Goal: Information Seeking & Learning: Check status

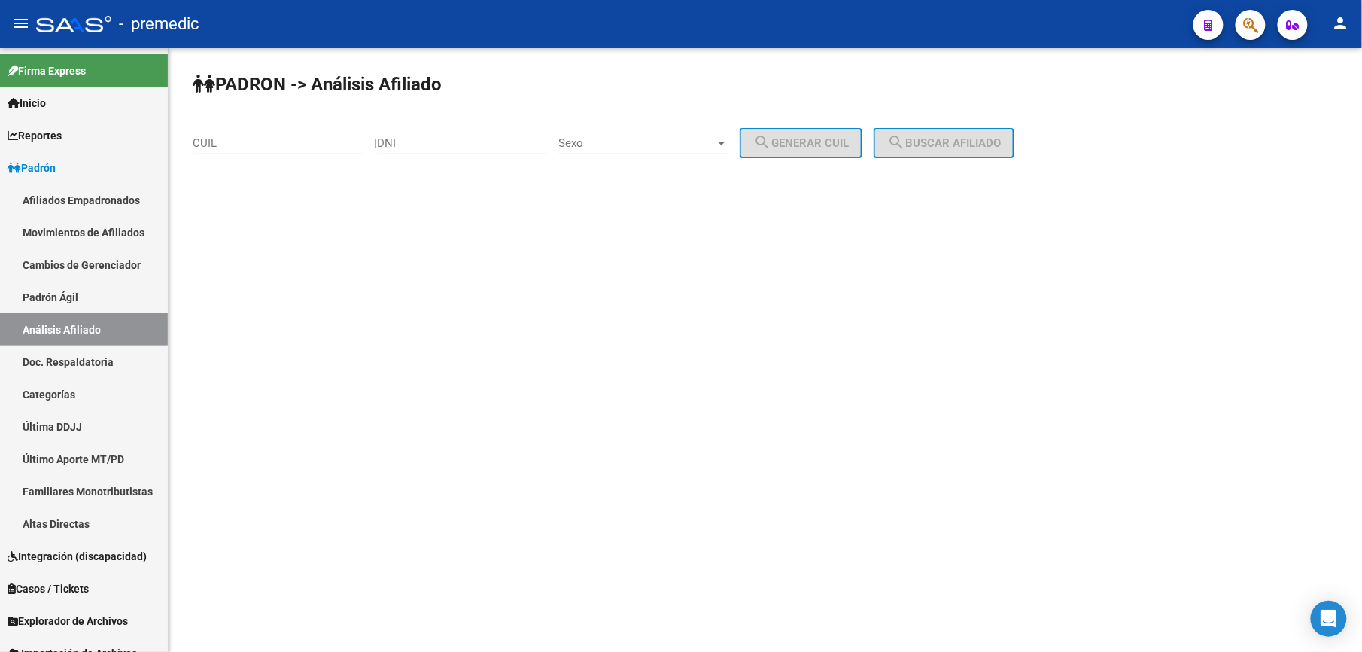
click at [292, 155] on div "CUIL" at bounding box center [278, 145] width 170 height 47
click at [294, 134] on div "CUIL" at bounding box center [278, 138] width 170 height 32
paste input "-40029328"
click at [1001, 146] on span "search Buscar afiliado" at bounding box center [944, 143] width 114 height 14
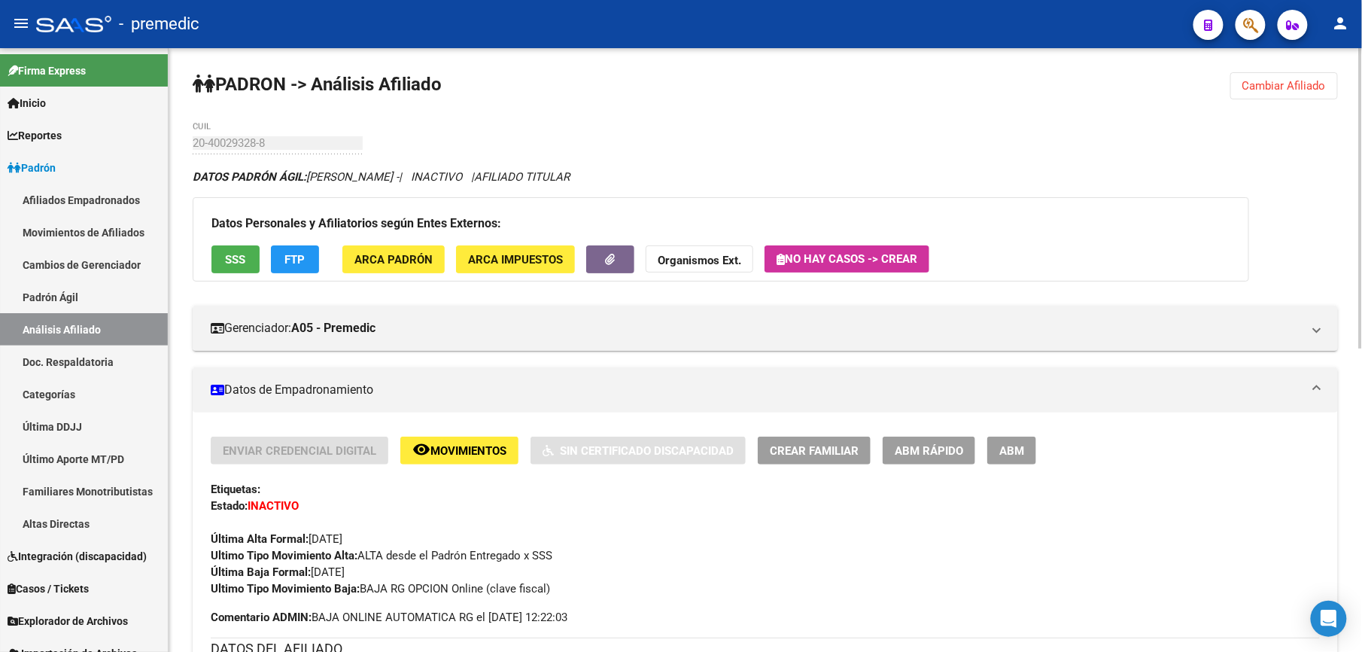
click at [1274, 96] on button "Cambiar Afiliado" at bounding box center [1285, 85] width 108 height 27
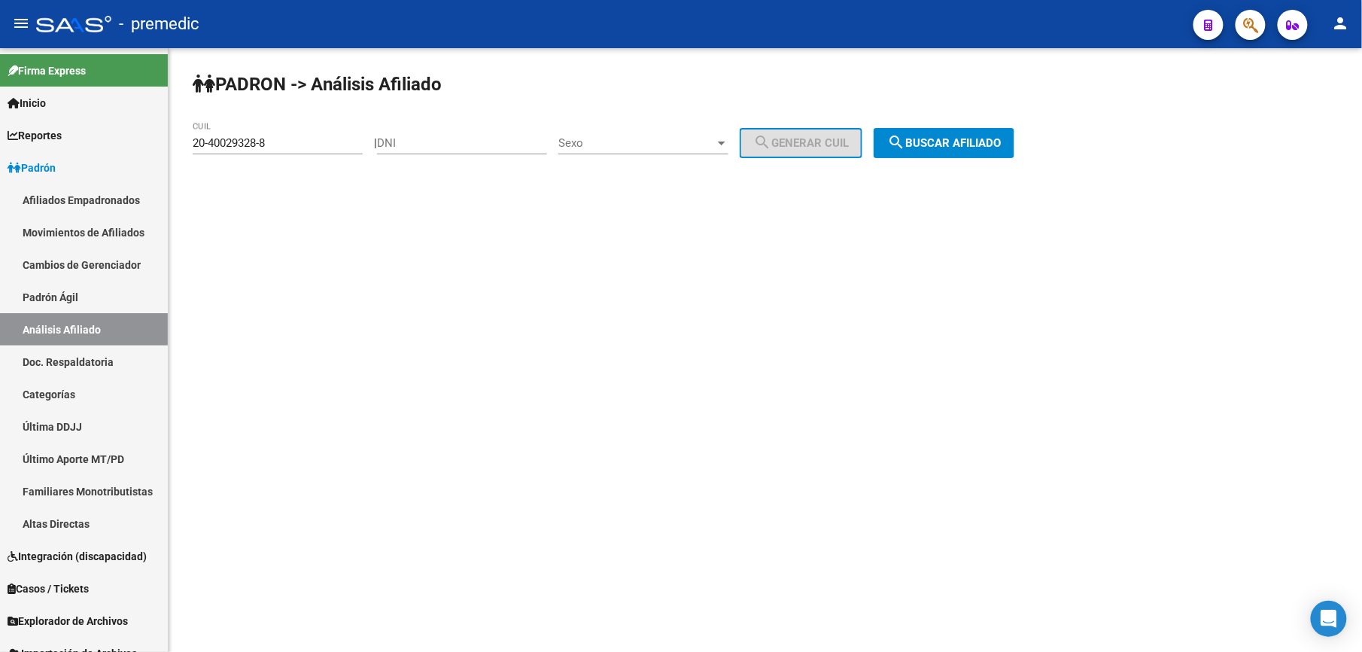
click at [266, 134] on div "20-40029328-8 CUIL" at bounding box center [278, 138] width 170 height 32
click at [278, 149] on input "20-40029328-8" at bounding box center [278, 143] width 170 height 14
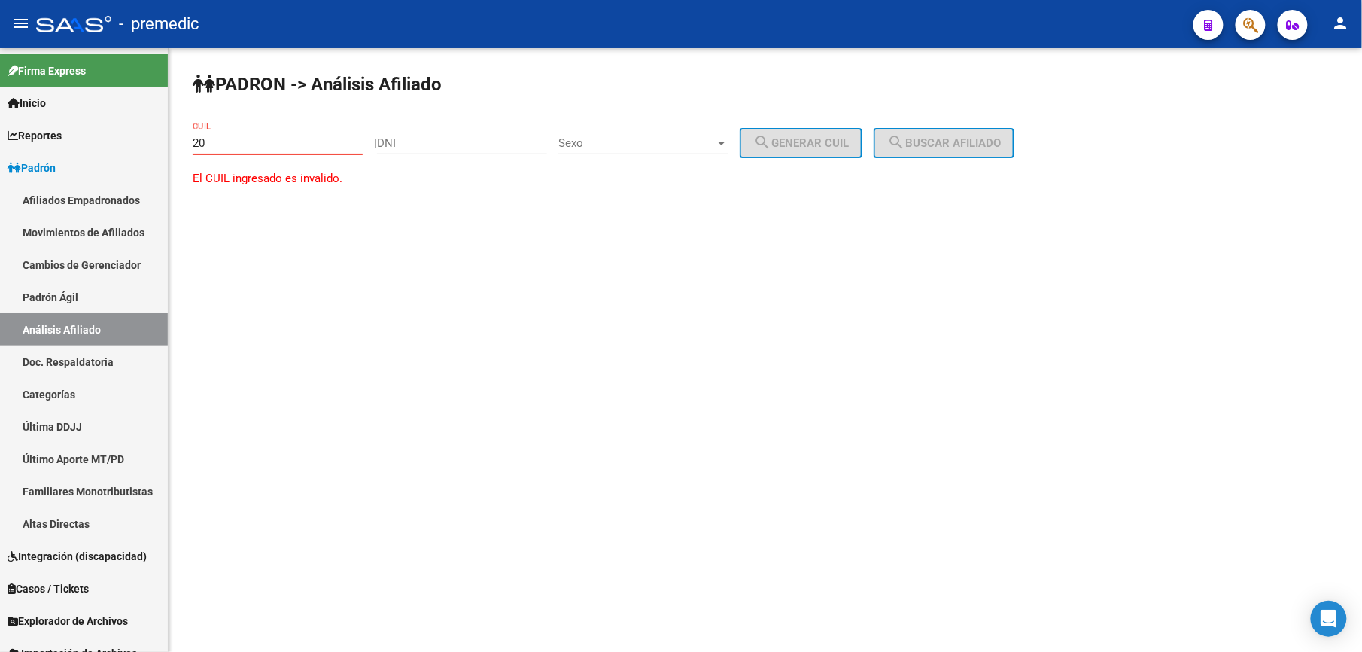
paste input "-38993639"
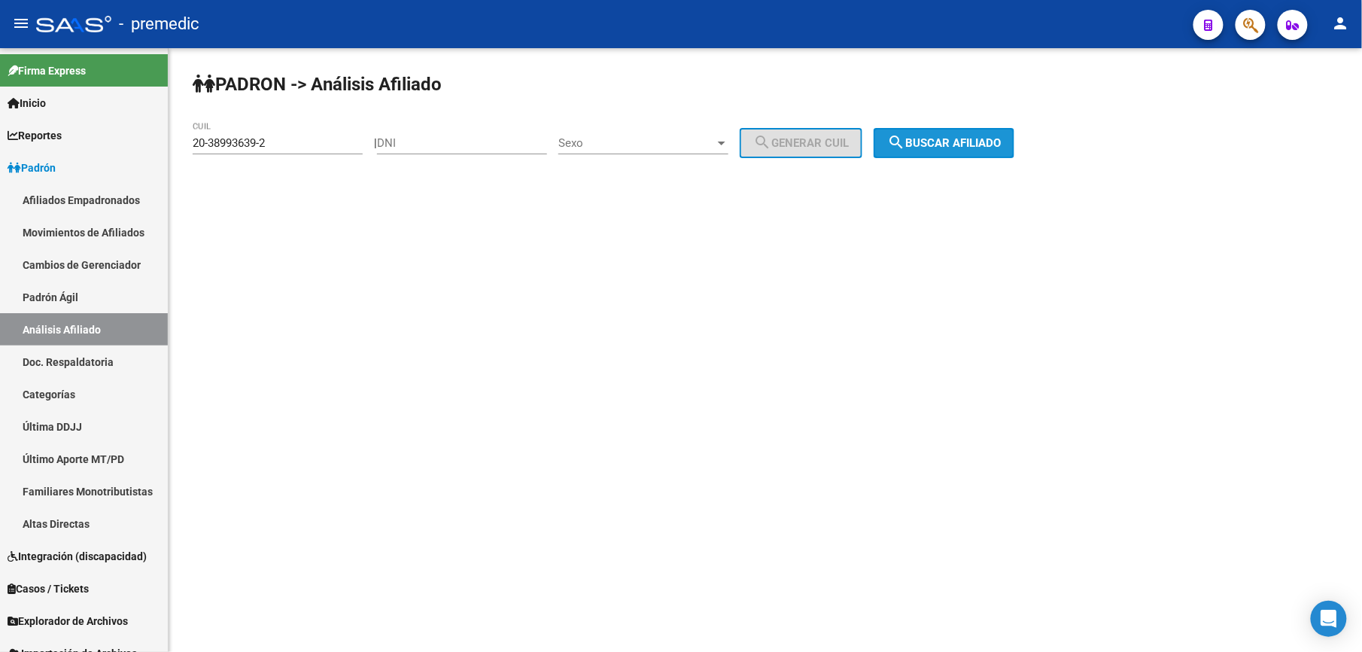
click at [1001, 141] on span "search Buscar afiliado" at bounding box center [944, 143] width 114 height 14
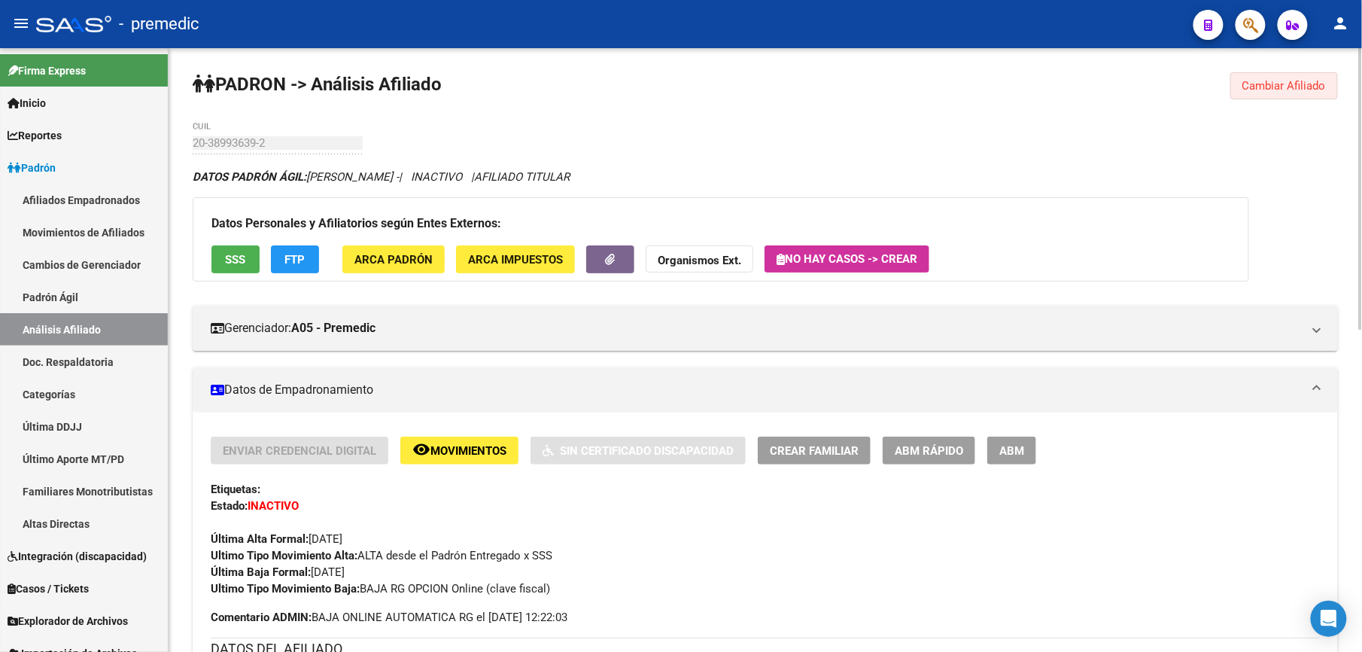
click at [1316, 99] on button "Cambiar Afiliado" at bounding box center [1285, 85] width 108 height 27
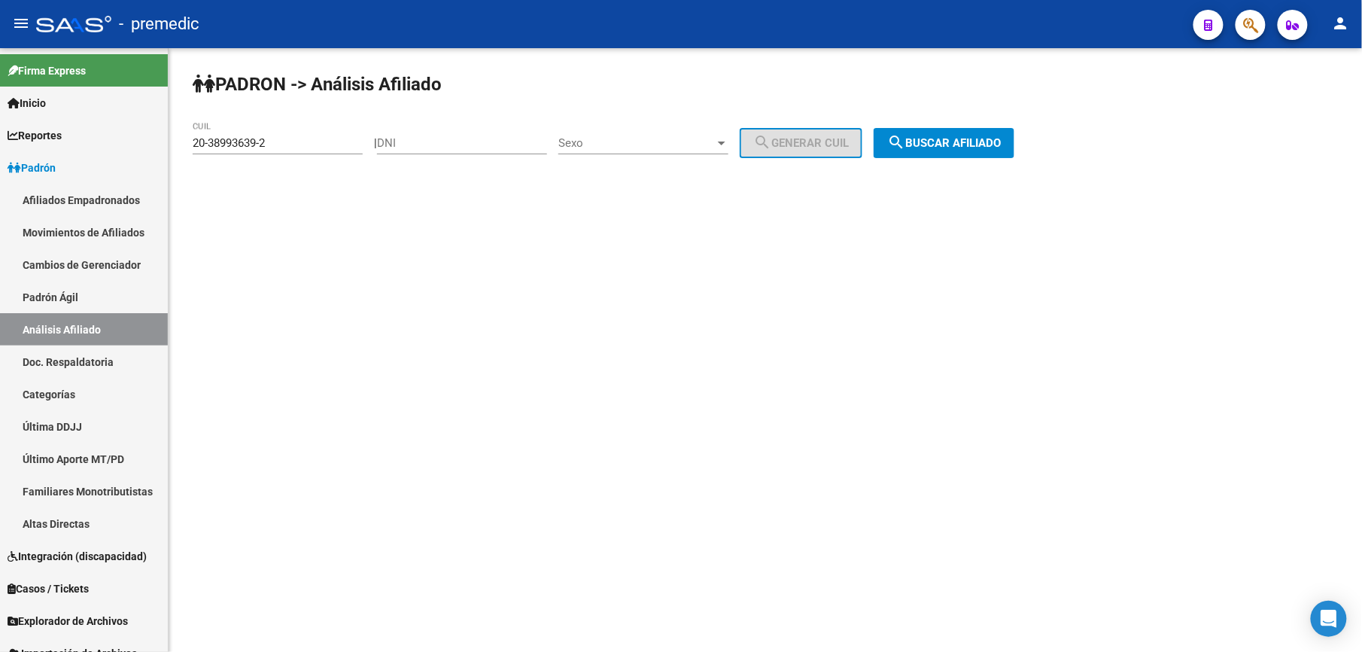
click at [309, 154] on div "20-38993639-2 CUIL" at bounding box center [278, 138] width 170 height 32
drag, startPoint x: 316, startPoint y: 132, endPoint x: 314, endPoint y: 148, distance: 16.0
click at [314, 148] on div "20-38993639-2 CUIL" at bounding box center [278, 138] width 170 height 32
click at [314, 148] on input "20-38993639-2" at bounding box center [278, 143] width 170 height 14
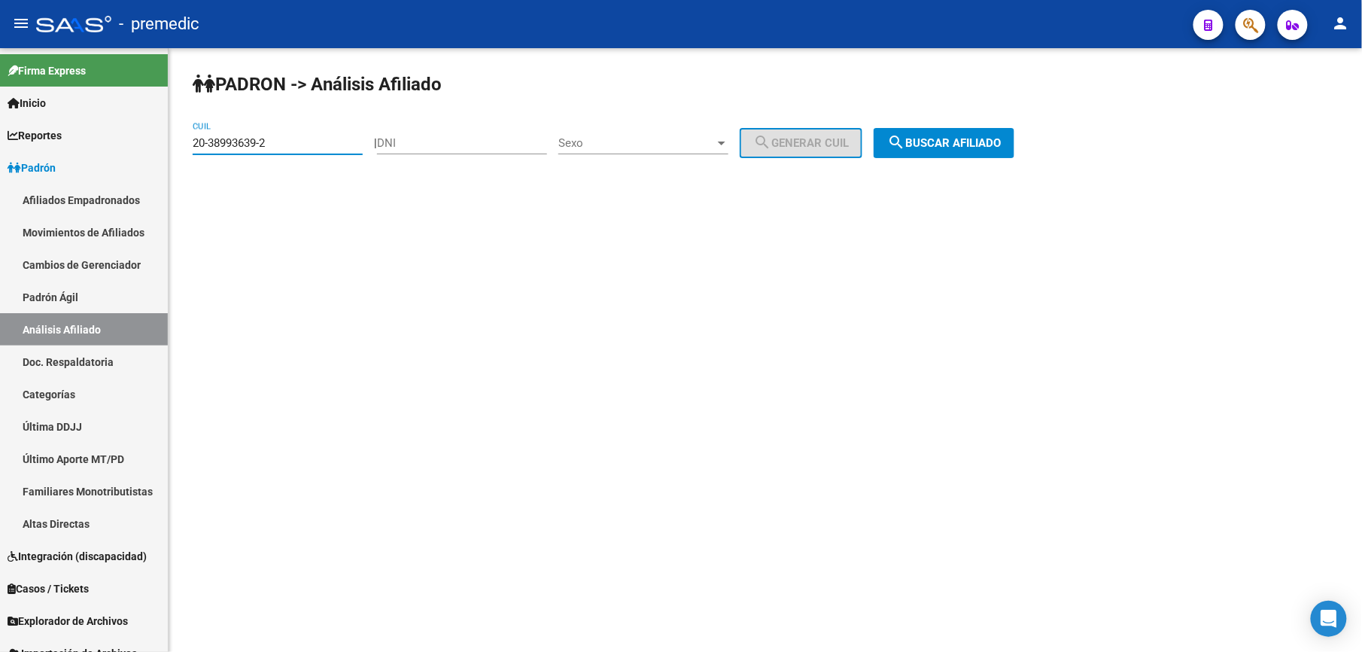
click at [314, 148] on input "20-38993639-2" at bounding box center [278, 143] width 170 height 14
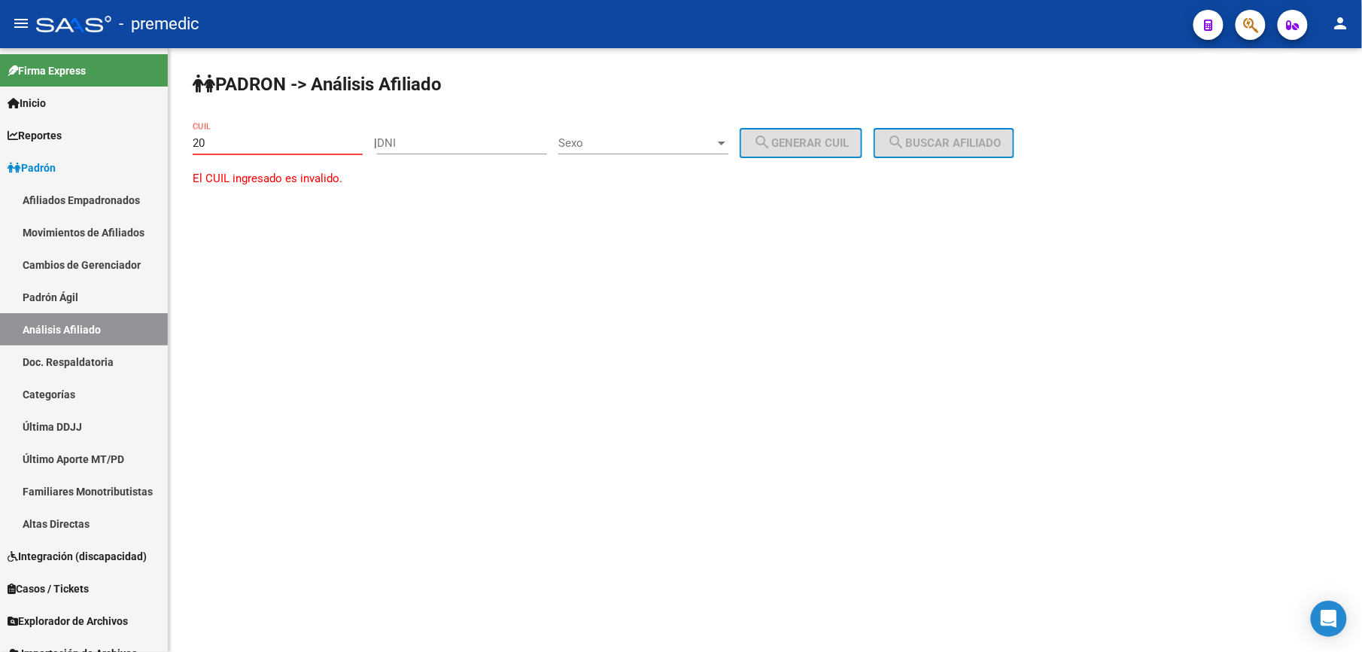
paste input "-39820007"
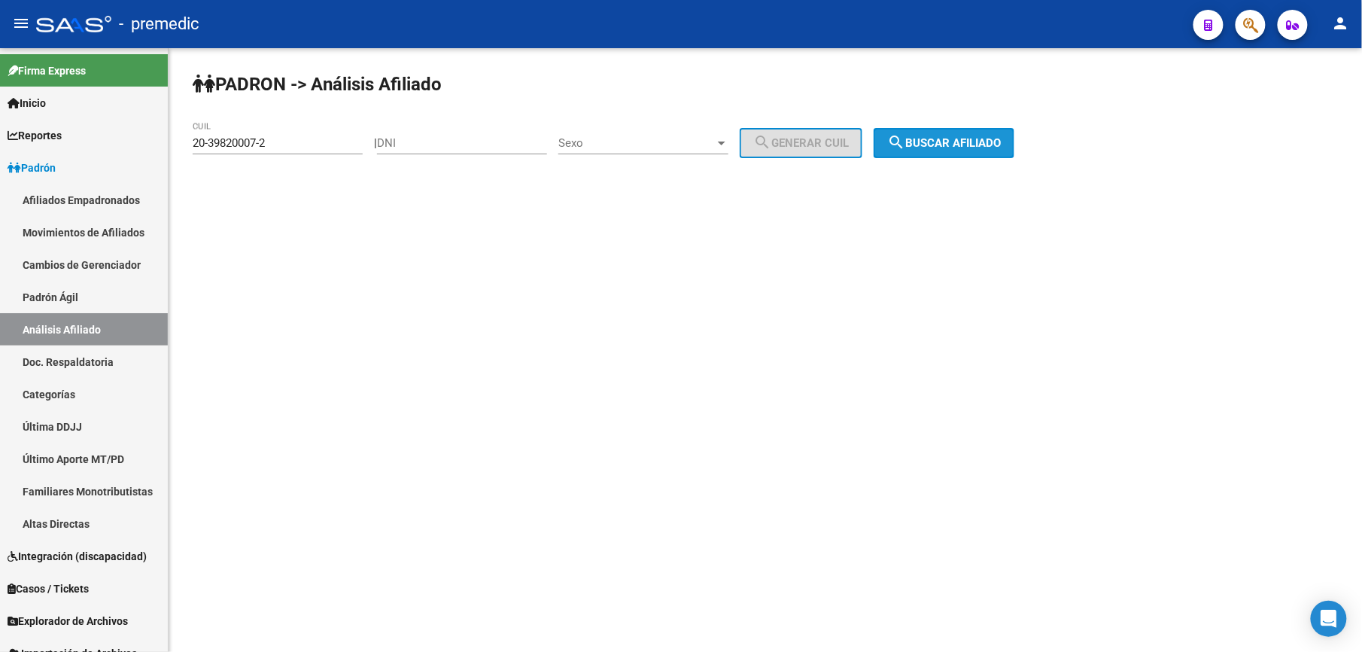
click at [979, 137] on span "search Buscar afiliado" at bounding box center [944, 143] width 114 height 14
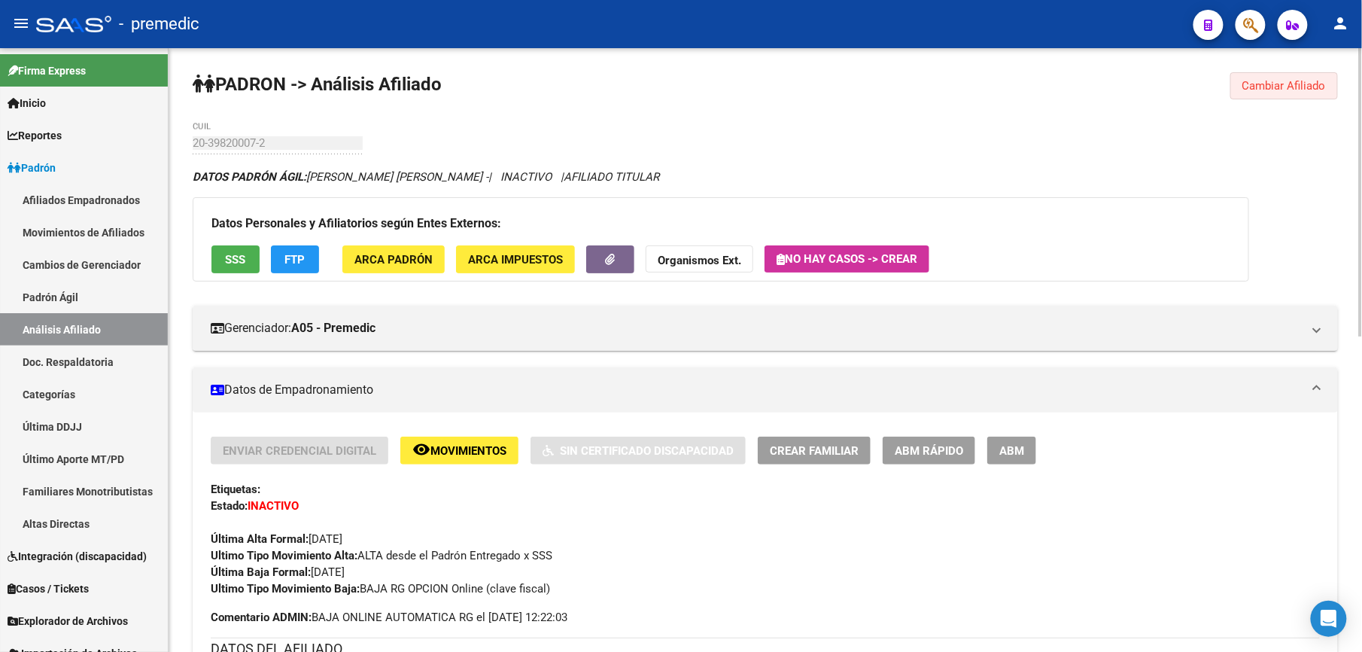
click at [1246, 94] on button "Cambiar Afiliado" at bounding box center [1285, 85] width 108 height 27
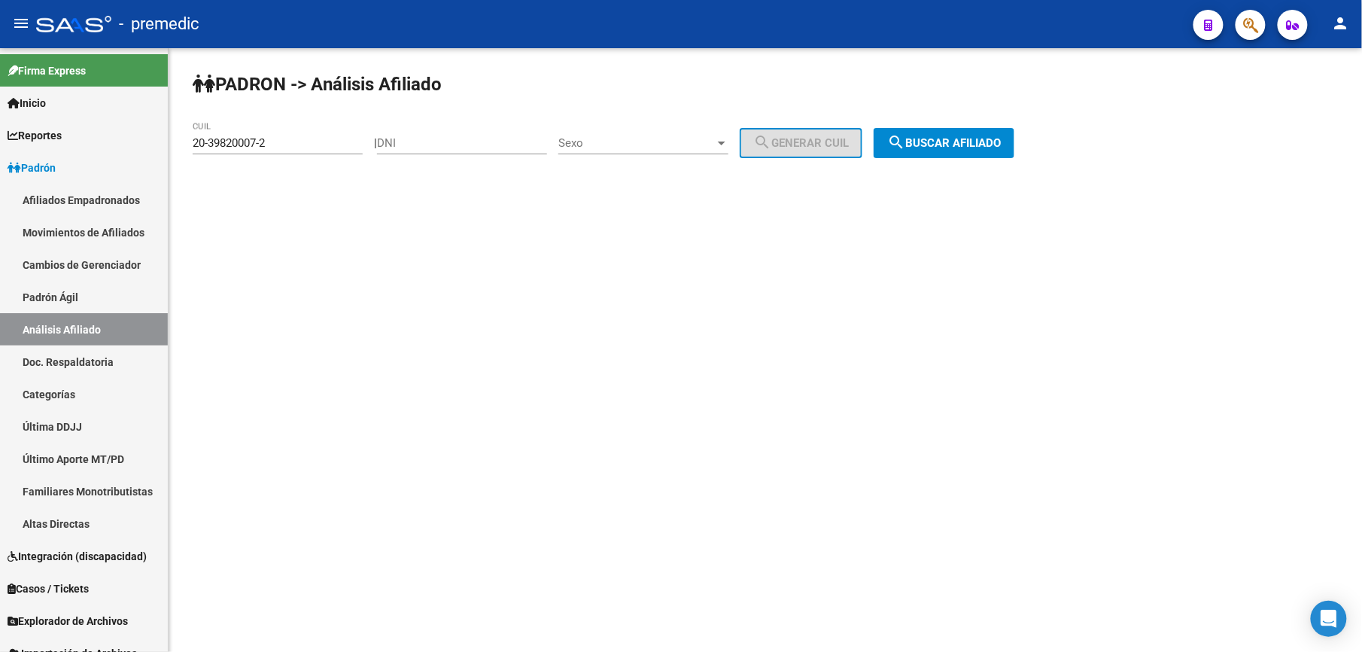
click at [325, 135] on div "20-39820007-2 CUIL" at bounding box center [278, 138] width 170 height 32
click at [322, 146] on input "20-39820007-2" at bounding box center [278, 143] width 170 height 14
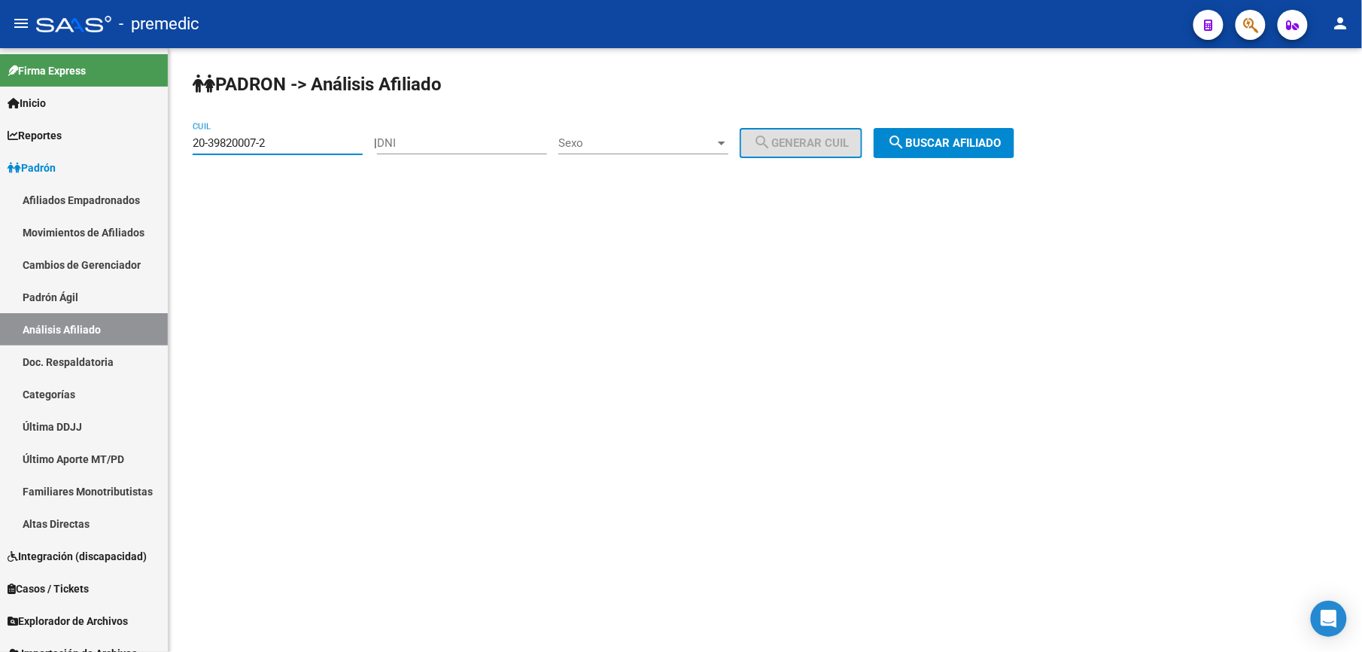
click at [322, 146] on input "20-39820007-2" at bounding box center [278, 143] width 170 height 14
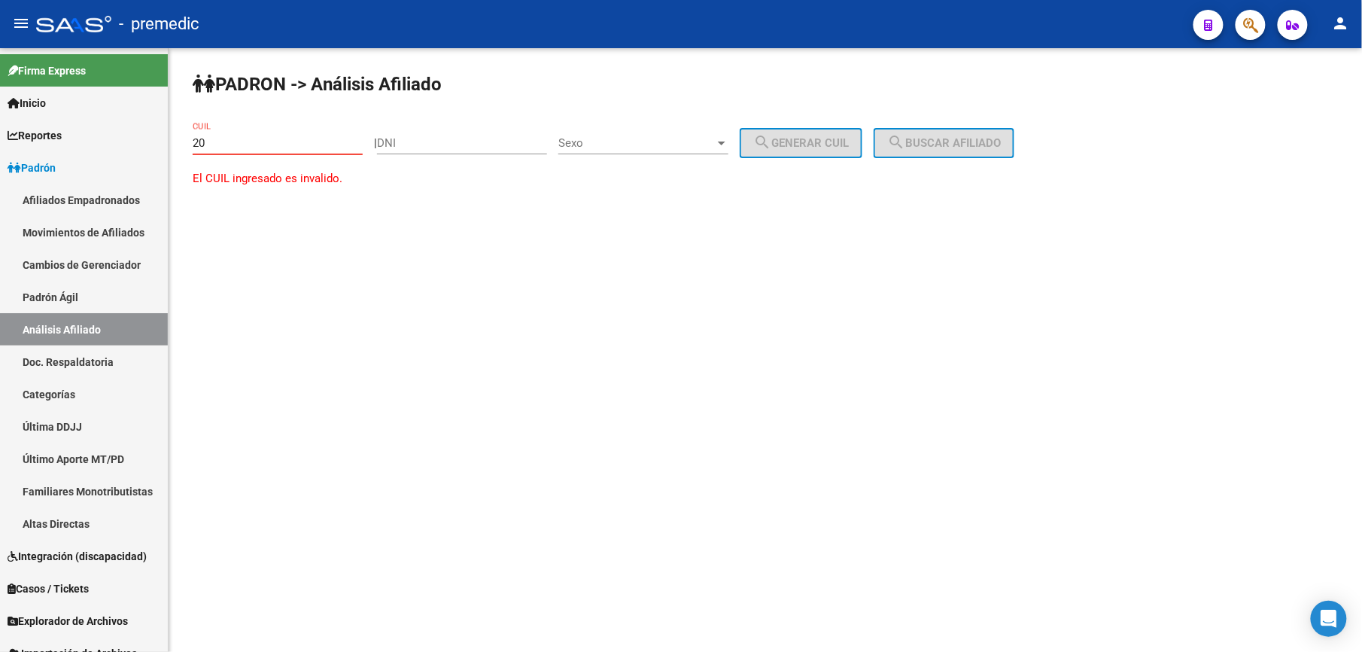
paste input "-40934269"
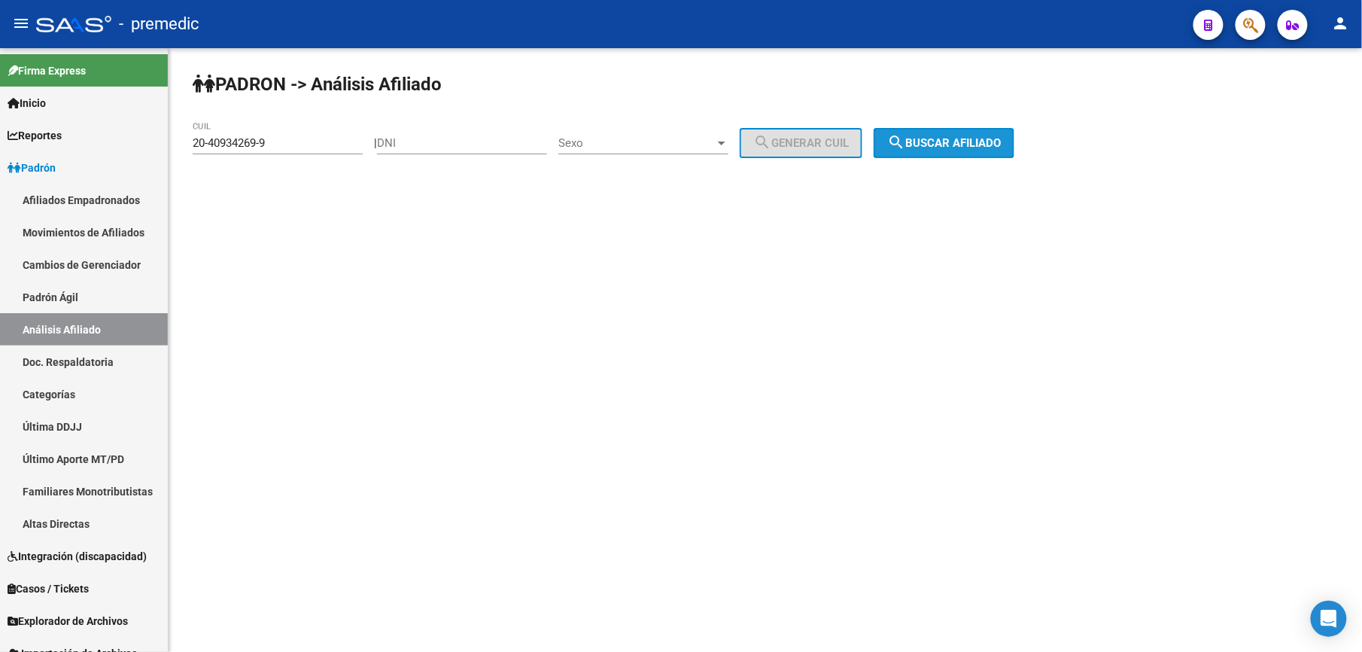
click at [912, 128] on button "search Buscar afiliado" at bounding box center [944, 143] width 141 height 30
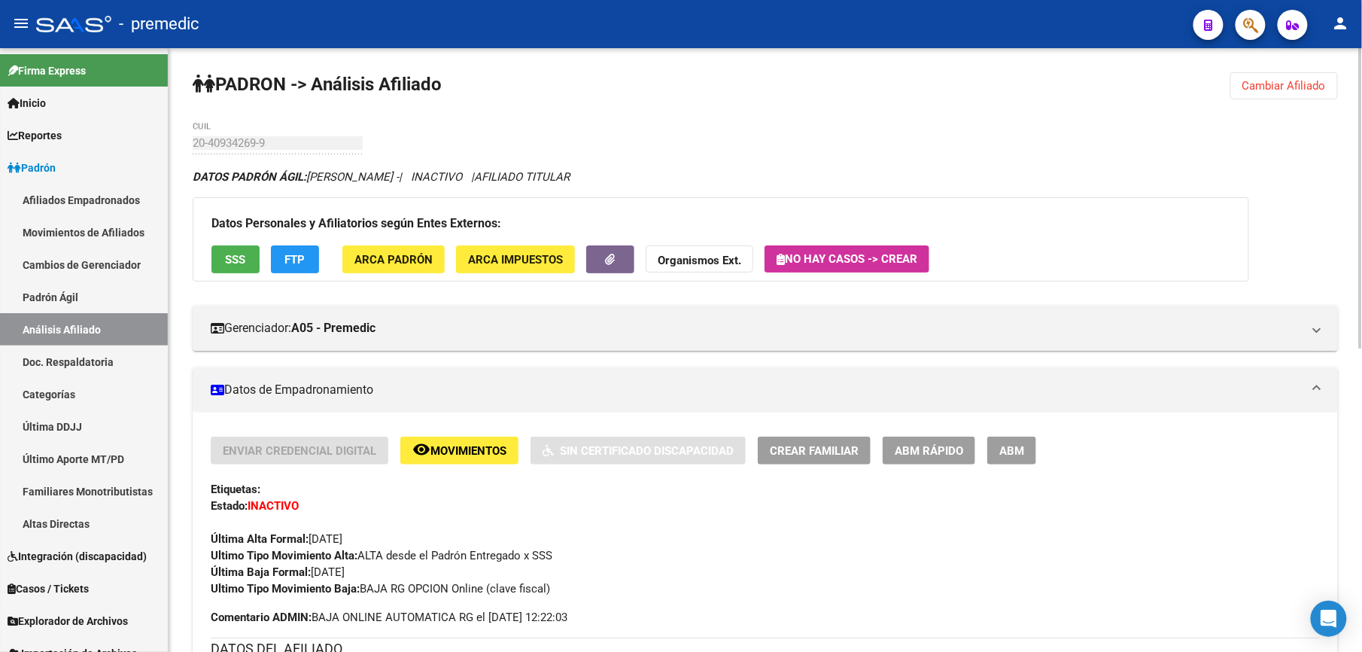
click at [1260, 77] on button "Cambiar Afiliado" at bounding box center [1285, 85] width 108 height 27
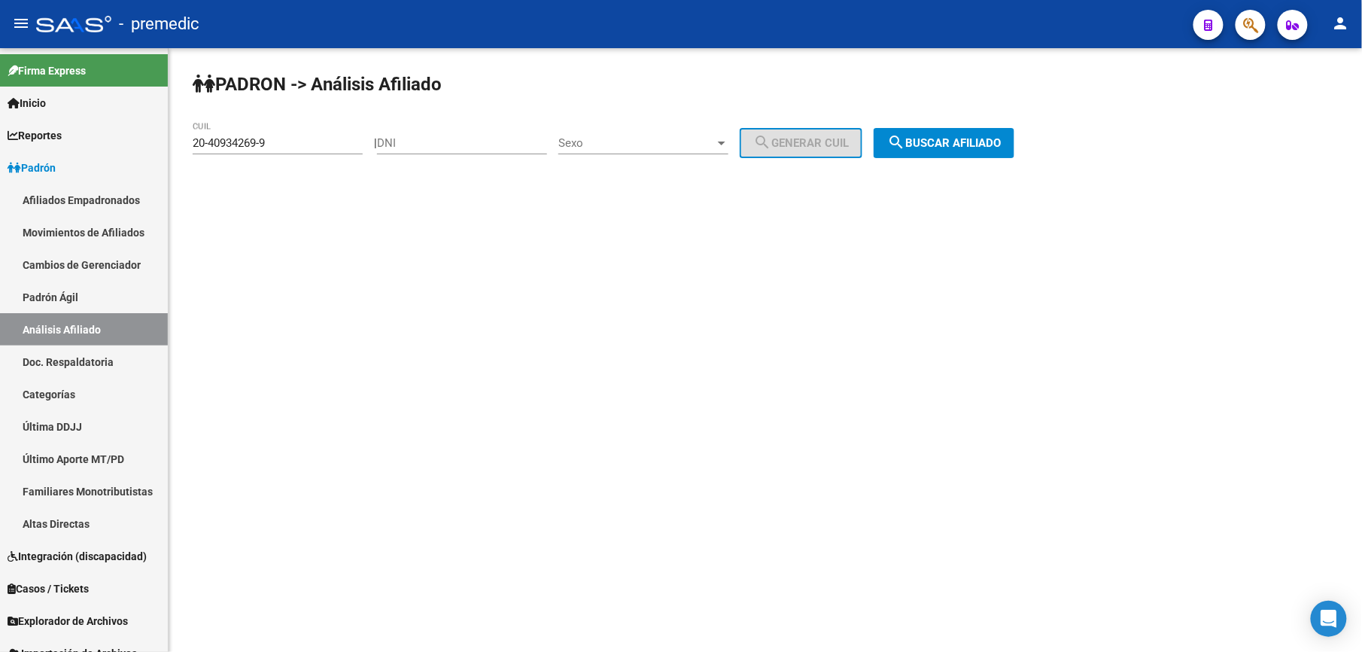
click at [262, 154] on div "20-40934269-9 CUIL" at bounding box center [278, 145] width 170 height 47
click at [266, 142] on input "20-40934269-9" at bounding box center [278, 143] width 170 height 14
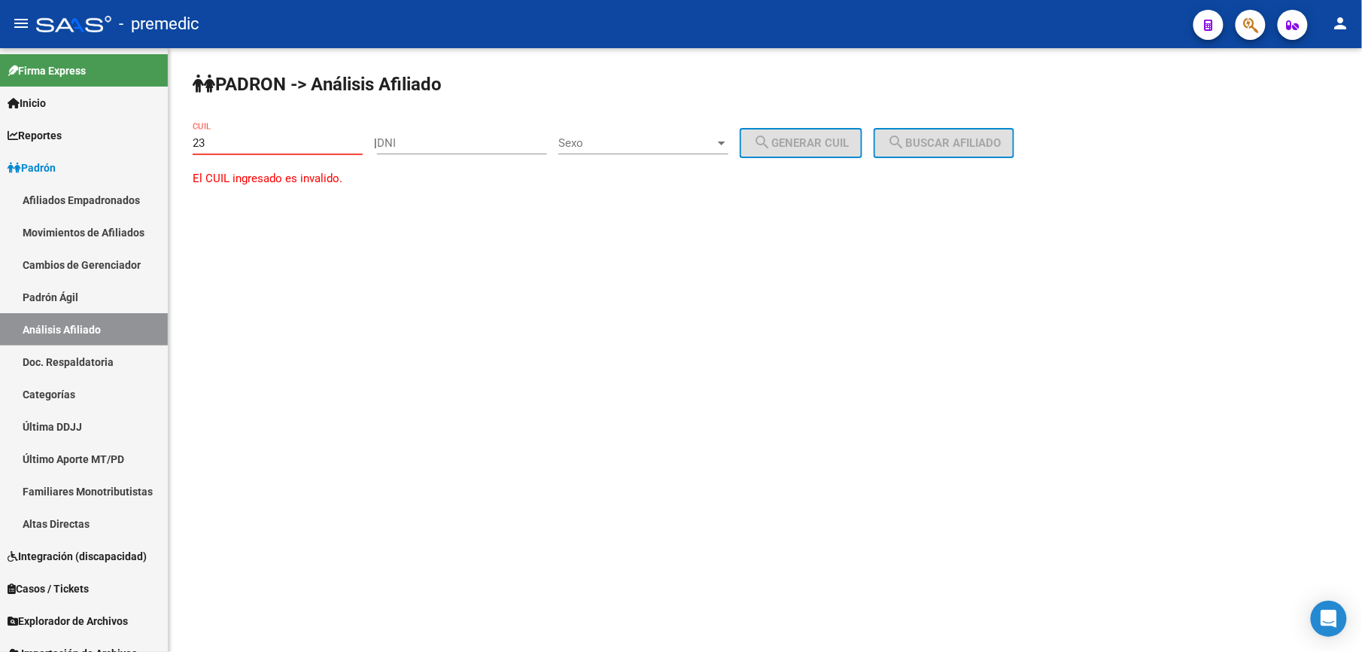
paste input "-27628822"
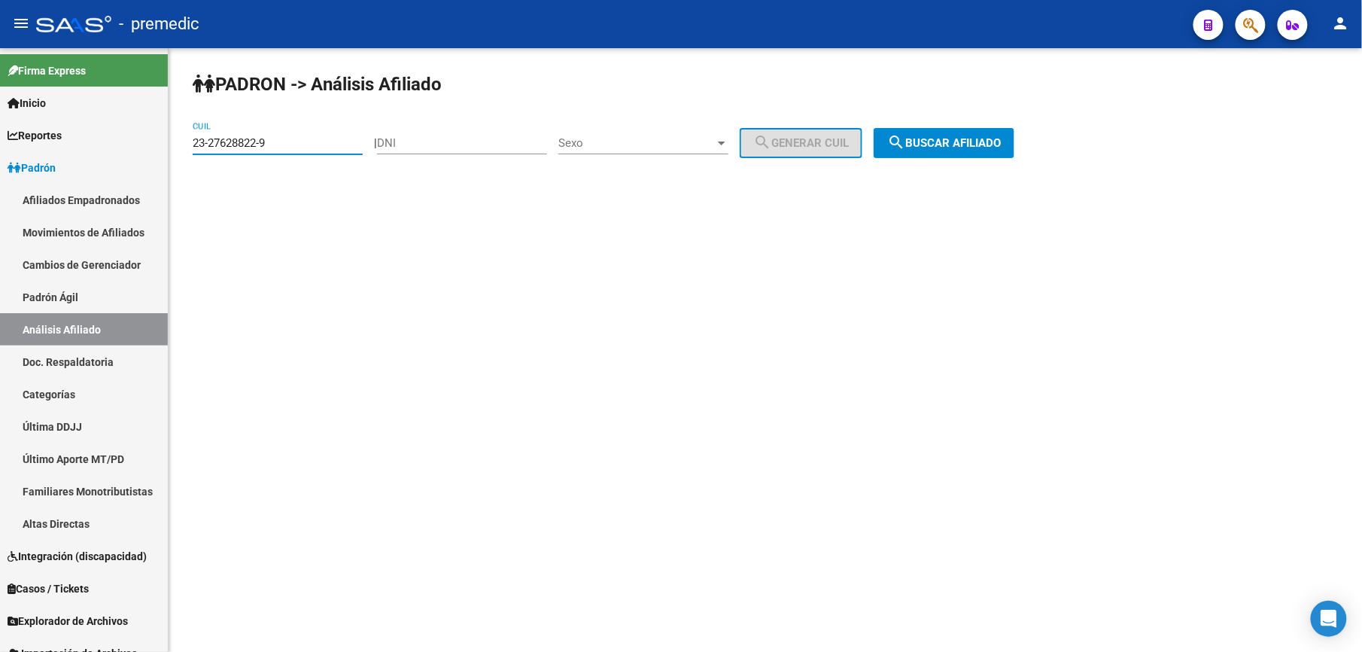
click at [1007, 134] on button "search Buscar afiliado" at bounding box center [944, 143] width 141 height 30
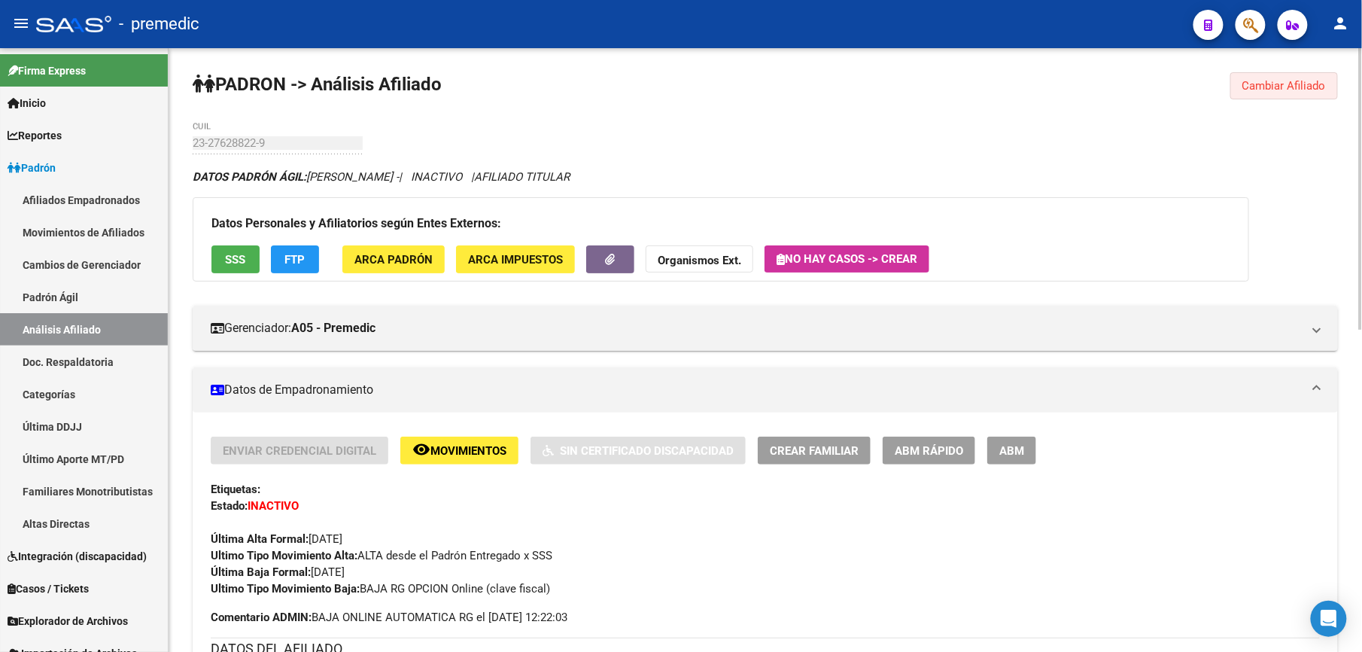
click at [1262, 88] on span "Cambiar Afiliado" at bounding box center [1285, 86] width 84 height 14
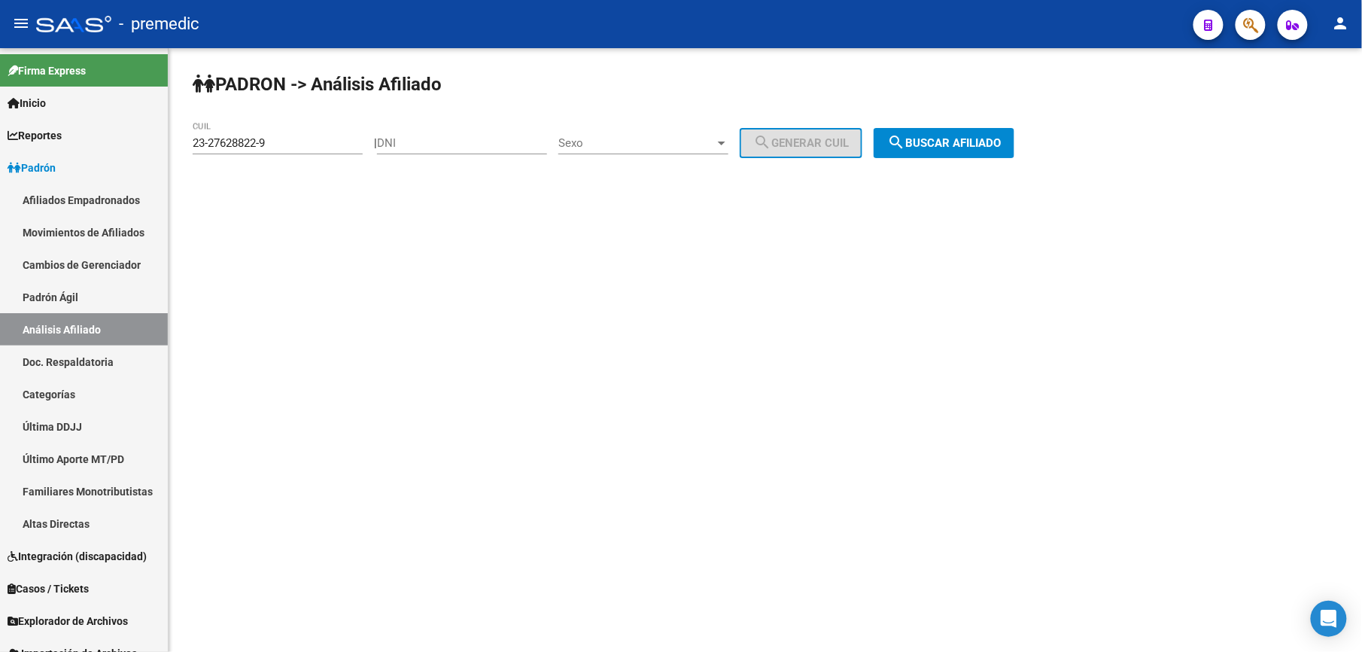
click at [321, 140] on input "23-27628822-9" at bounding box center [278, 143] width 170 height 14
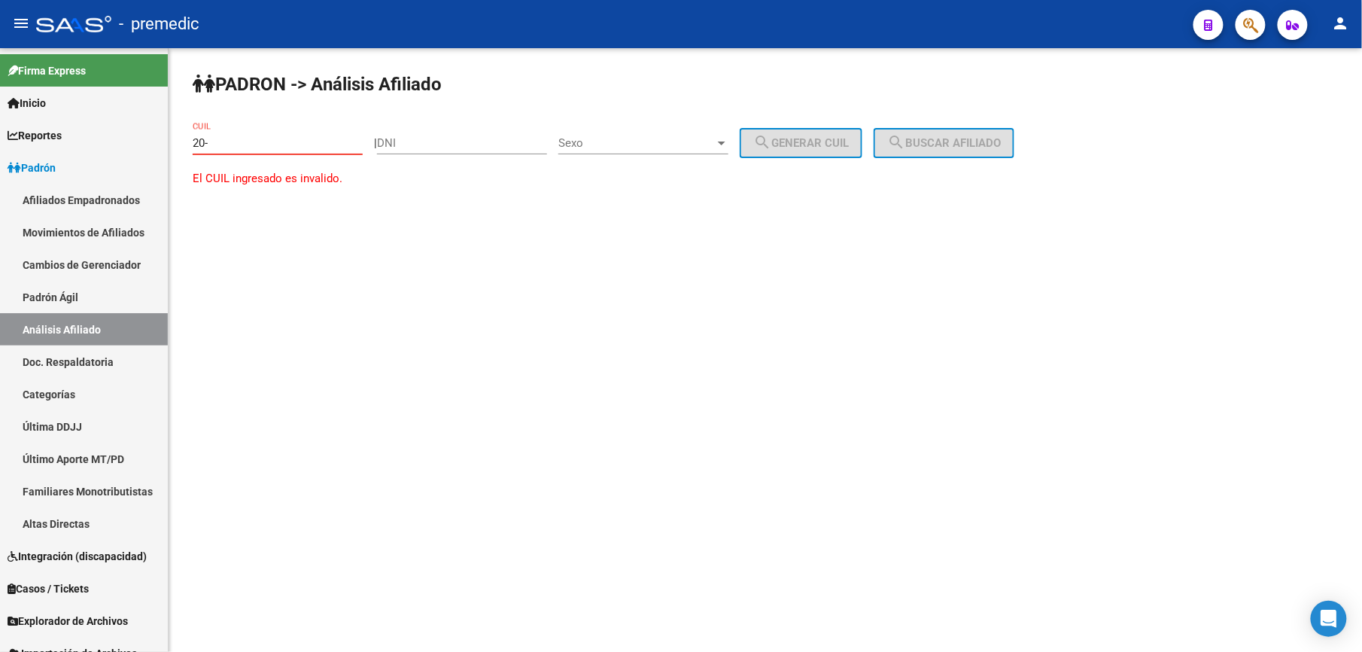
paste input "23882582"
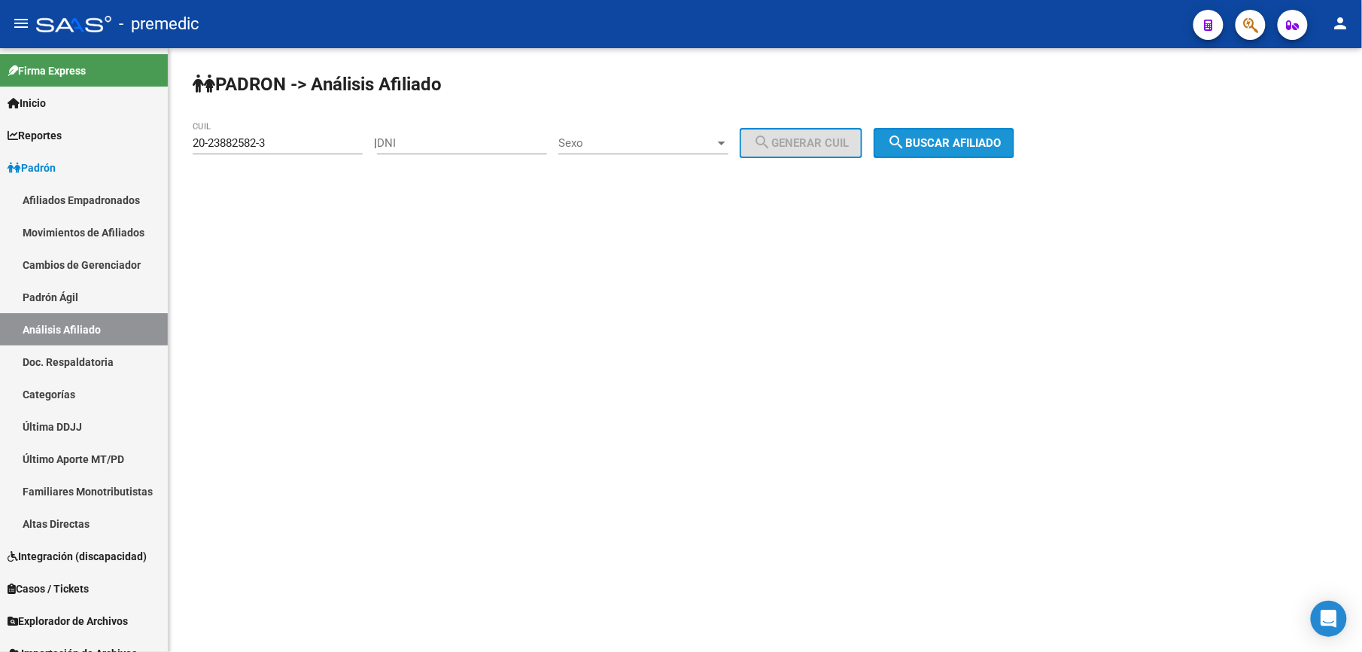
click at [941, 151] on button "search Buscar afiliado" at bounding box center [944, 143] width 141 height 30
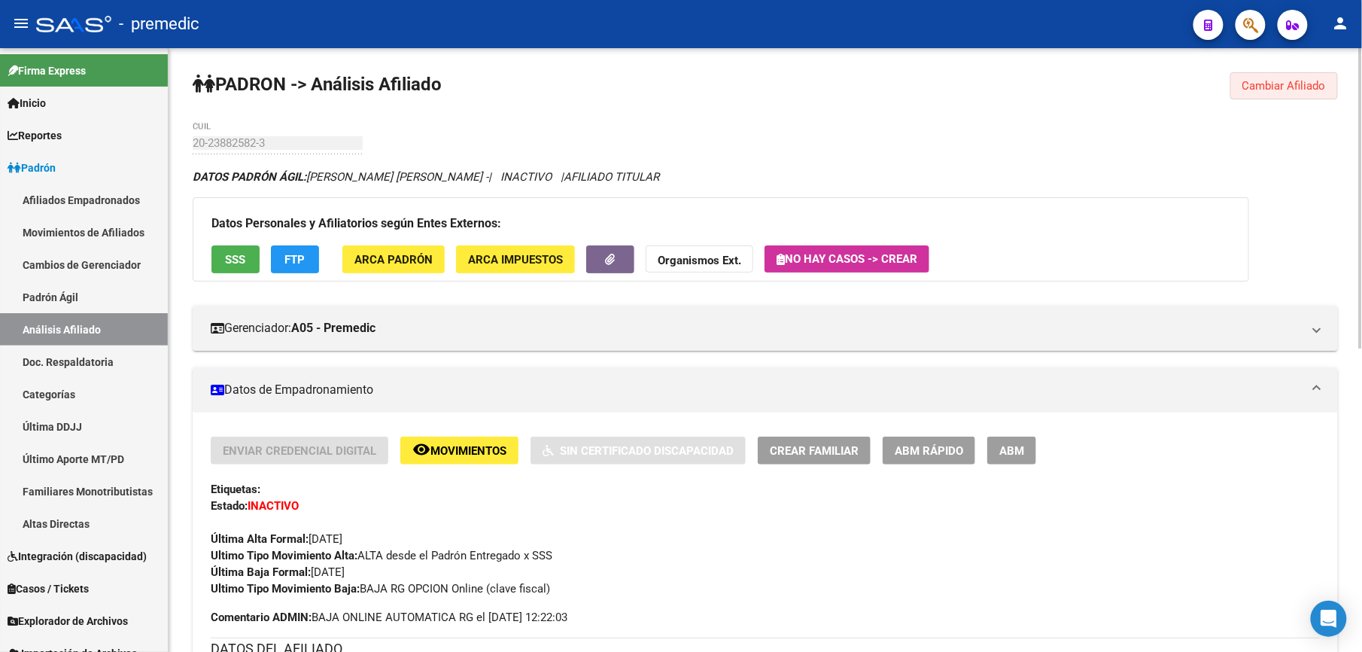
click at [1270, 94] on button "Cambiar Afiliado" at bounding box center [1285, 85] width 108 height 27
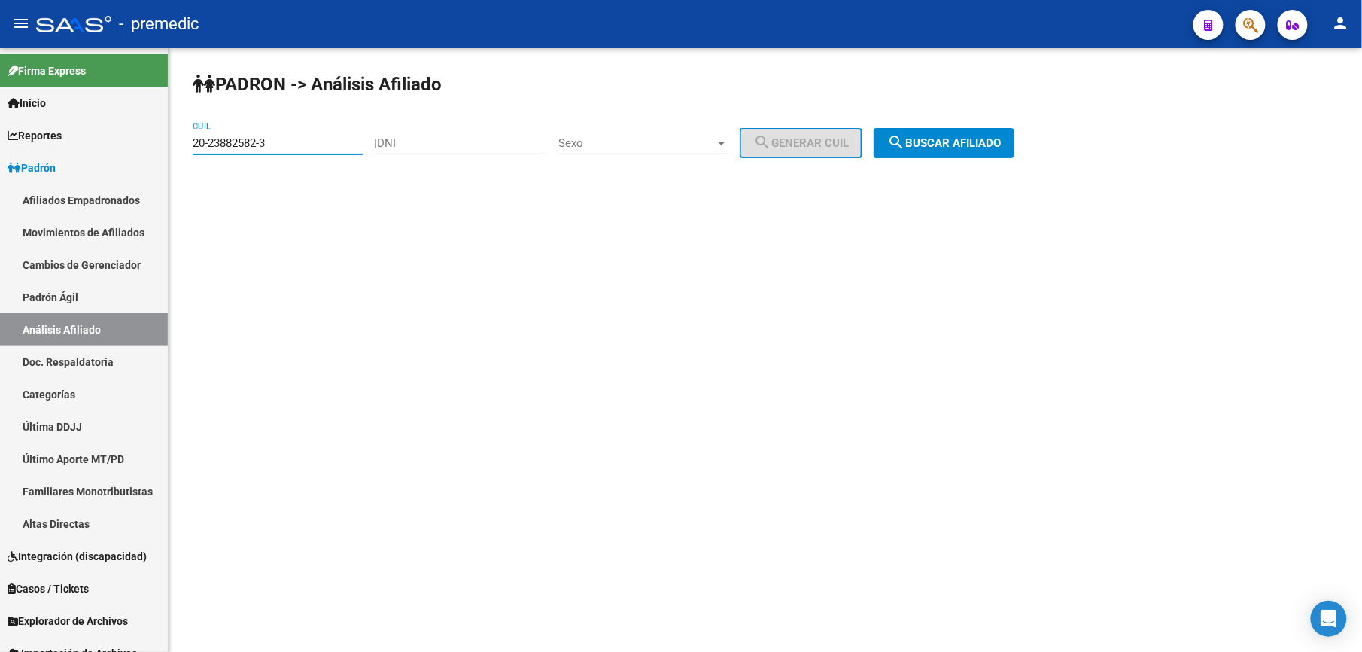
click at [332, 142] on input "20-23882582-3" at bounding box center [278, 143] width 170 height 14
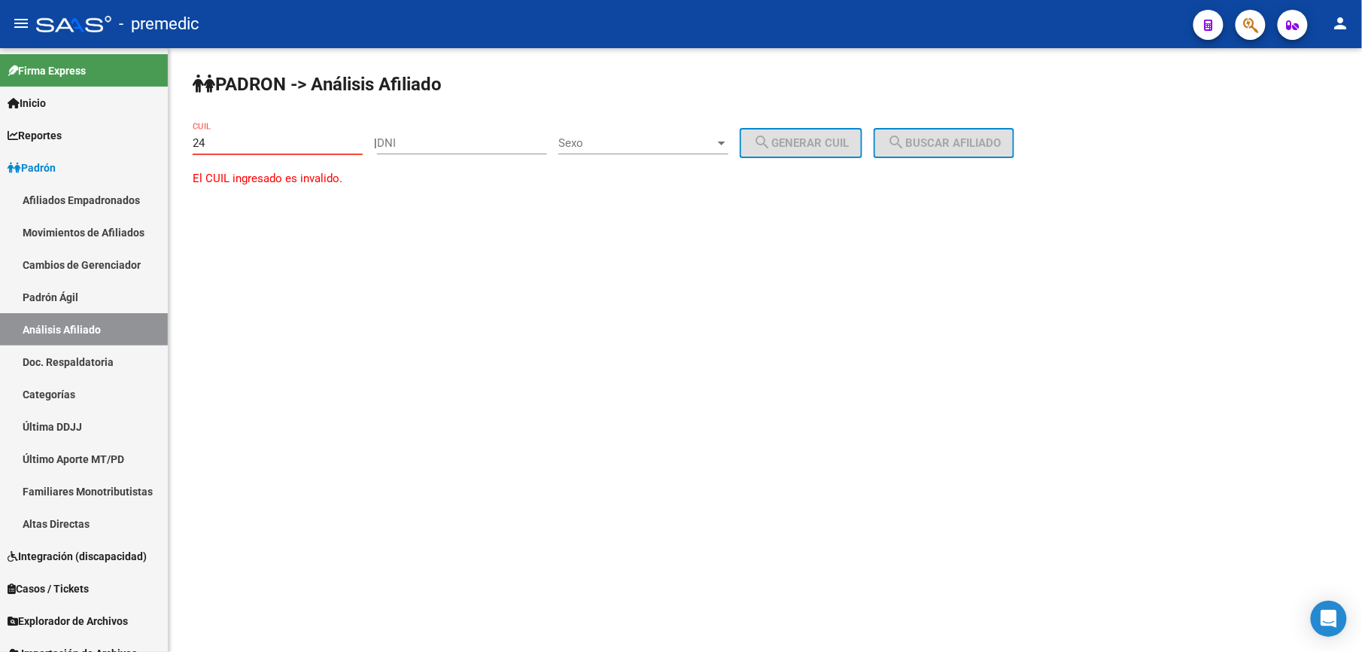
paste input "-43017161"
click at [203, 145] on input "24-43017161-0" at bounding box center [278, 143] width 170 height 14
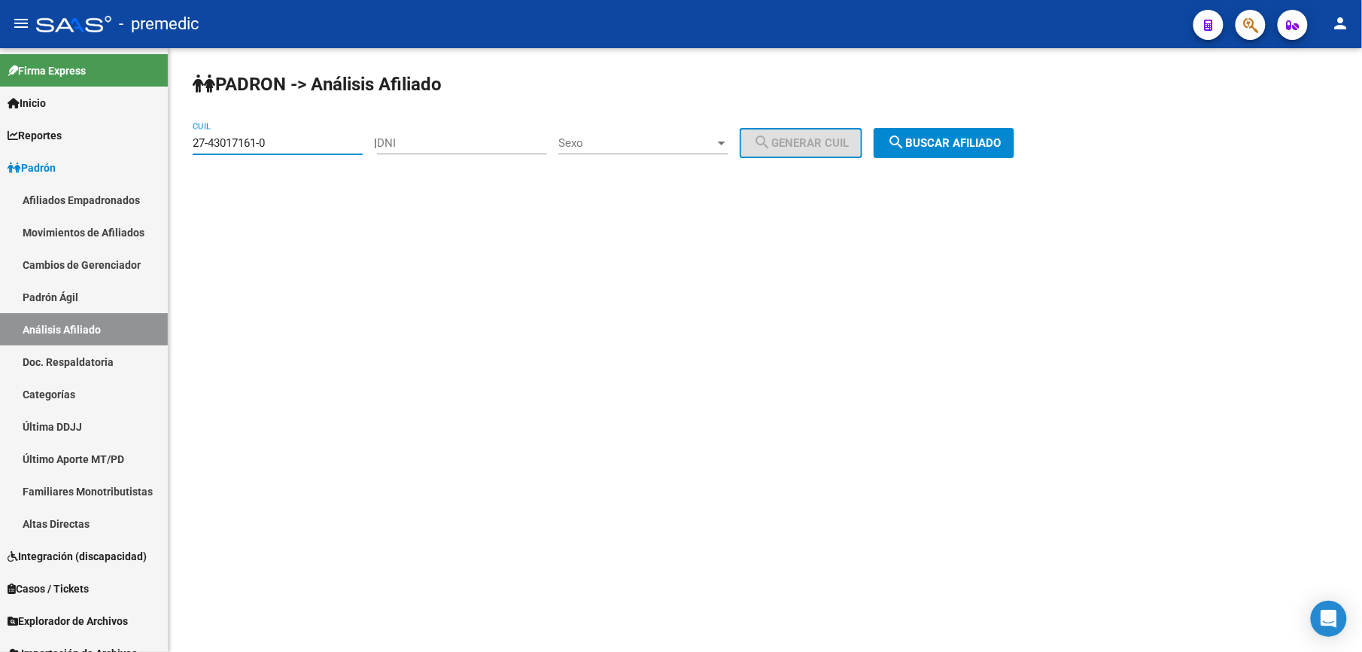
click at [983, 136] on span "search Buscar afiliado" at bounding box center [944, 143] width 114 height 14
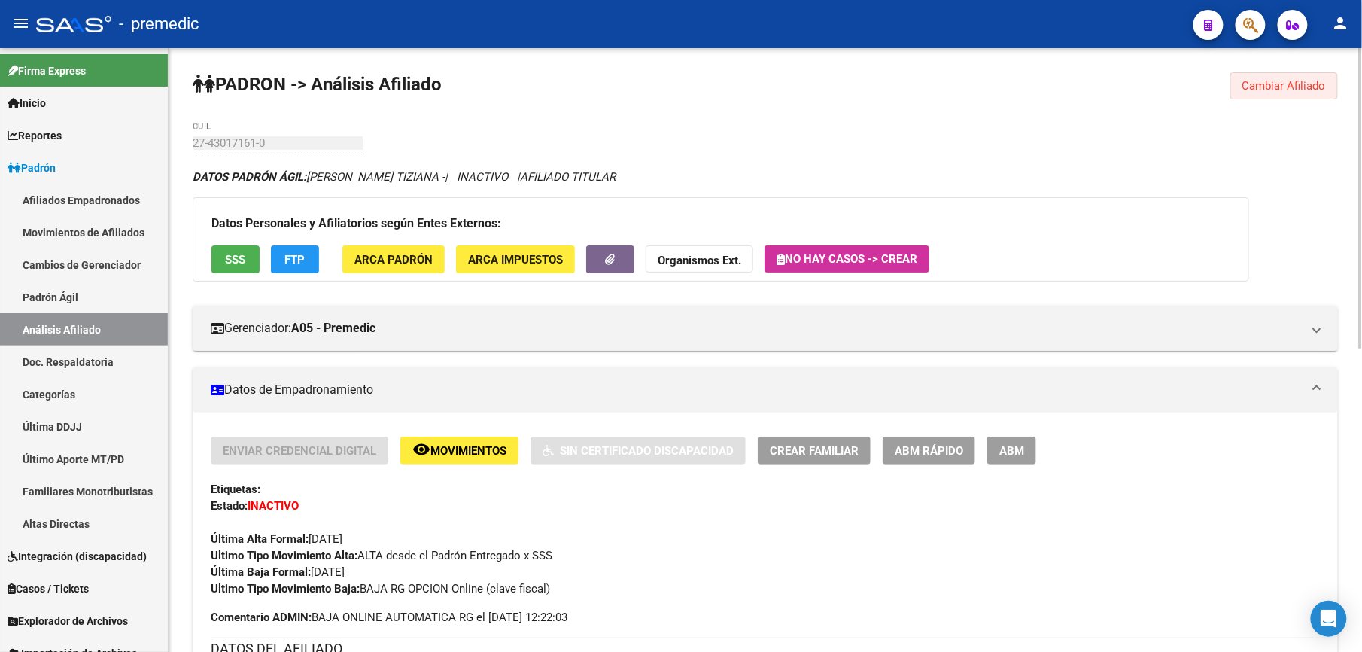
click at [1258, 94] on button "Cambiar Afiliado" at bounding box center [1285, 85] width 108 height 27
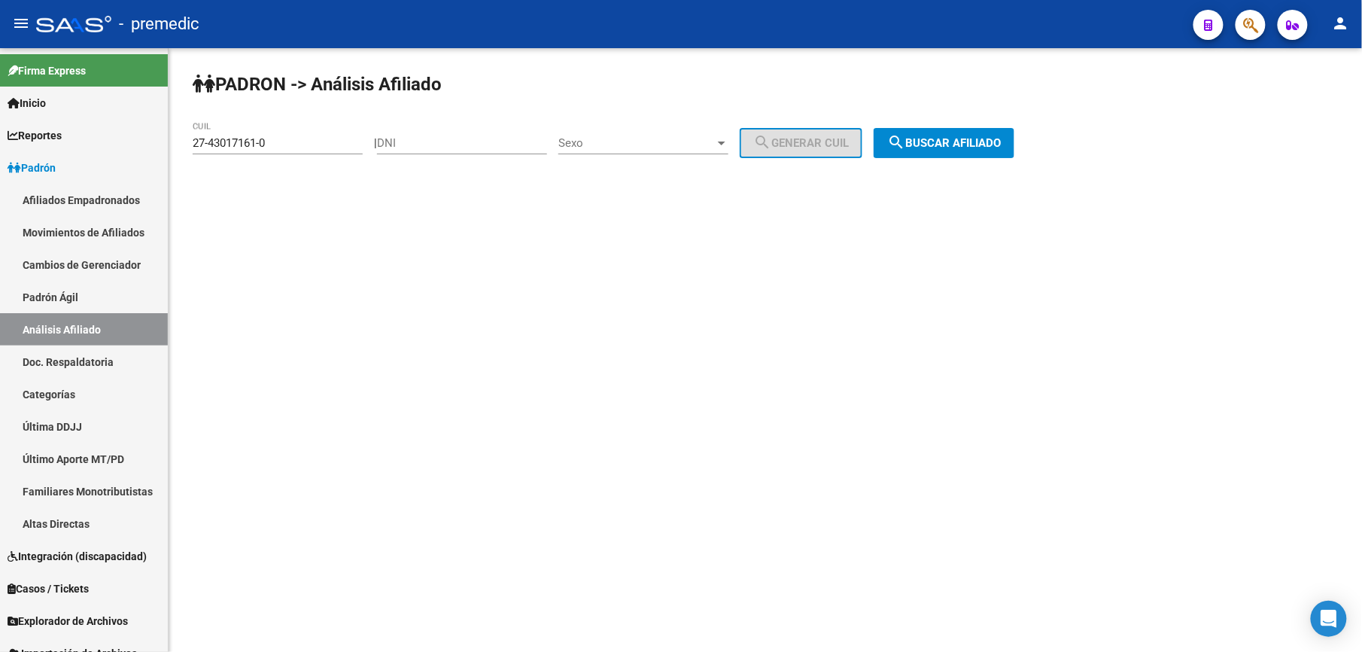
click at [446, 135] on div "DNI" at bounding box center [462, 138] width 170 height 32
click at [302, 141] on input "27-43017161-0" at bounding box center [278, 143] width 170 height 14
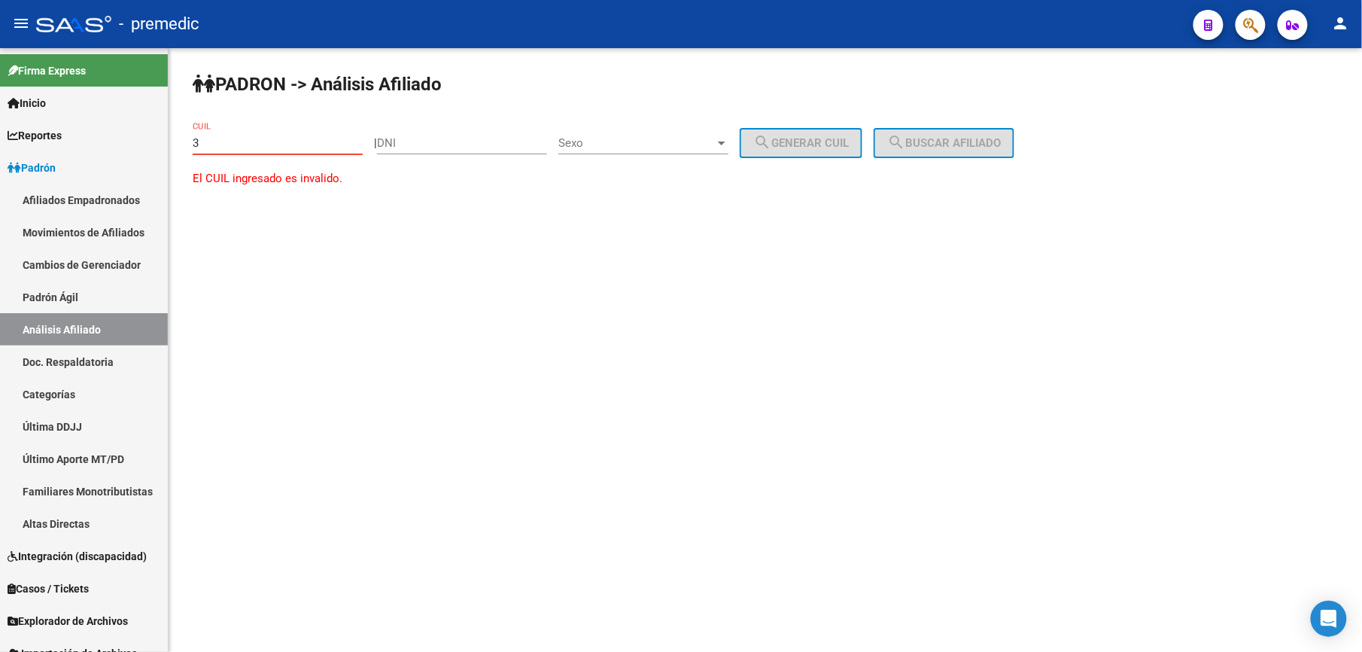
click at [302, 141] on input "3" at bounding box center [278, 143] width 170 height 14
paste input "-33737005"
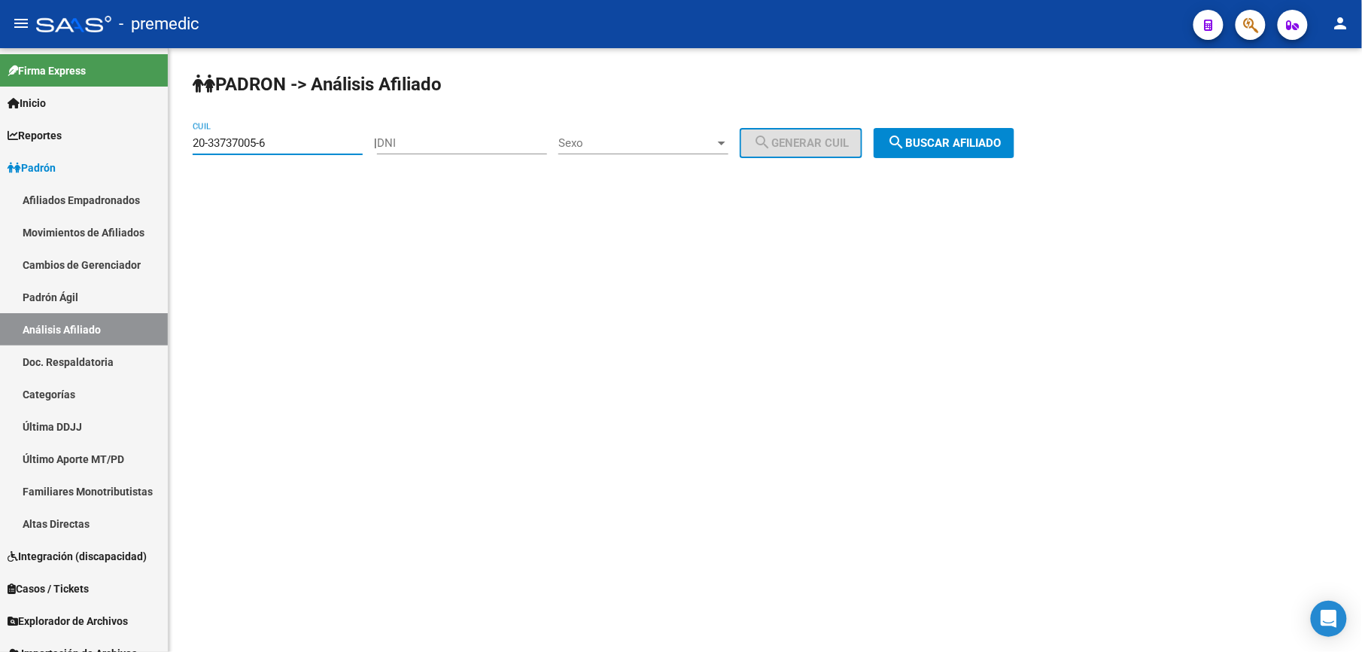
click at [966, 121] on div "PADRON -> Análisis Afiliado 20-33737005-6 CUIL | DNI Sexo Sexo search Generar C…" at bounding box center [766, 127] width 1194 height 158
click at [960, 136] on span "search Buscar afiliado" at bounding box center [944, 143] width 114 height 14
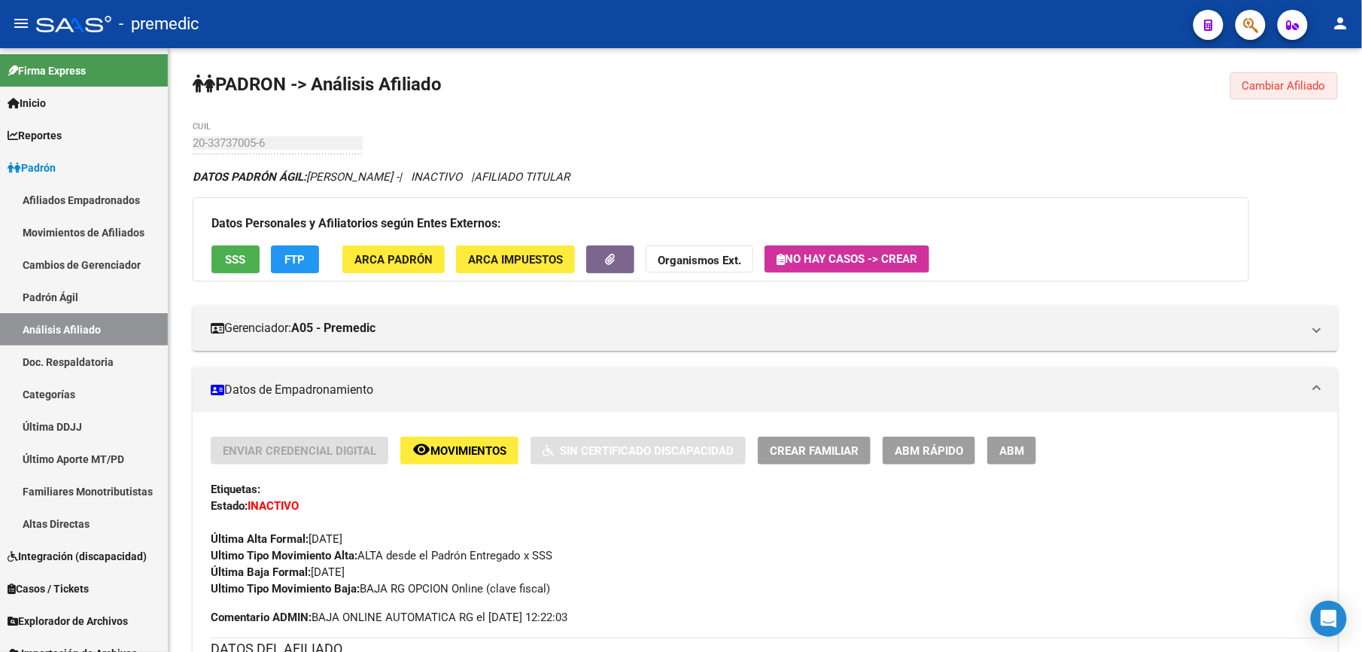
click at [1255, 81] on span "Cambiar Afiliado" at bounding box center [1285, 86] width 84 height 14
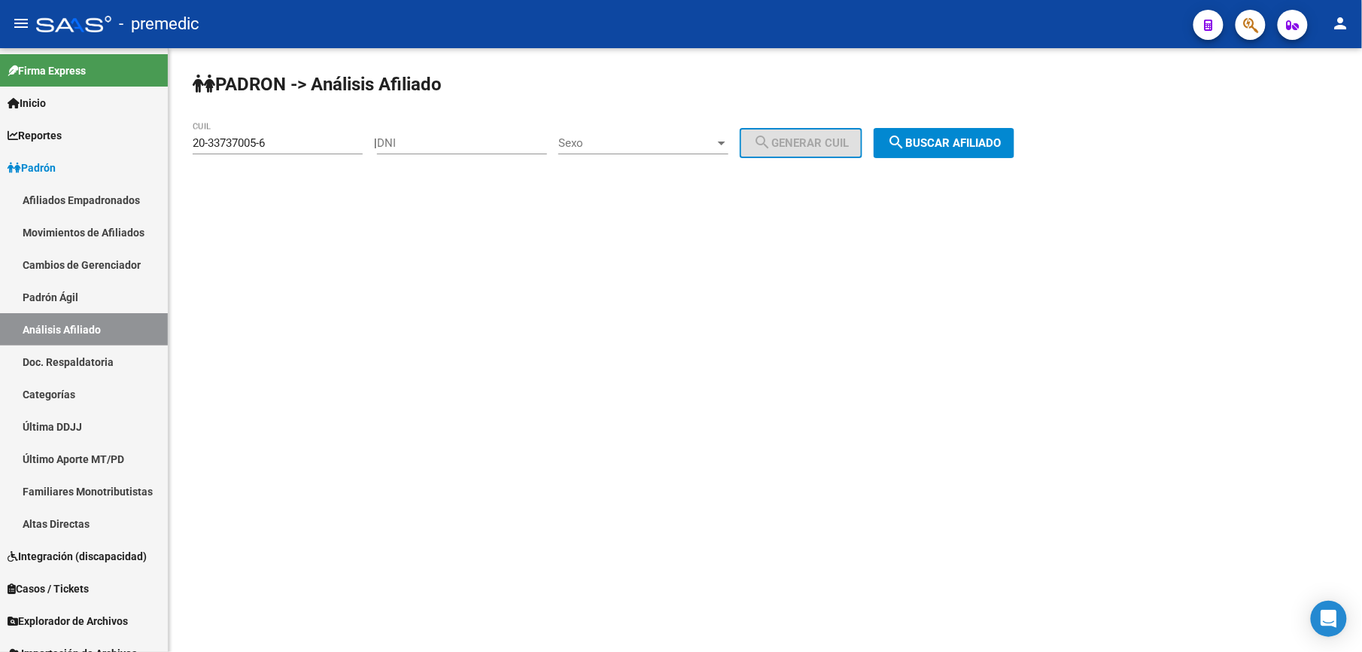
click at [286, 138] on input "20-33737005-6" at bounding box center [278, 143] width 170 height 14
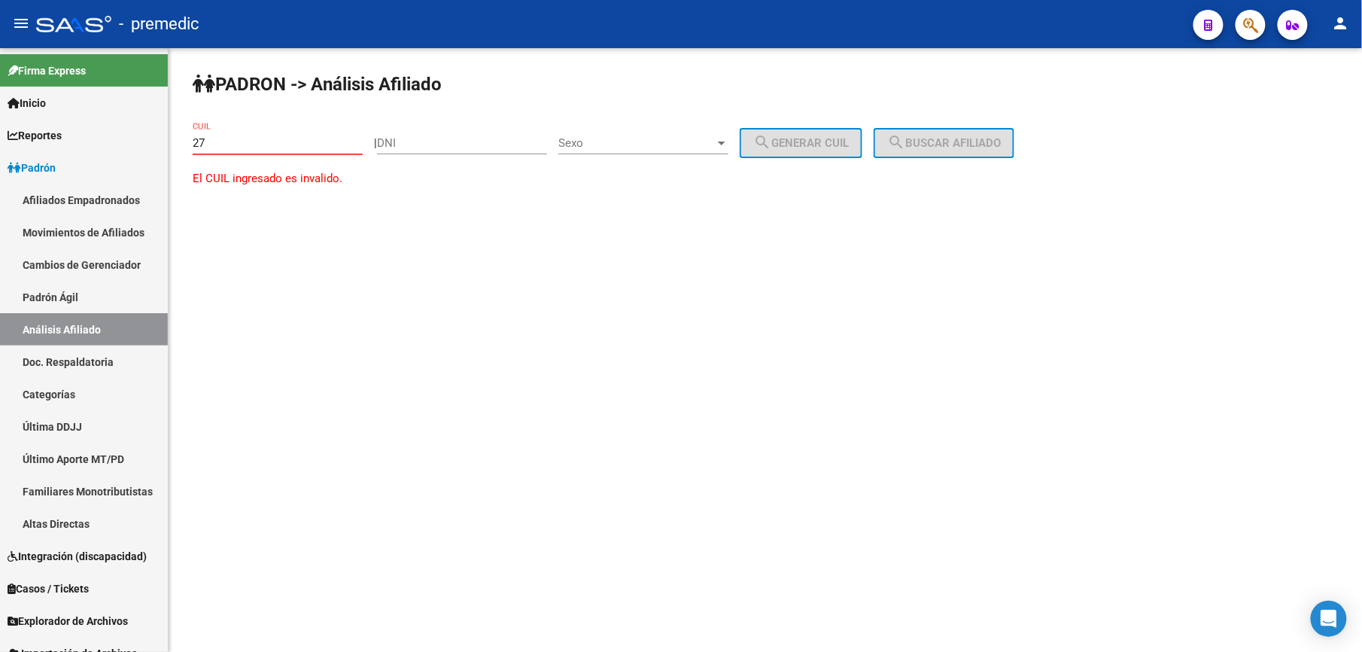
paste input "-47519714"
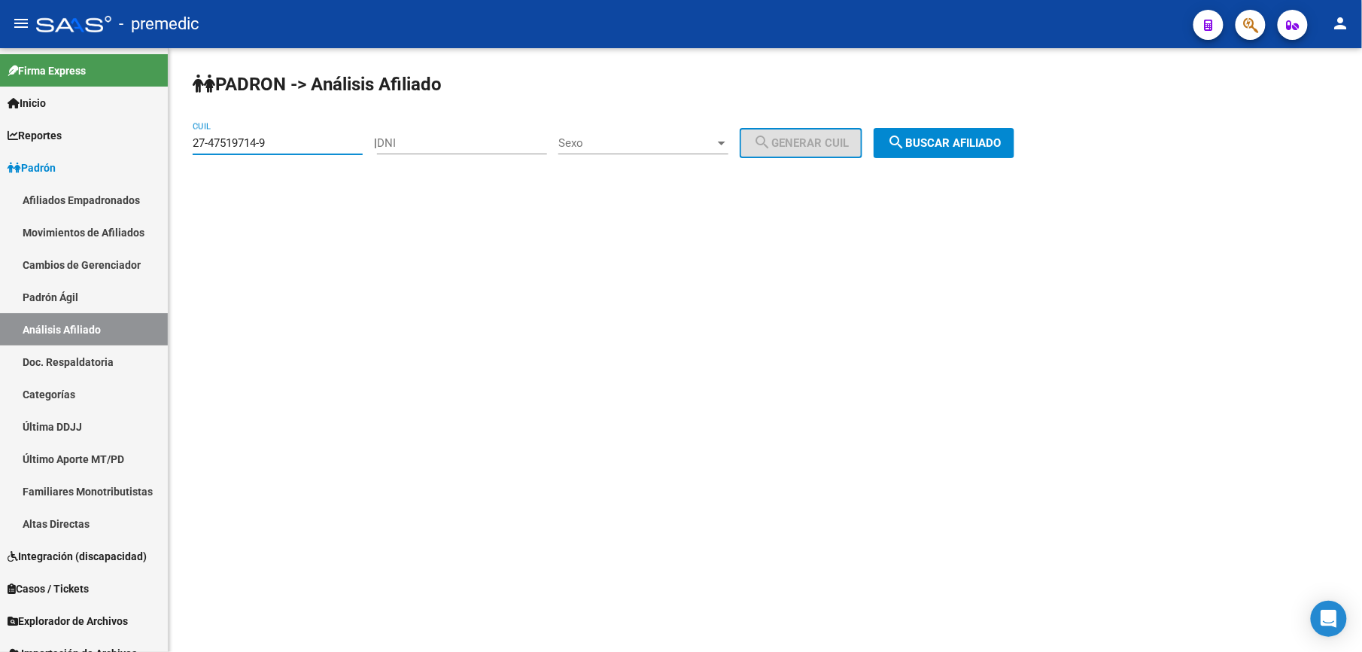
drag, startPoint x: 1004, startPoint y: 120, endPoint x: 1000, endPoint y: 128, distance: 8.8
click at [1000, 128] on div "PADRON -> Análisis Afiliado 27-47519714-9 CUIL | DNI Sexo Sexo search Generar C…" at bounding box center [766, 127] width 1194 height 158
click at [997, 130] on button "search Buscar afiliado" at bounding box center [944, 143] width 141 height 30
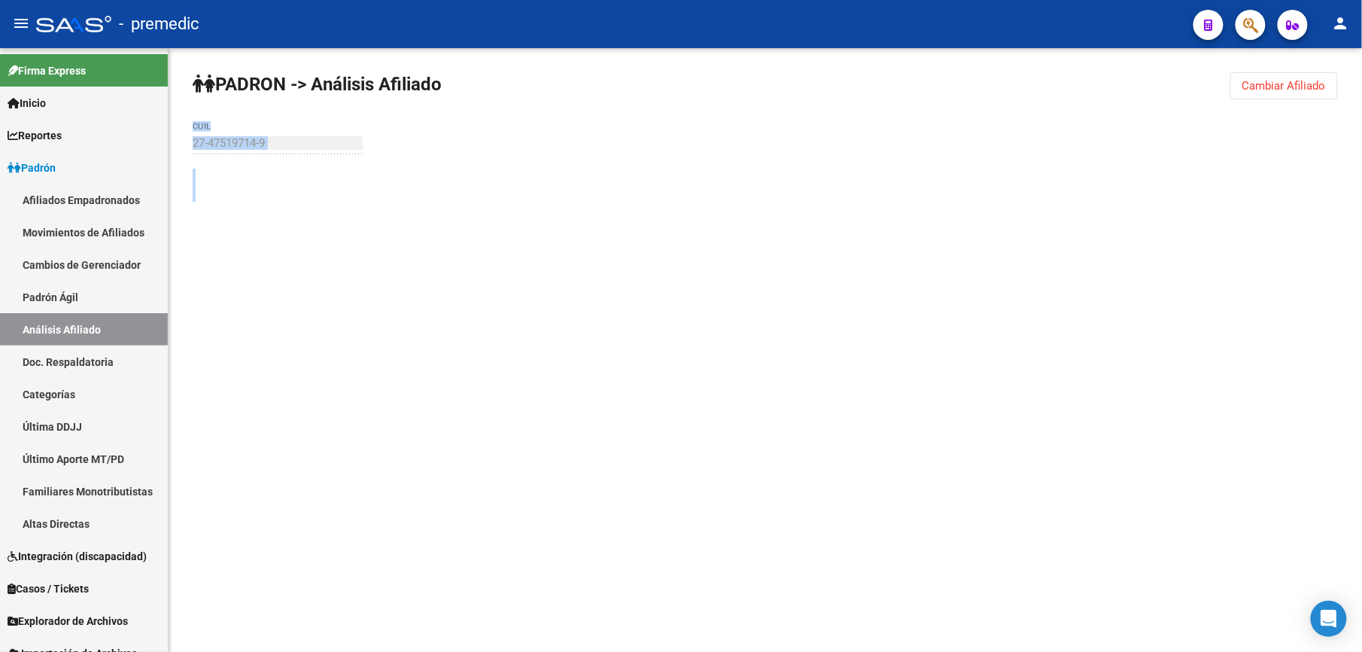
click at [997, 130] on div "PADRON -> Análisis Afiliado Cambiar Afiliado 27-47519714-9 CUIL" at bounding box center [766, 143] width 1194 height 190
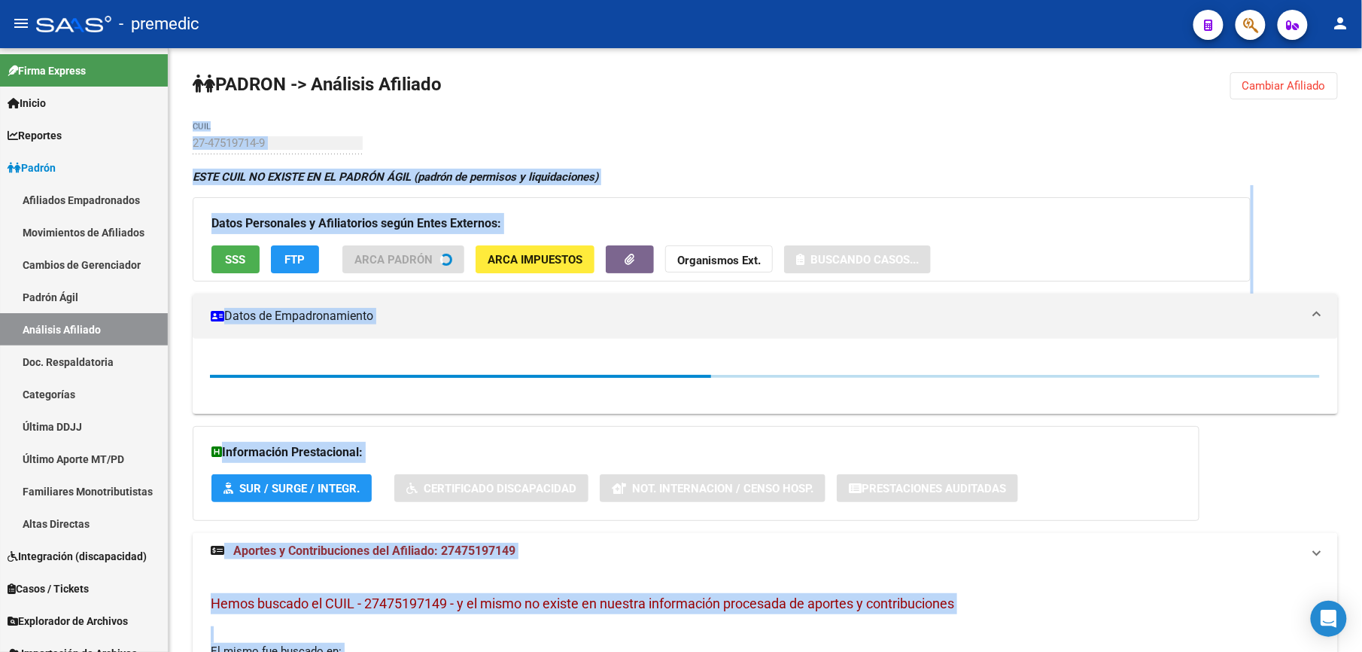
click at [552, 136] on div "PADRON -> Análisis Afiliado Cambiar Afiliado 27-47519714-9 CUIL ESTE CUIL NO EX…" at bounding box center [766, 478] width 1194 height 861
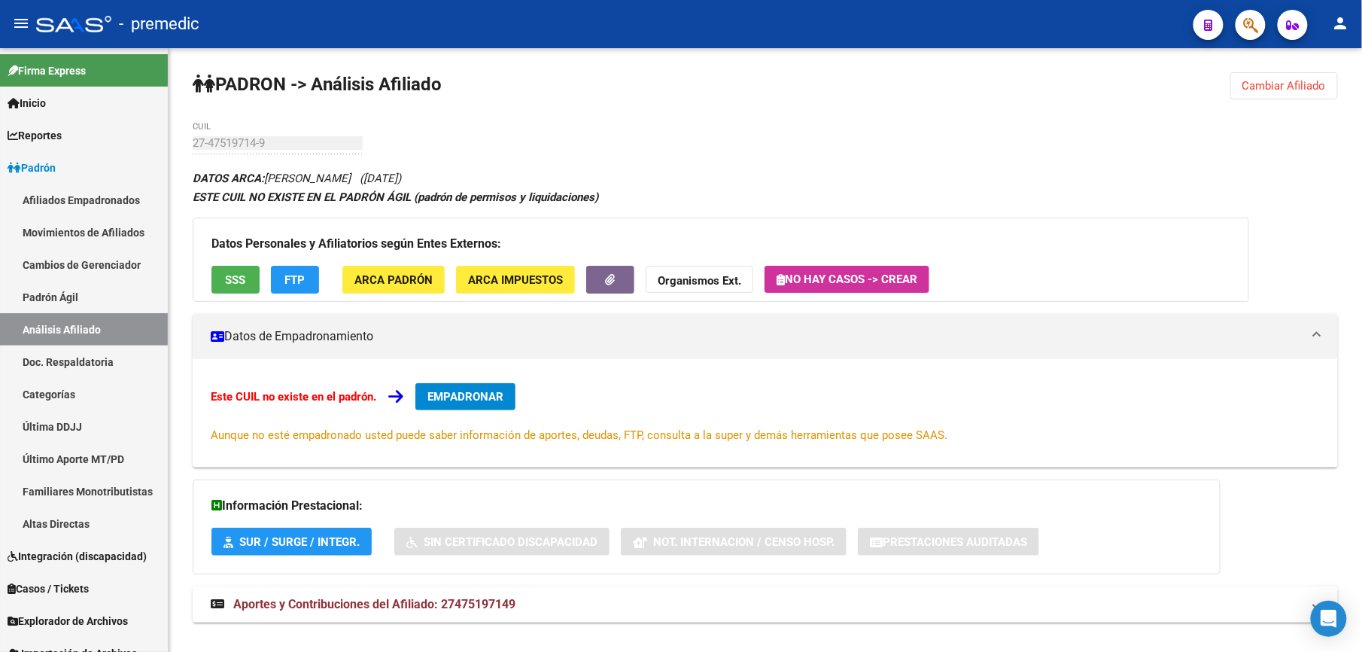
click at [1280, 98] on button "Cambiar Afiliado" at bounding box center [1285, 85] width 108 height 27
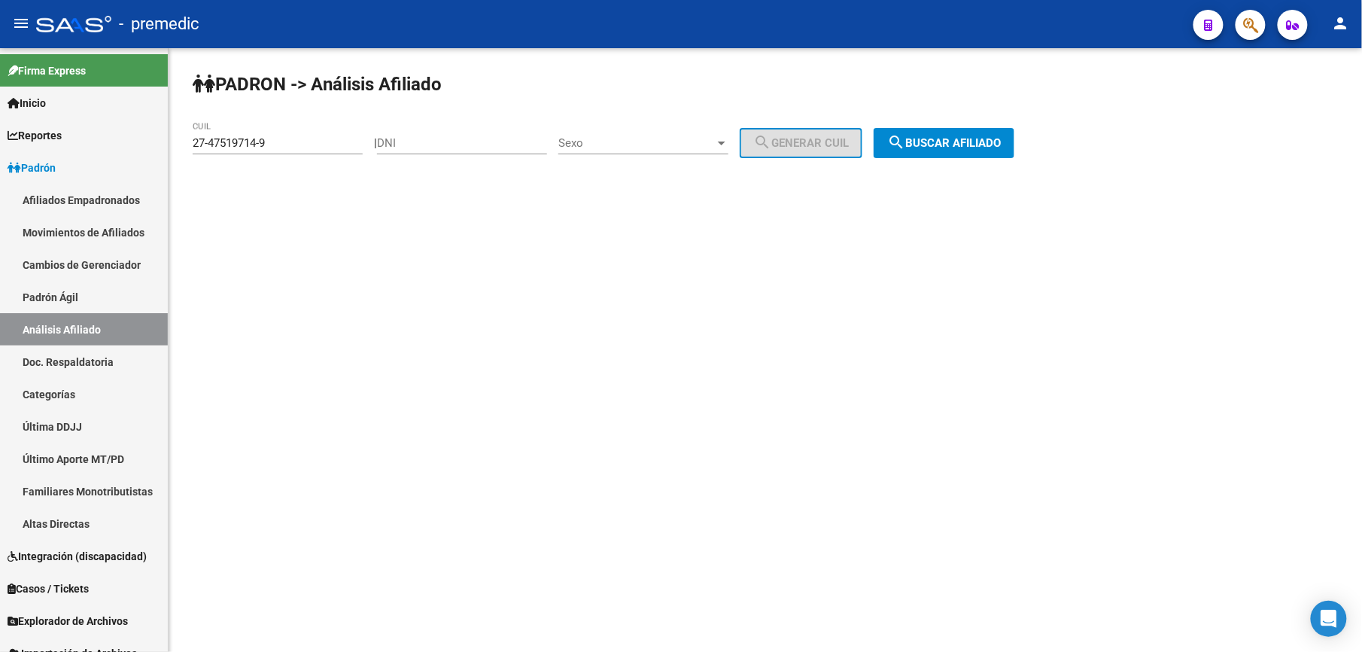
click at [290, 132] on div "27-47519714-9 CUIL" at bounding box center [278, 138] width 170 height 32
click at [283, 154] on div "27-47519714-9 CUIL" at bounding box center [278, 138] width 170 height 32
drag, startPoint x: 283, startPoint y: 154, endPoint x: 283, endPoint y: 143, distance: 10.5
click at [283, 151] on div "27-47519714-9 CUIL" at bounding box center [278, 138] width 170 height 32
click at [283, 143] on input "27-47519714-9" at bounding box center [278, 143] width 170 height 14
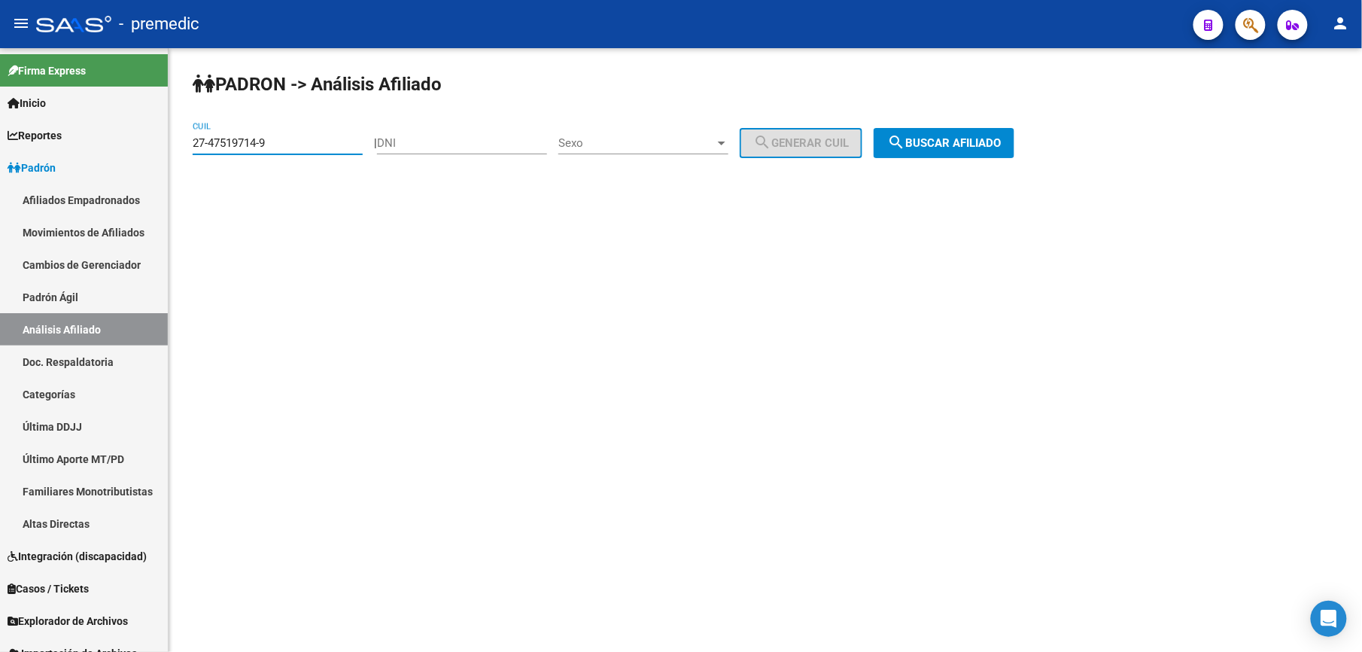
click at [283, 143] on input "27-47519714-9" at bounding box center [278, 143] width 170 height 14
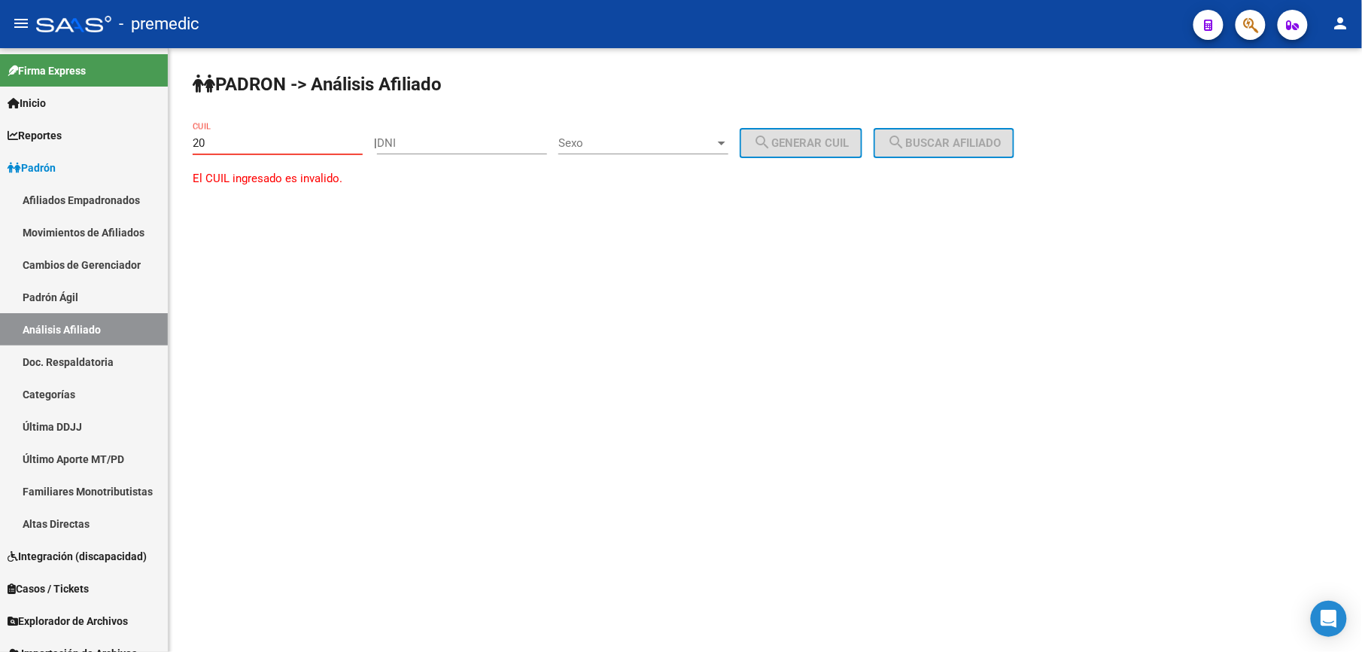
paste input "-27458651"
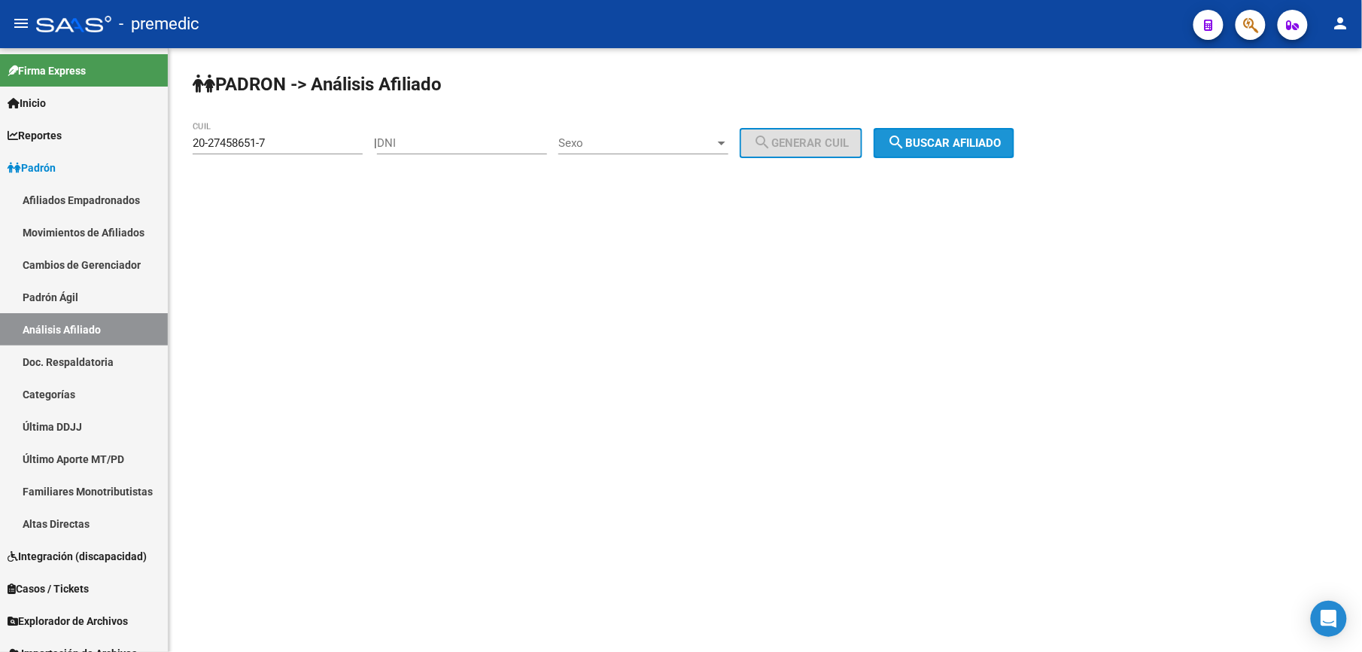
click at [1015, 133] on button "search Buscar afiliado" at bounding box center [944, 143] width 141 height 30
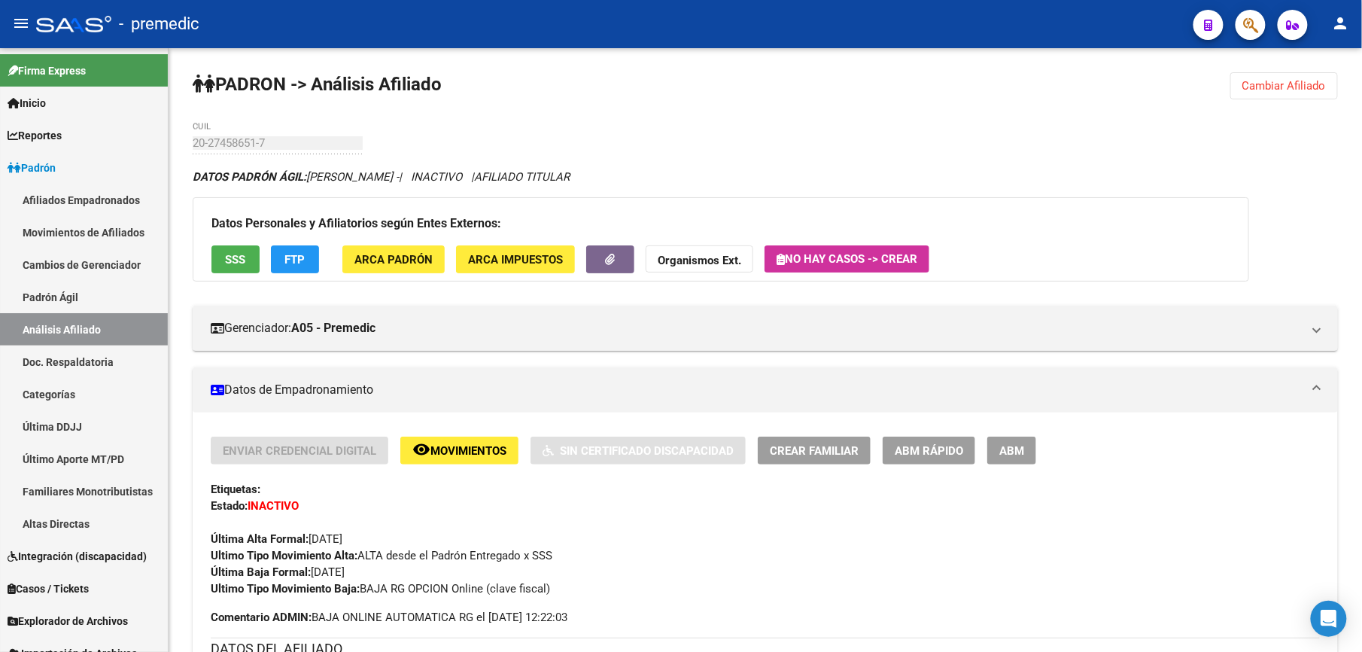
click at [1274, 88] on span "Cambiar Afiliado" at bounding box center [1285, 86] width 84 height 14
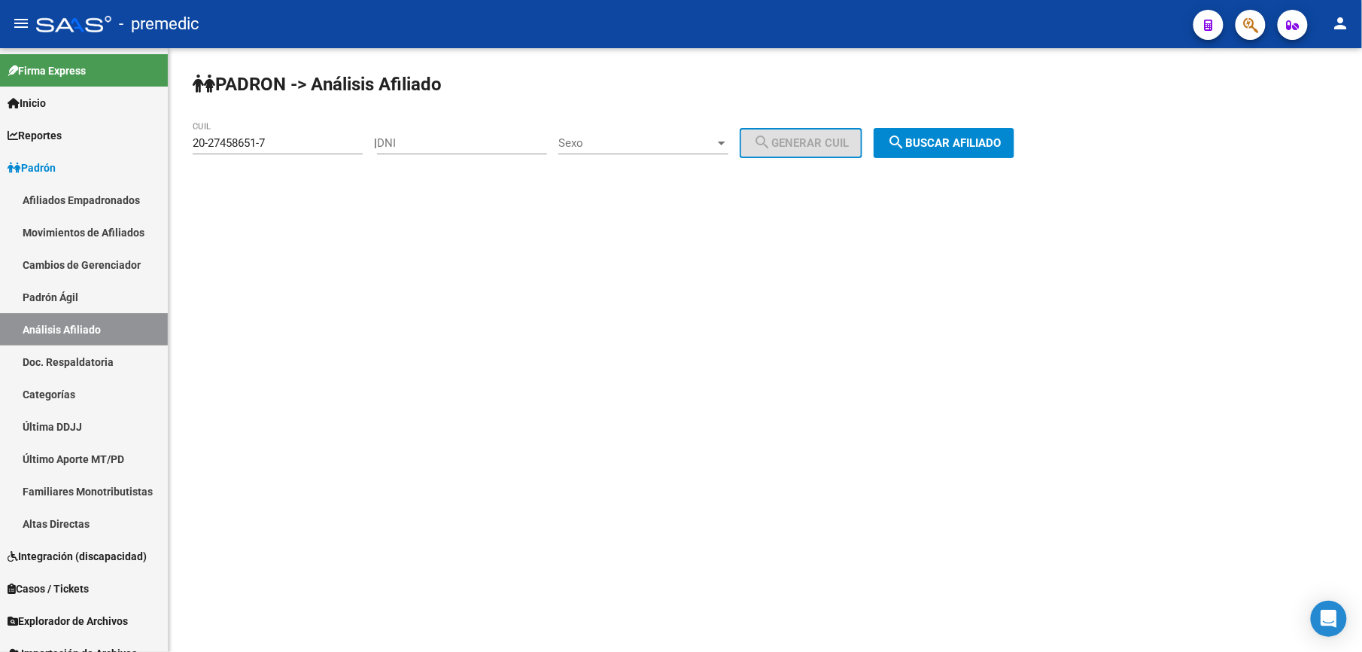
click at [269, 127] on div "20-27458651-7 CUIL" at bounding box center [278, 138] width 170 height 32
click at [266, 140] on input "20-27458651-7" at bounding box center [278, 143] width 170 height 14
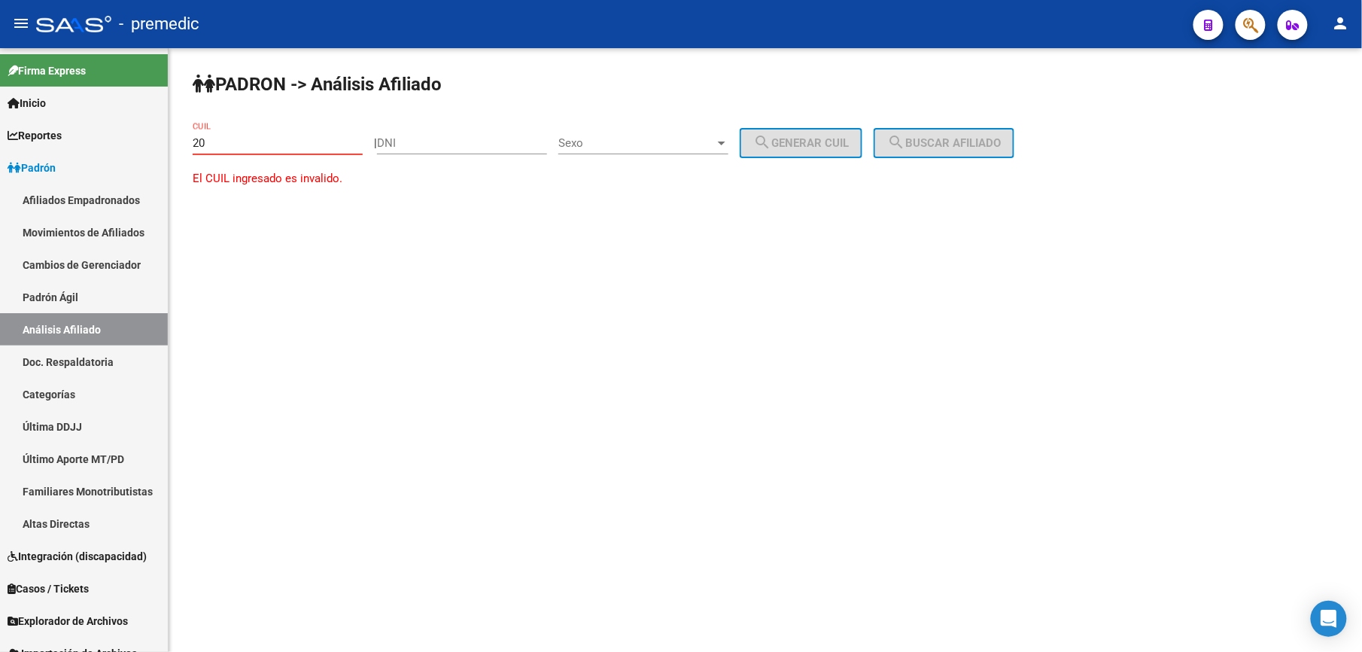
paste input "-92880946"
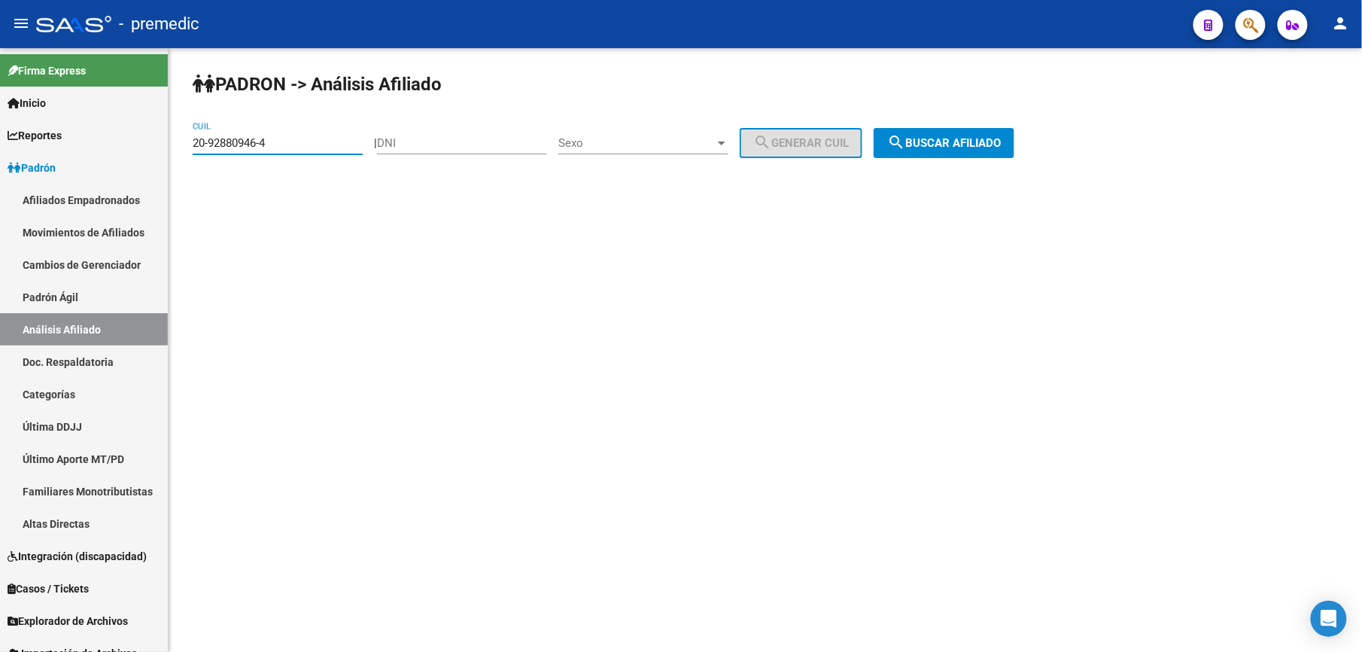
type input "20-92880946-4"
click at [992, 136] on span "search Buscar afiliado" at bounding box center [944, 143] width 114 height 14
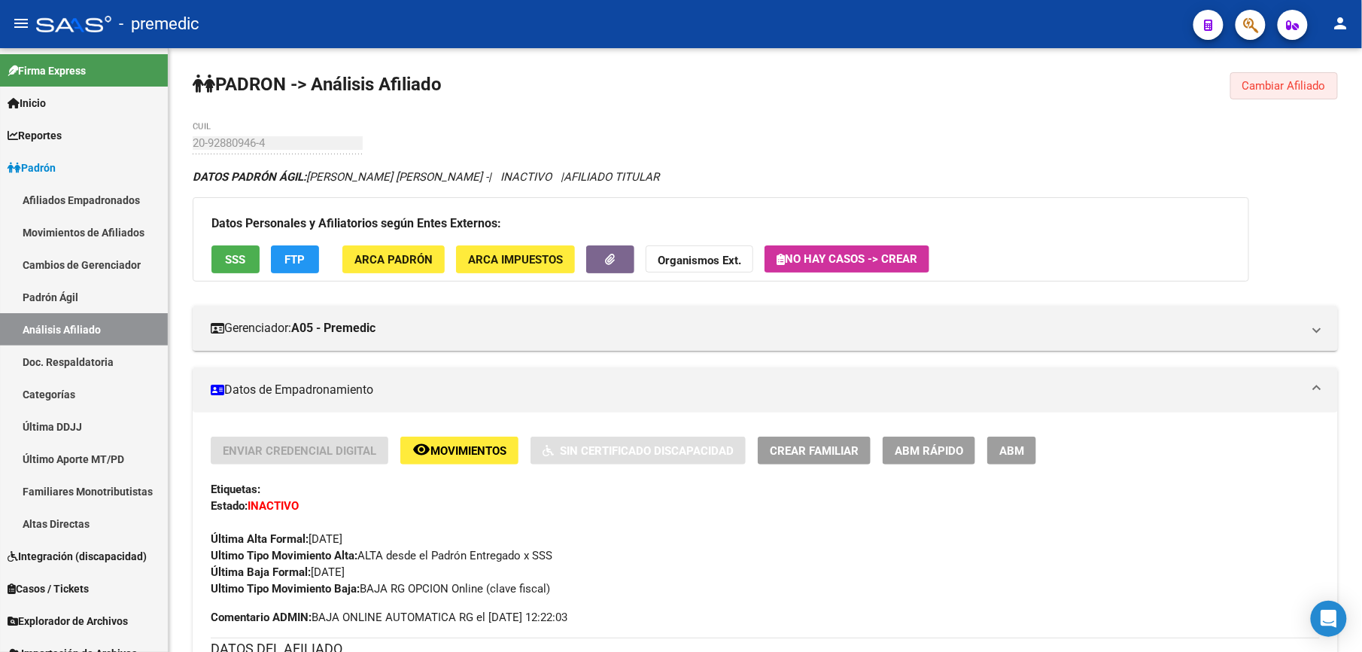
click at [1299, 97] on button "Cambiar Afiliado" at bounding box center [1285, 85] width 108 height 27
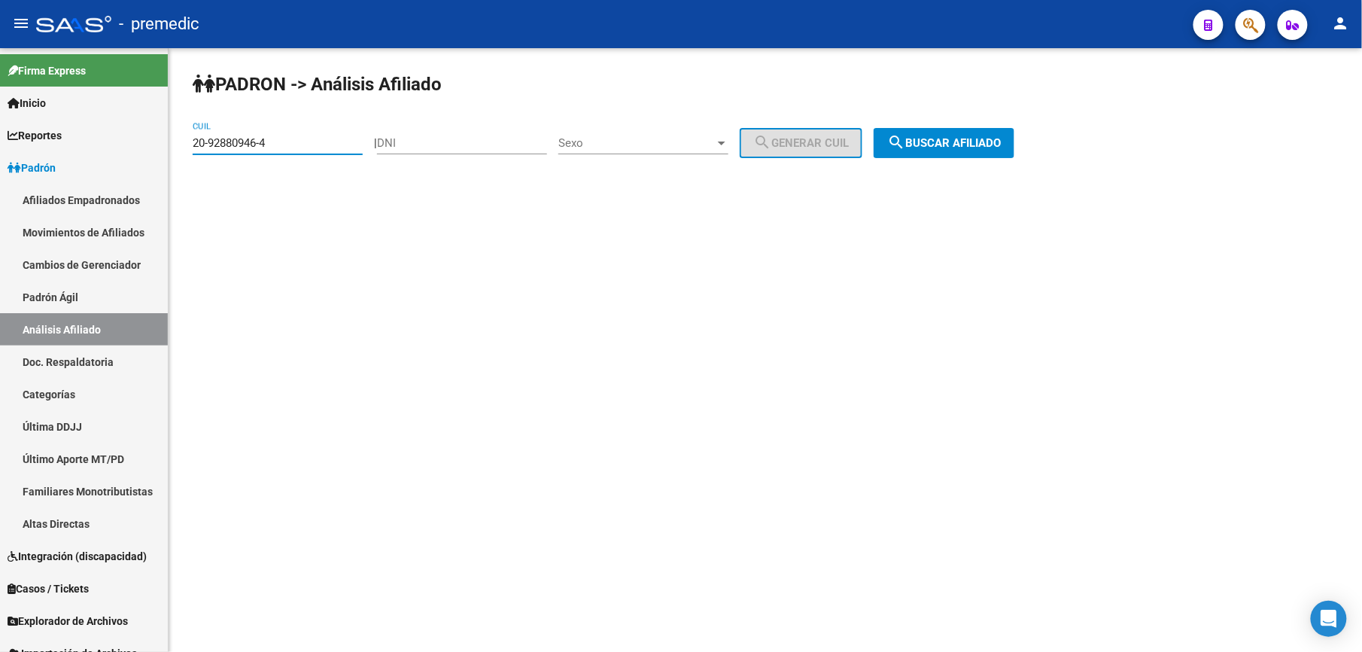
click at [336, 139] on input "20-92880946-4" at bounding box center [278, 143] width 170 height 14
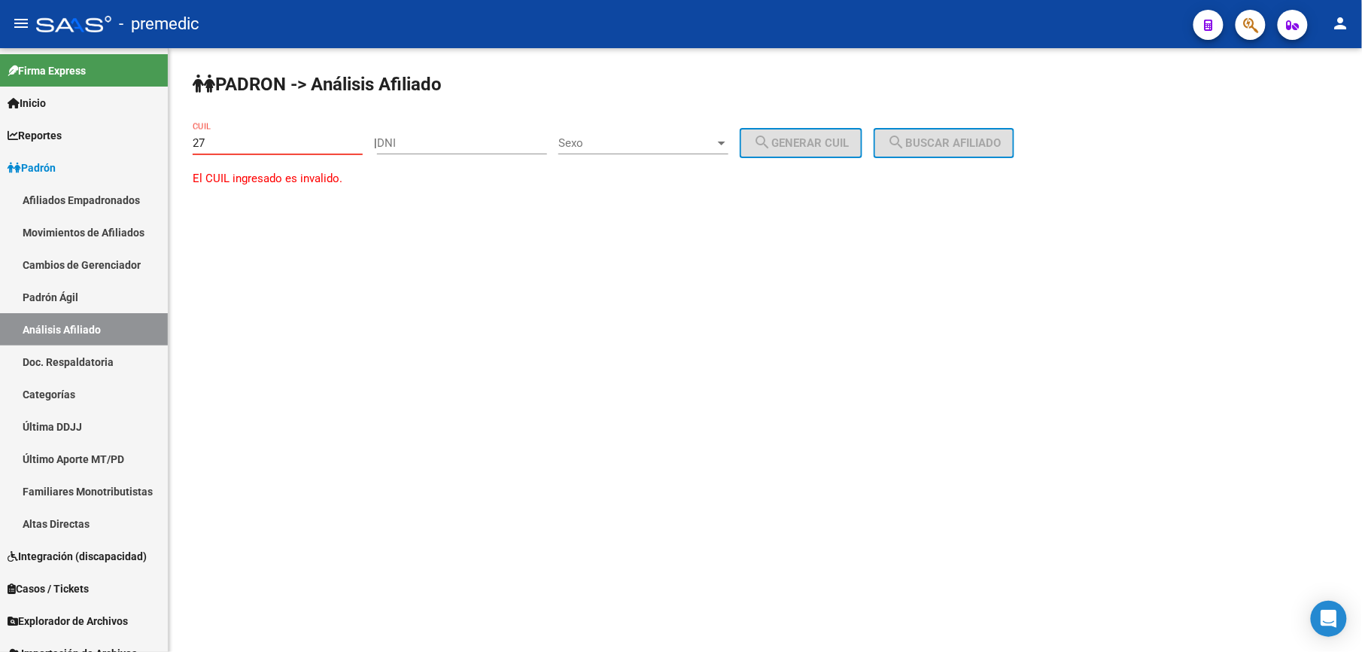
paste input "-26553131"
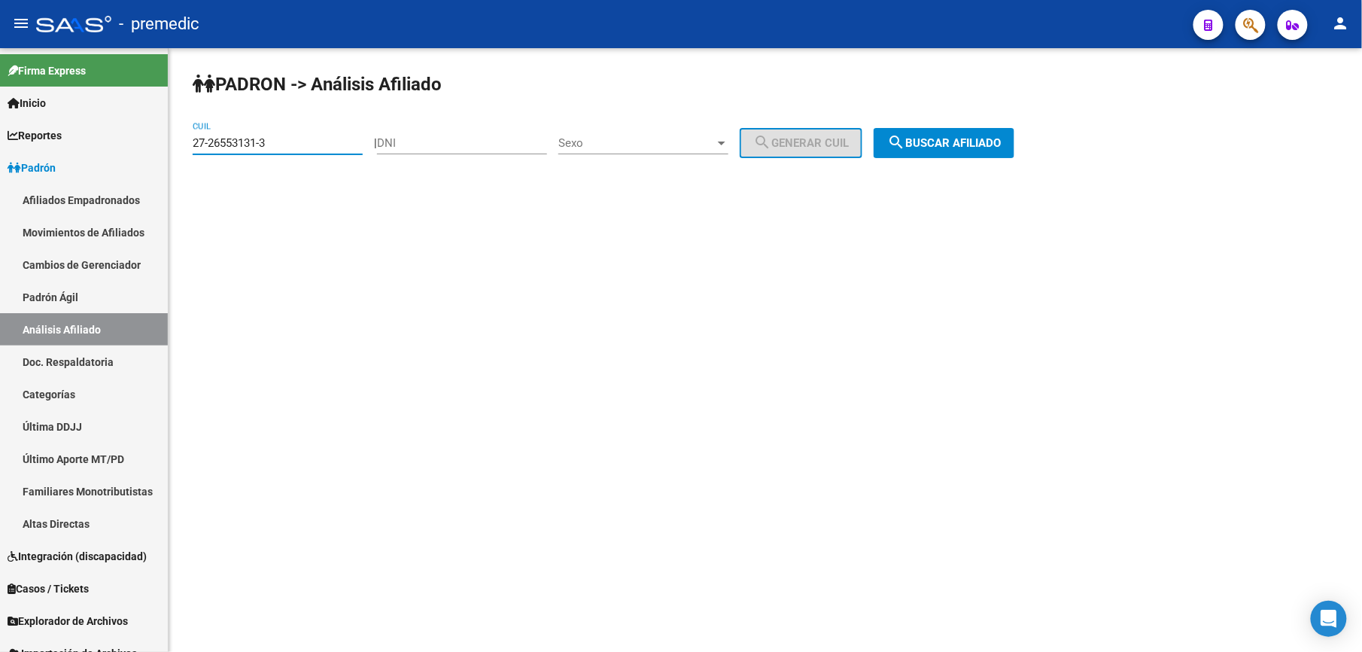
type input "27-26553131-3"
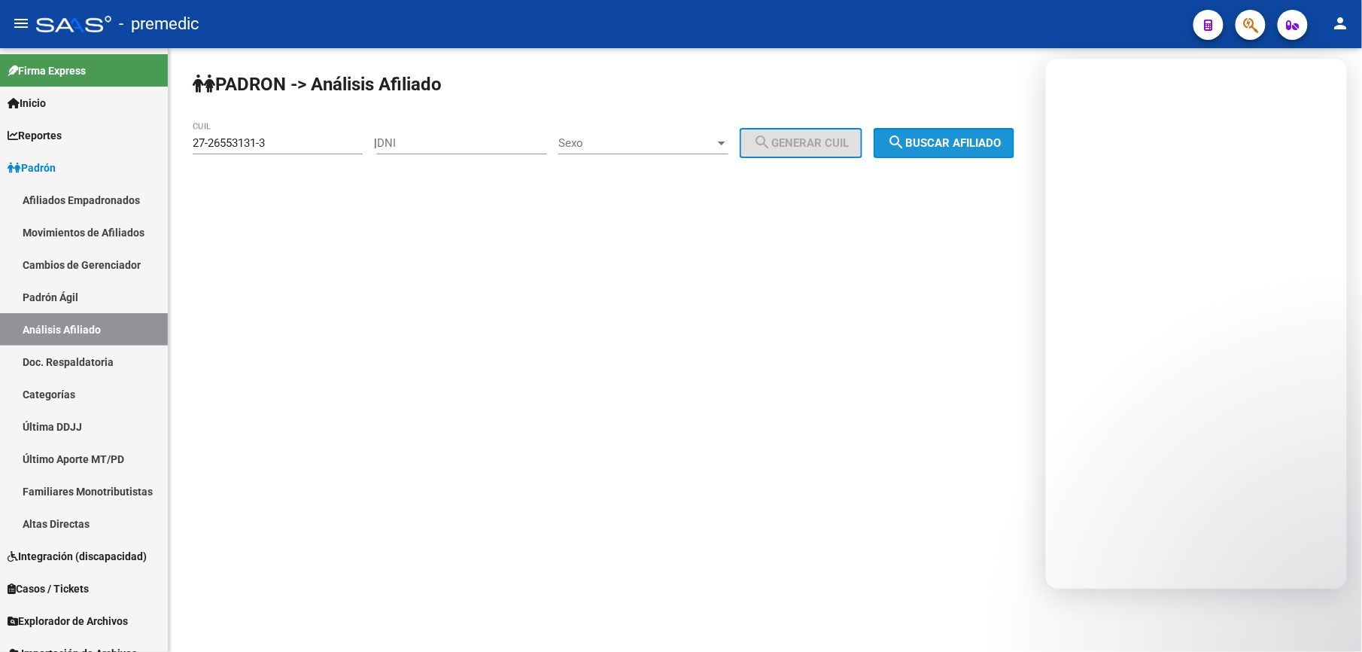
click at [905, 136] on mat-icon "search" at bounding box center [896, 142] width 18 height 18
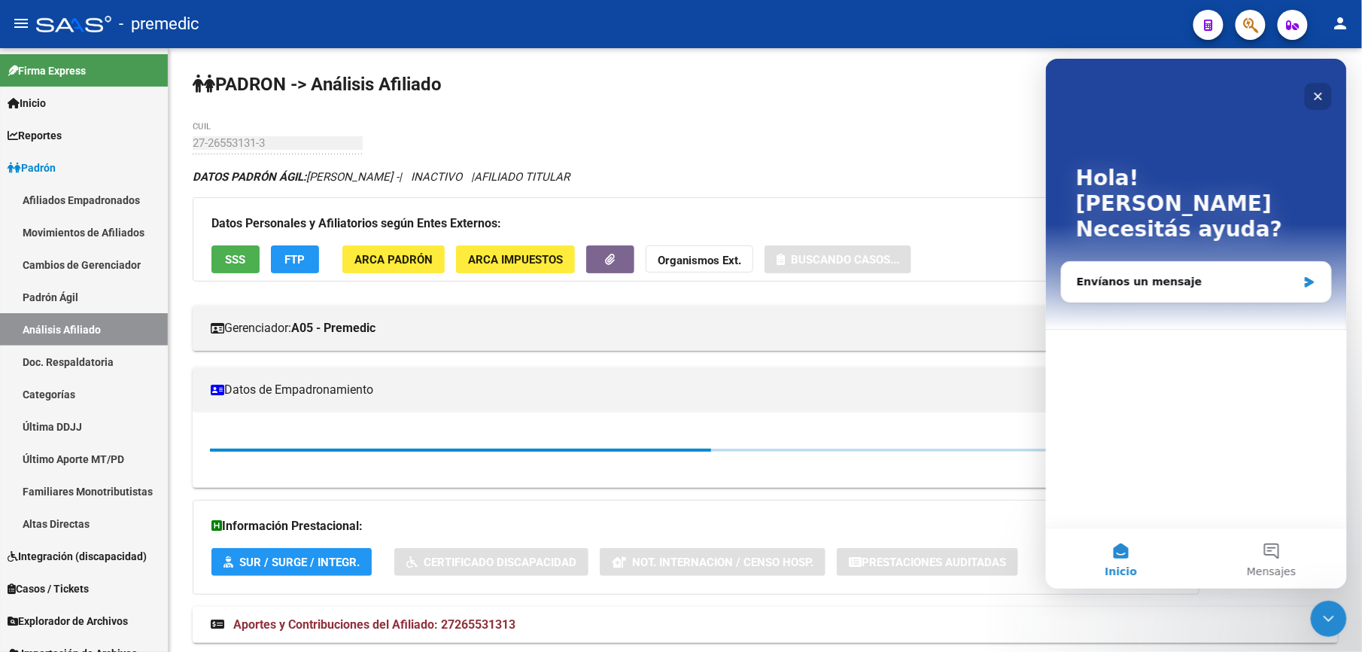
click at [1318, 91] on icon "Cerrar" at bounding box center [1318, 96] width 12 height 12
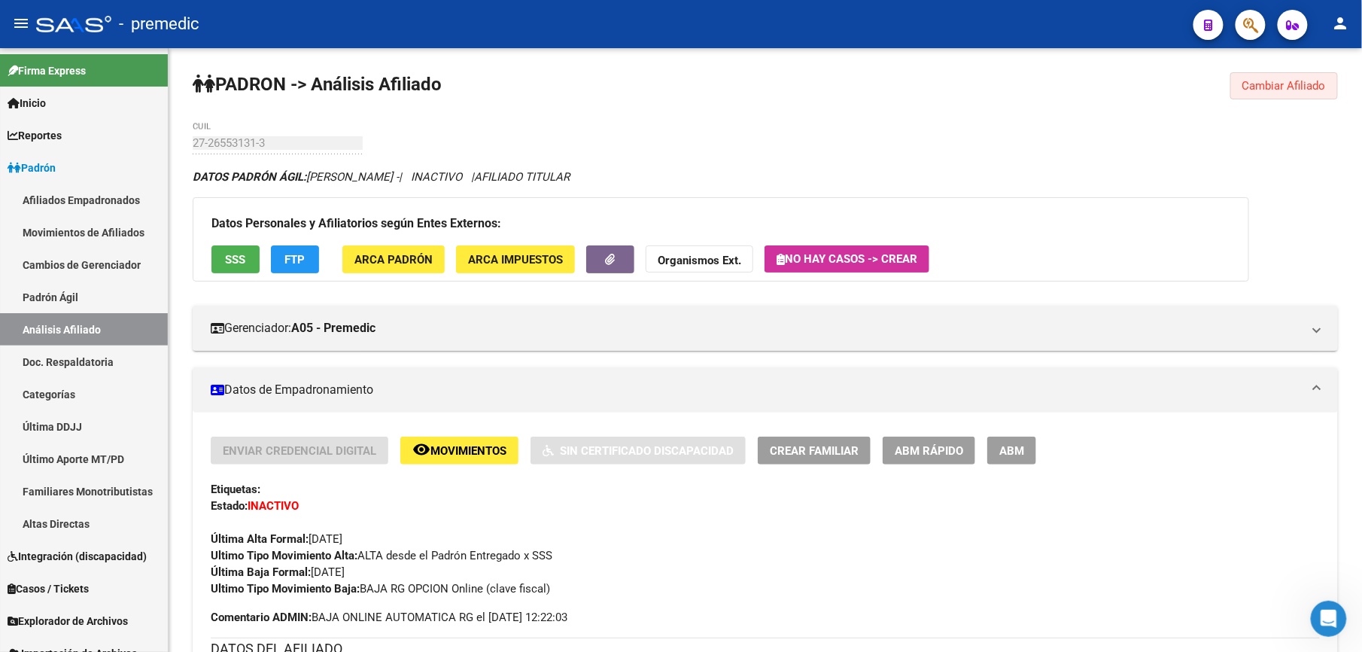
click at [1277, 84] on span "Cambiar Afiliado" at bounding box center [1285, 86] width 84 height 14
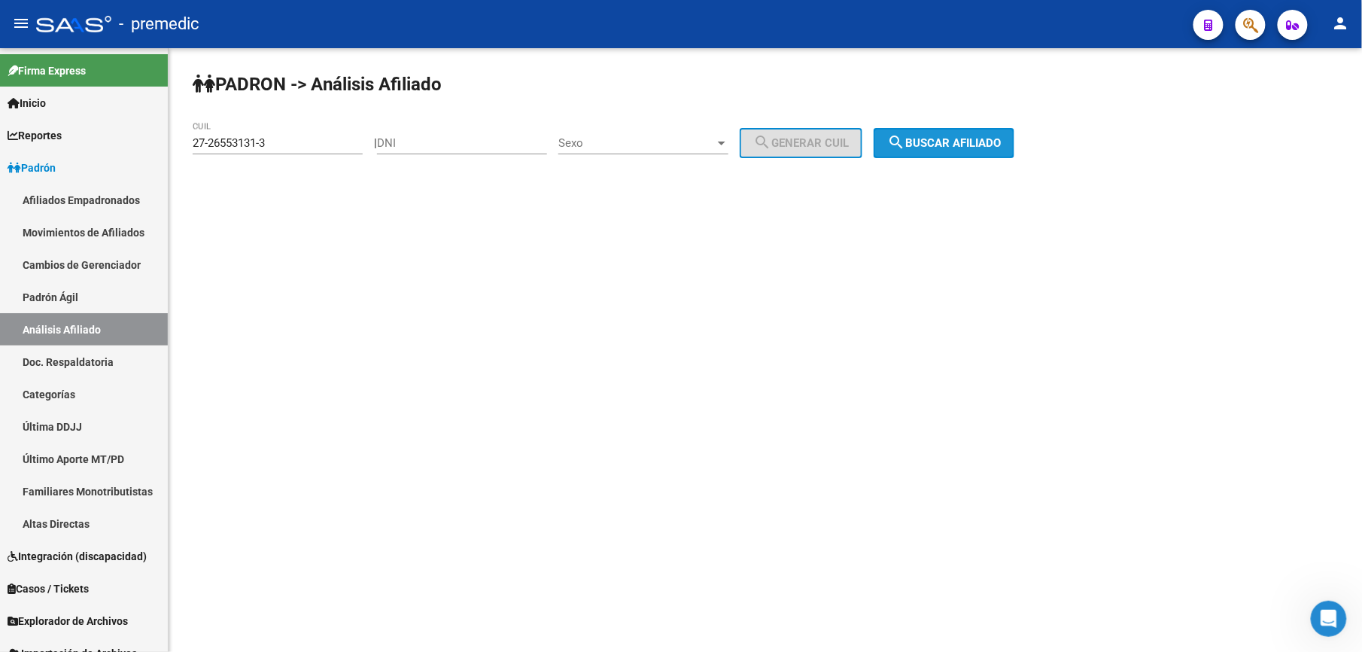
click at [992, 137] on span "search Buscar afiliado" at bounding box center [944, 143] width 114 height 14
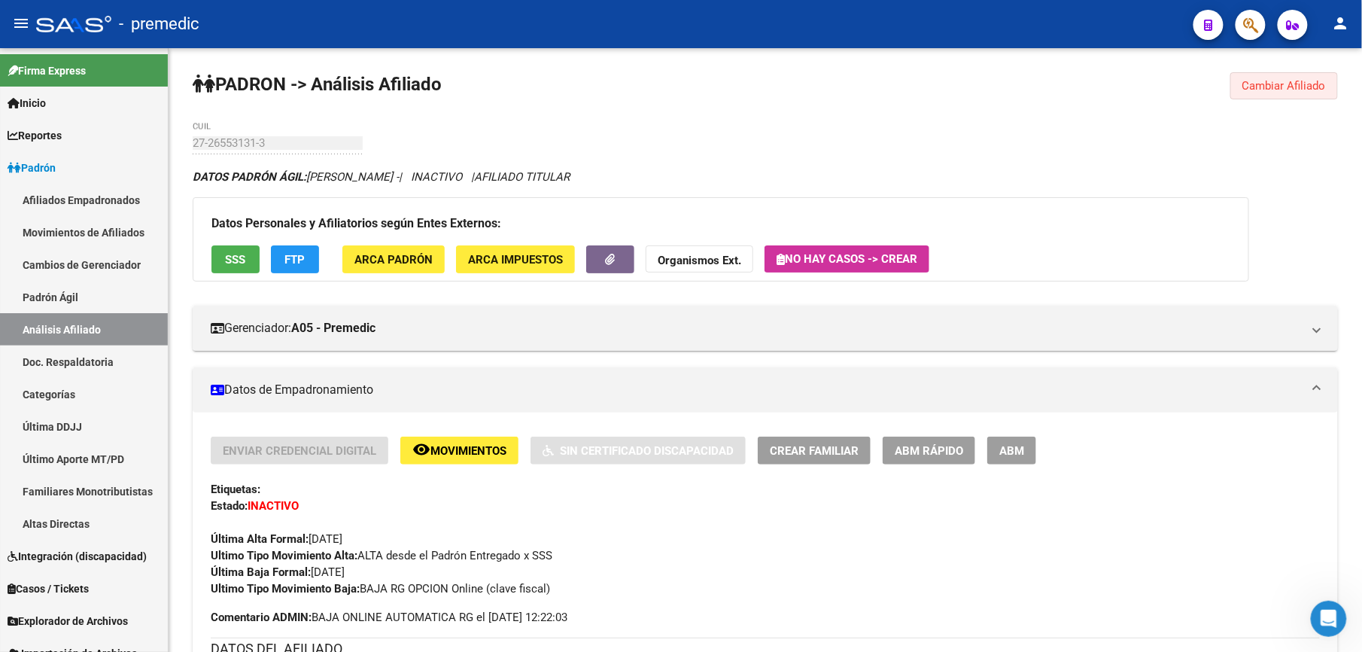
click at [1273, 80] on span "Cambiar Afiliado" at bounding box center [1285, 86] width 84 height 14
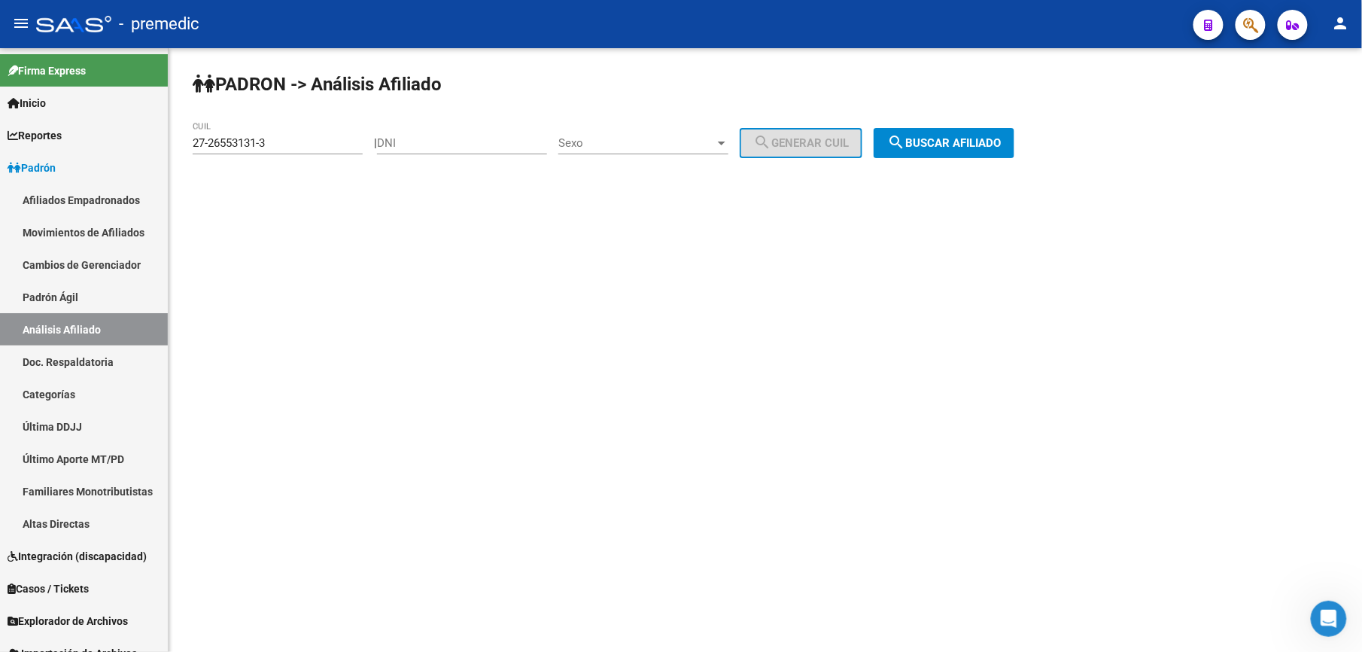
click at [322, 148] on input "27-26553131-3" at bounding box center [278, 143] width 170 height 14
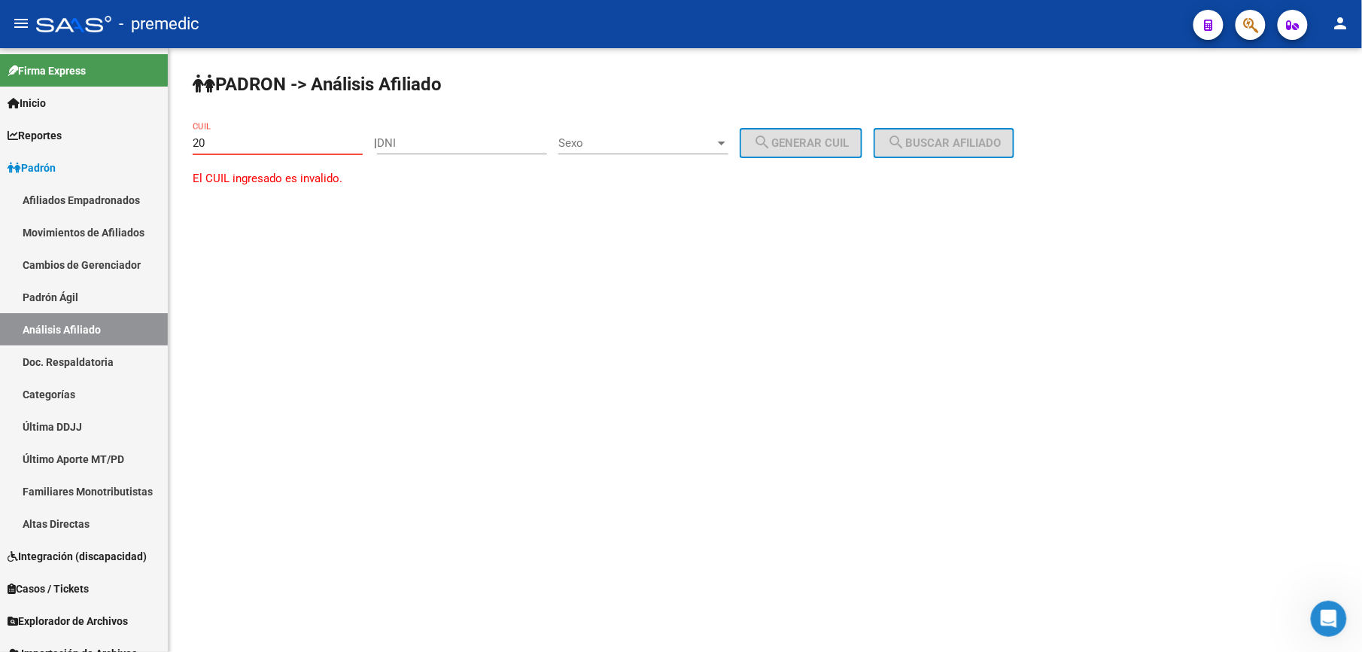
paste input "-26867544"
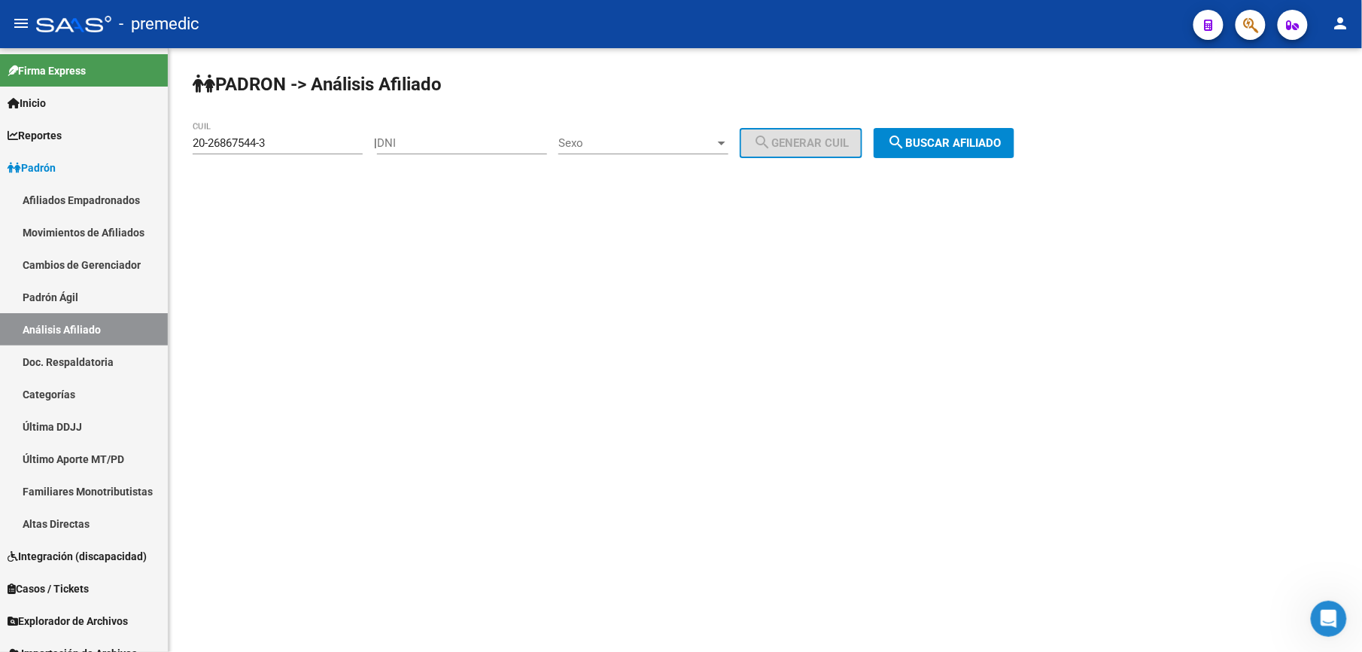
click at [981, 160] on div "PADRON -> Análisis Afiliado 20-26867544-3 CUIL | DNI Sexo Sexo search Generar C…" at bounding box center [766, 127] width 1194 height 158
click at [994, 152] on button "search Buscar afiliado" at bounding box center [944, 143] width 141 height 30
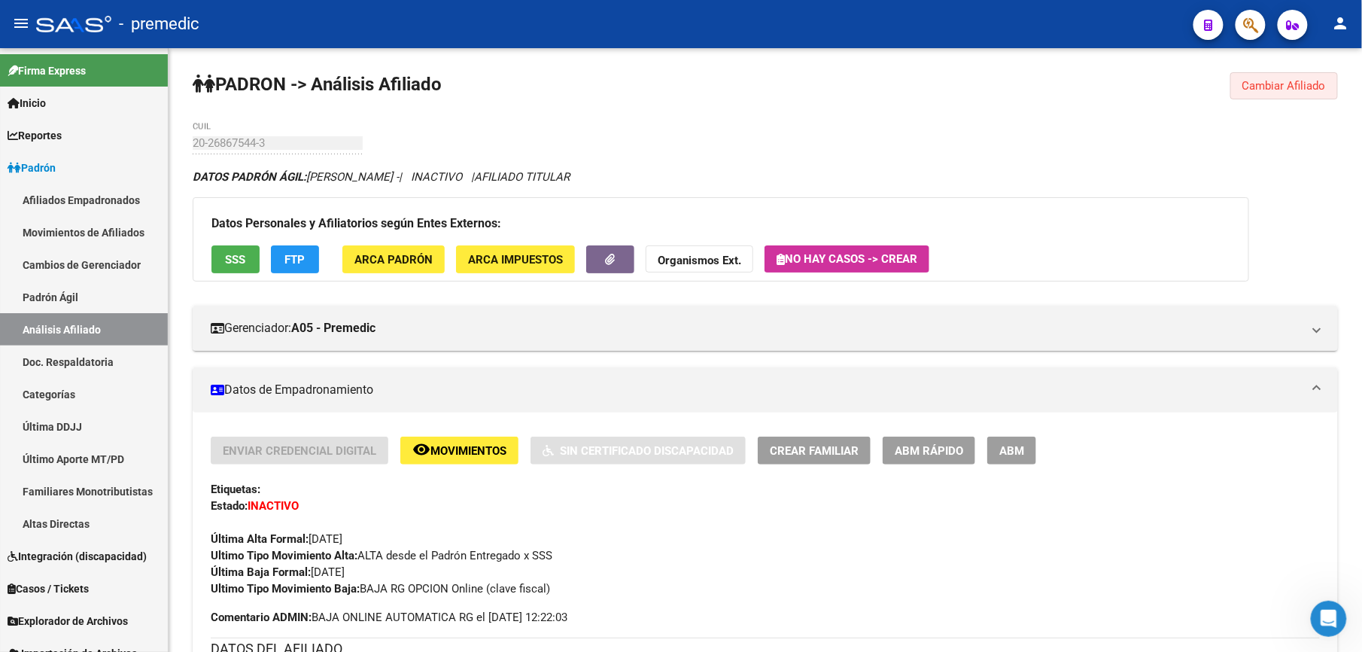
click at [1287, 73] on button "Cambiar Afiliado" at bounding box center [1285, 85] width 108 height 27
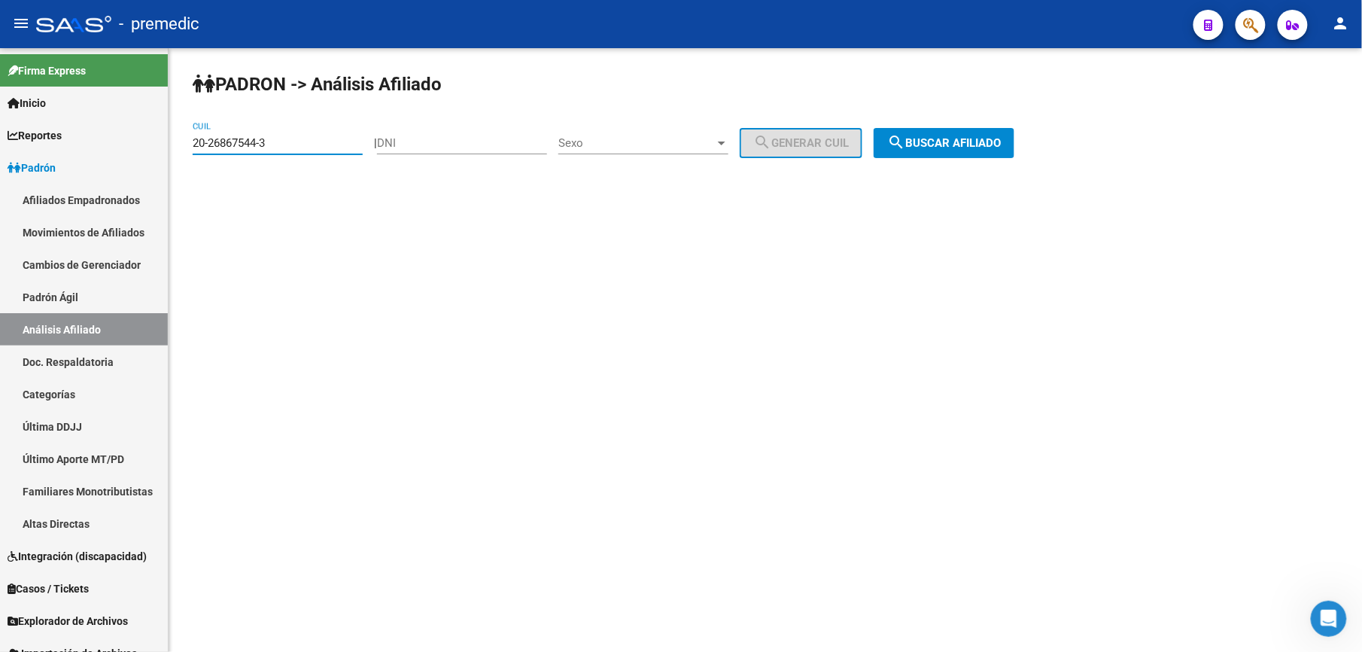
click at [290, 149] on input "20-26867544-3" at bounding box center [278, 143] width 170 height 14
type input "3"
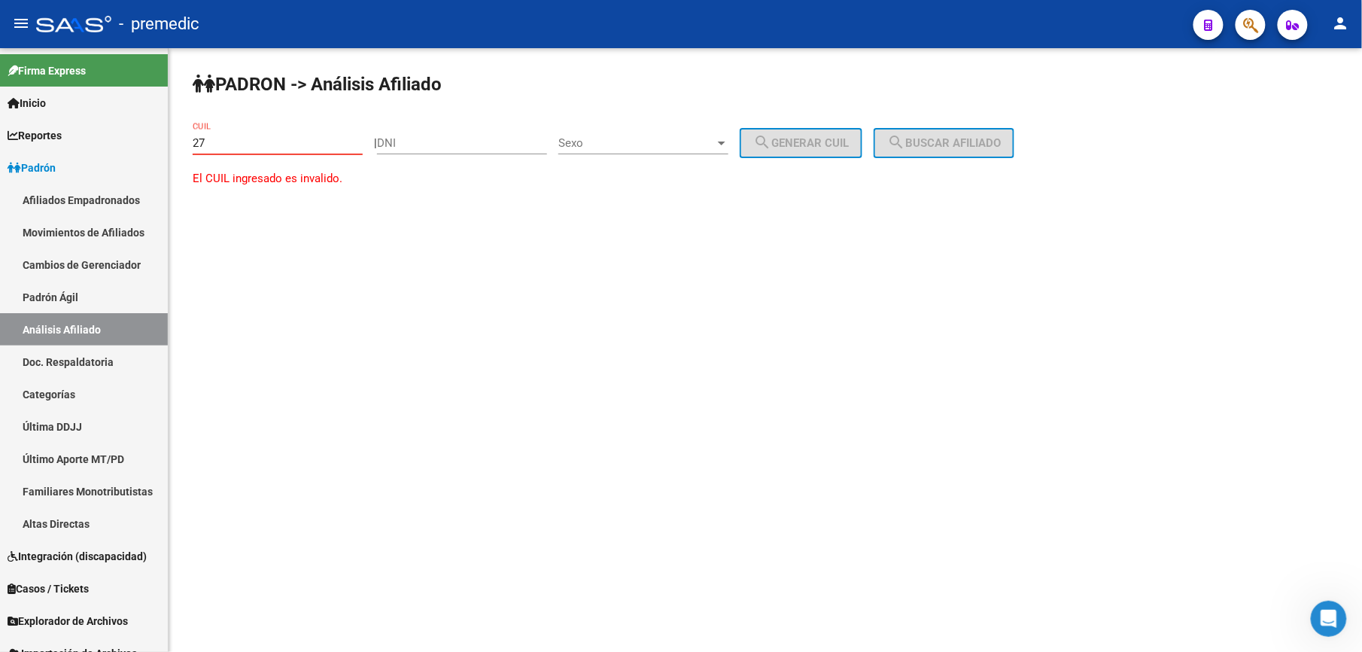
paste input "-32252777"
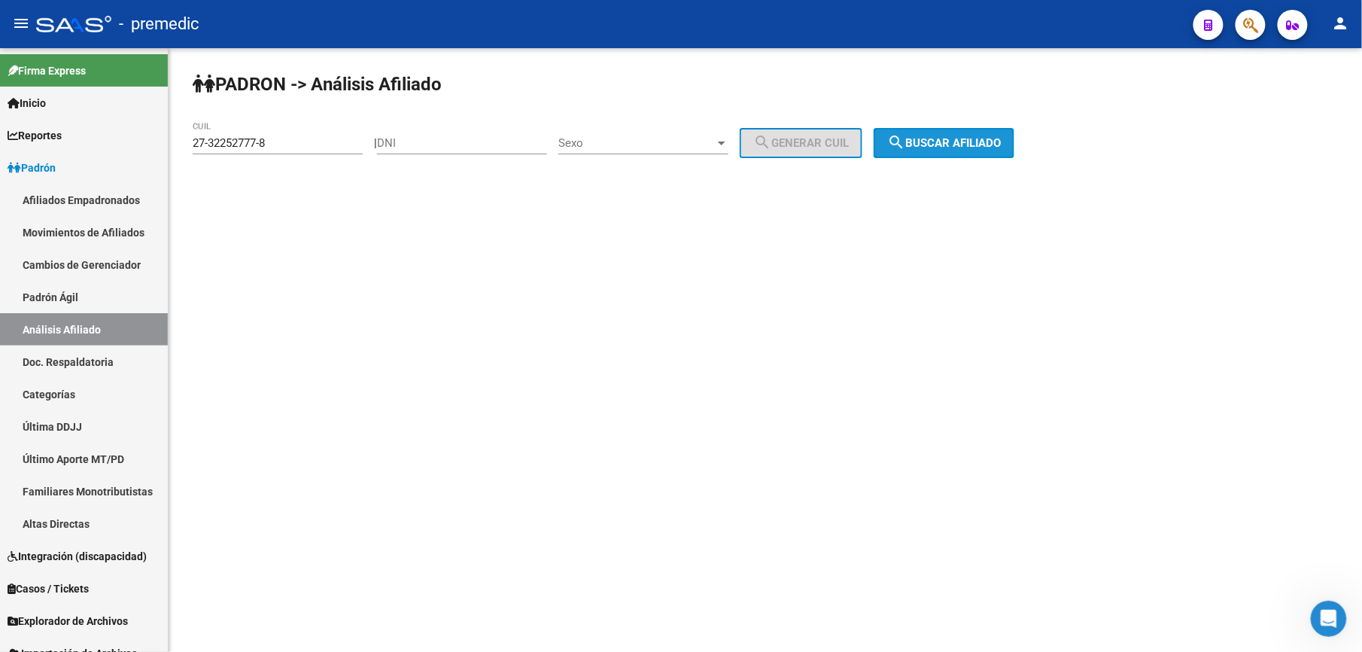
click at [970, 149] on button "search Buscar afiliado" at bounding box center [944, 143] width 141 height 30
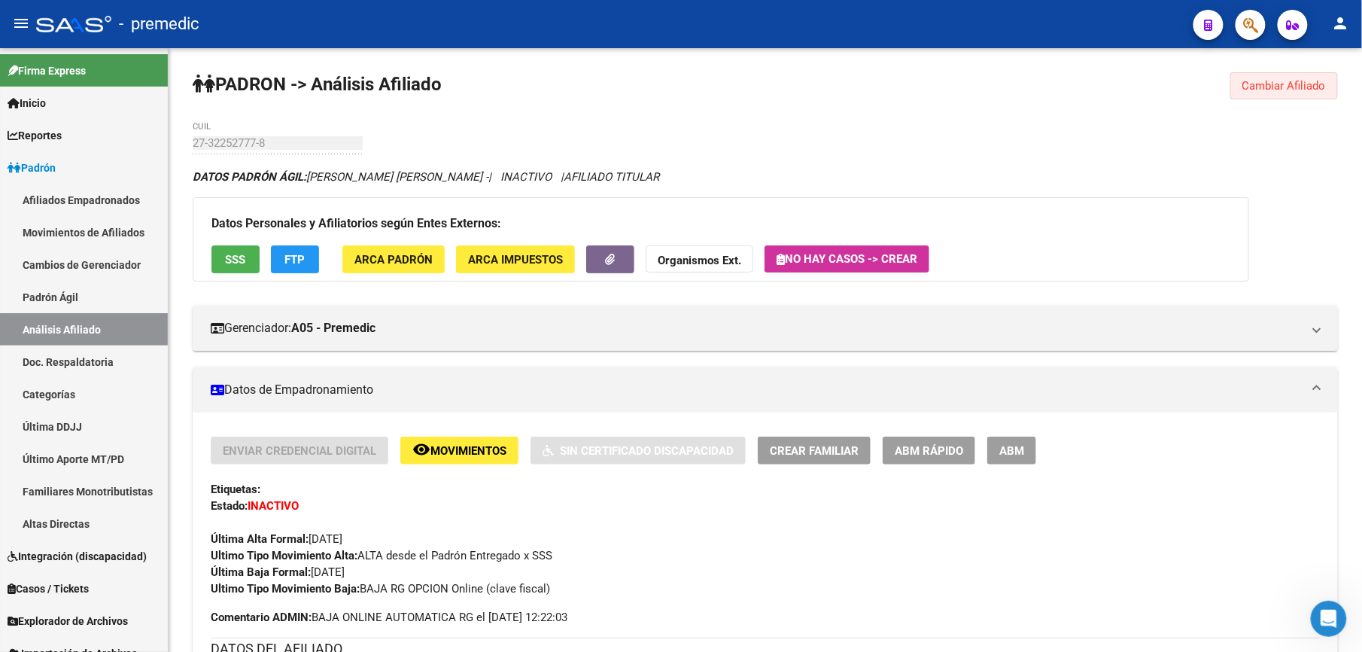
click at [1276, 84] on span "Cambiar Afiliado" at bounding box center [1285, 86] width 84 height 14
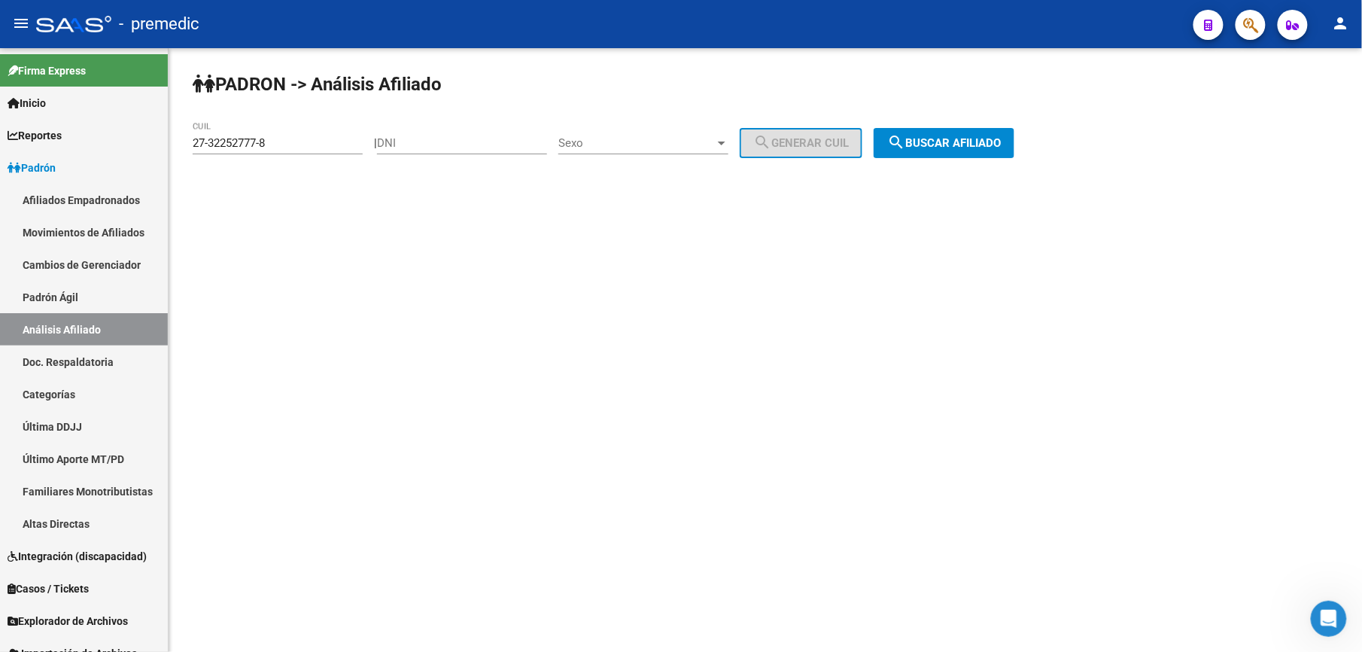
click at [220, 148] on input "27-32252777-8" at bounding box center [278, 143] width 170 height 14
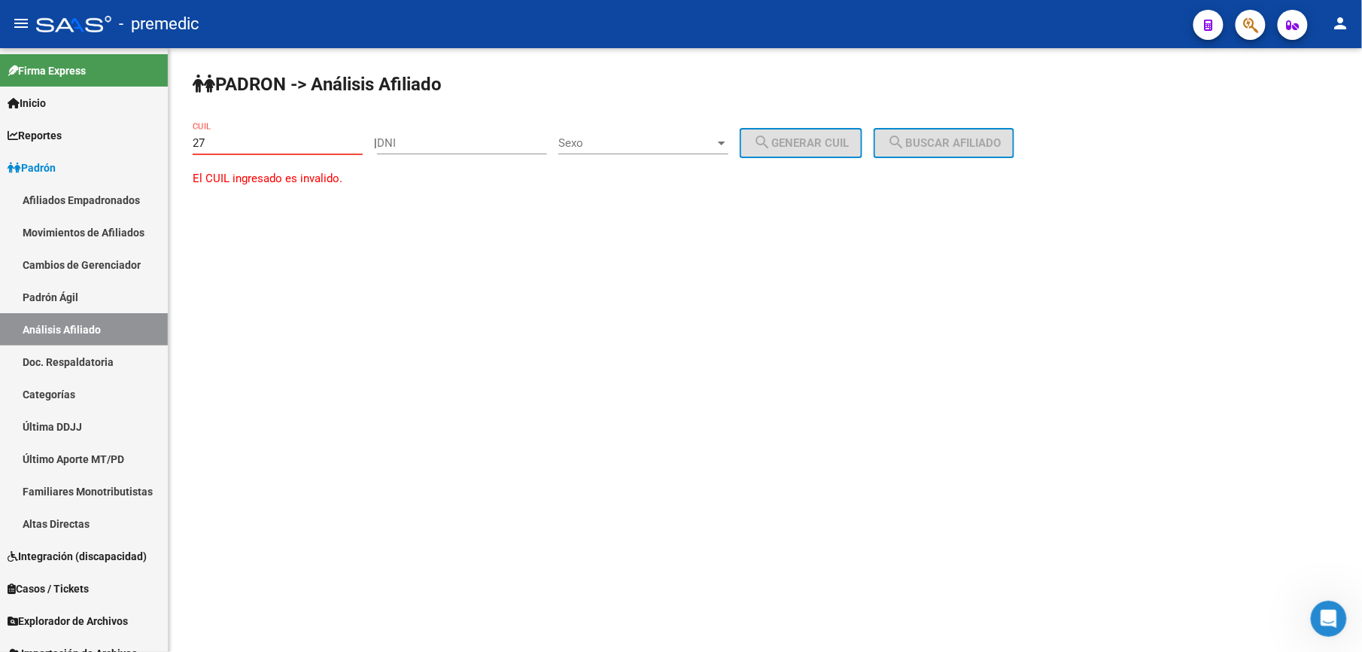
paste input "-43302093"
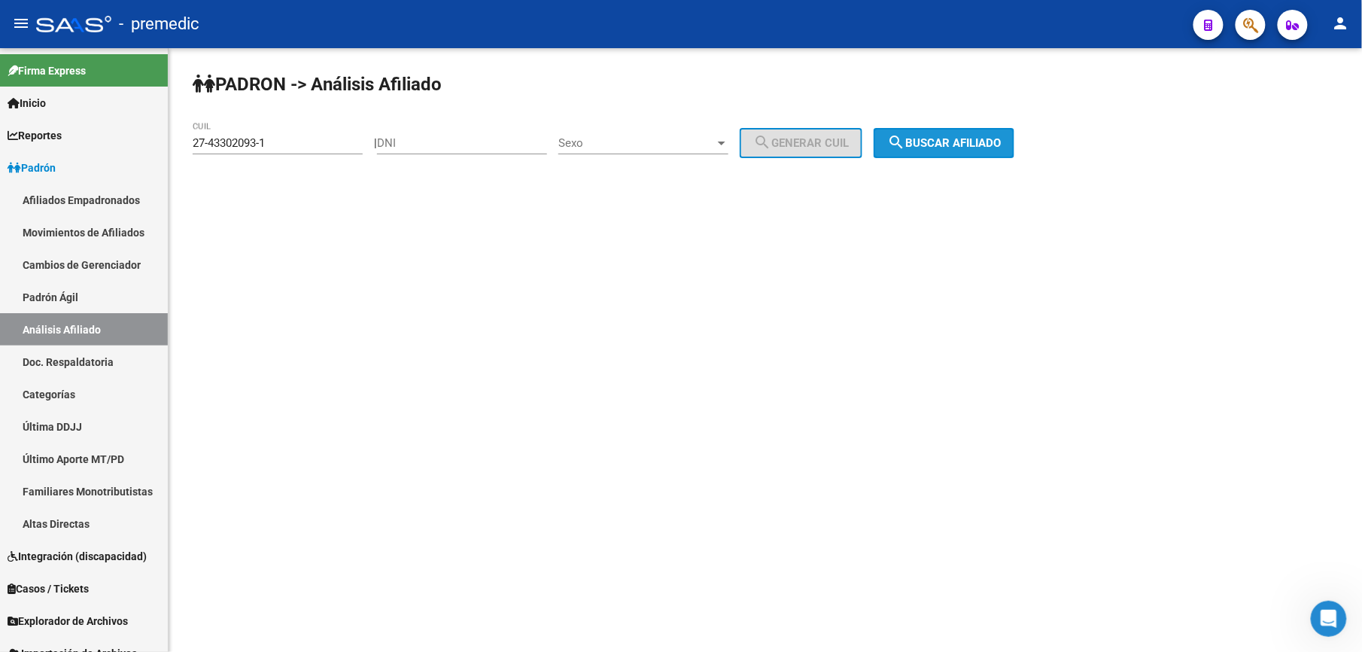
click at [972, 141] on span "search Buscar afiliado" at bounding box center [944, 143] width 114 height 14
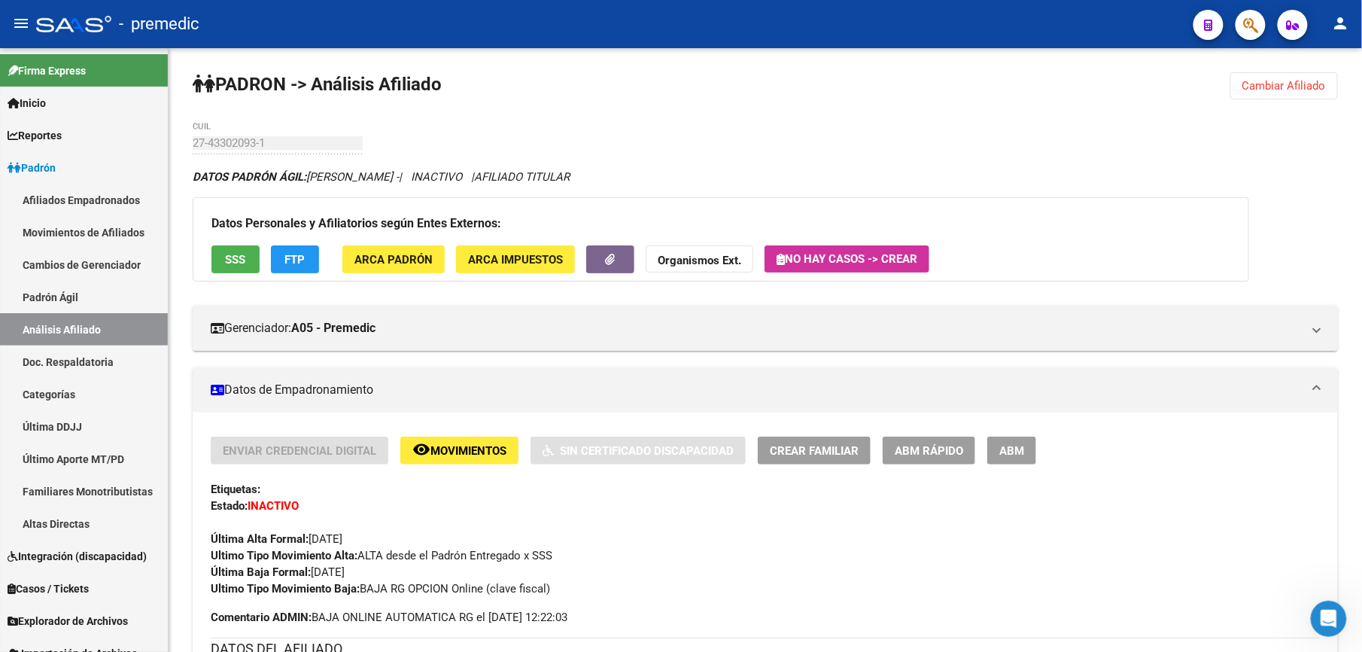
click at [1286, 90] on span "Cambiar Afiliado" at bounding box center [1285, 86] width 84 height 14
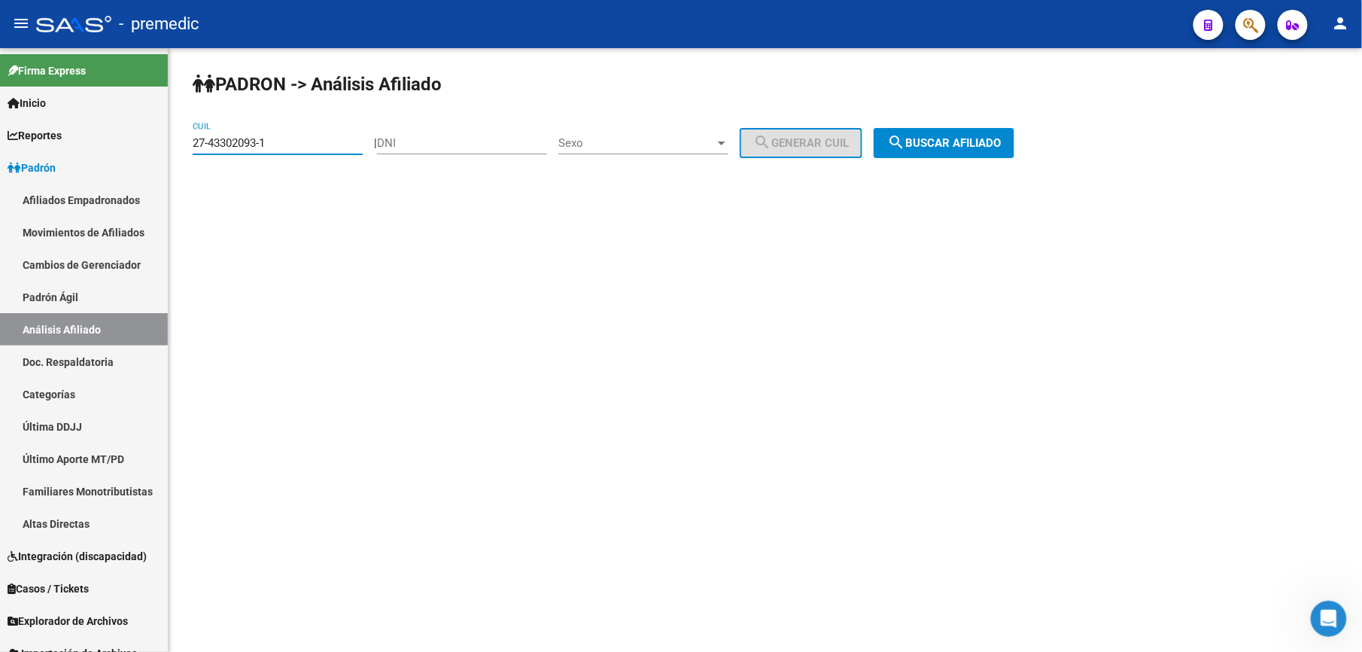
click at [320, 146] on input "27-43302093-1" at bounding box center [278, 143] width 170 height 14
click at [319, 148] on input "27-43302093-1" at bounding box center [278, 143] width 170 height 14
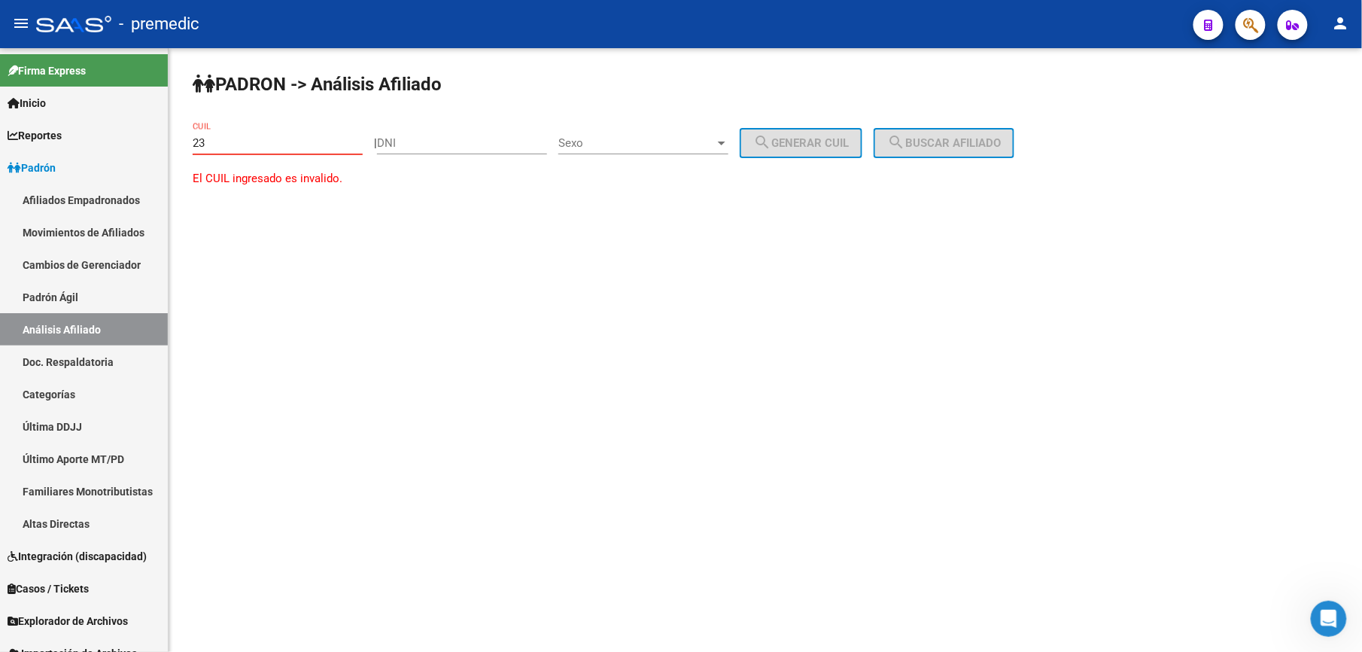
paste input "-25351575"
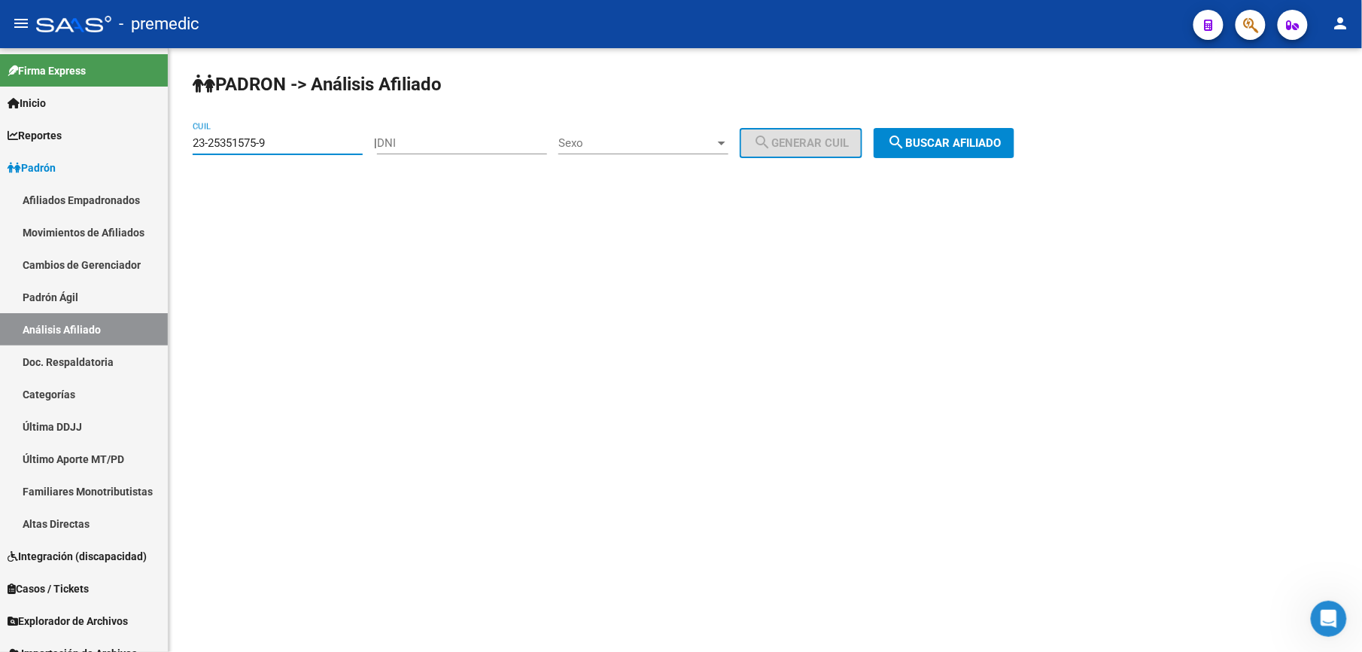
type input "23-25351575-9"
click at [960, 138] on span "search Buscar afiliado" at bounding box center [944, 143] width 114 height 14
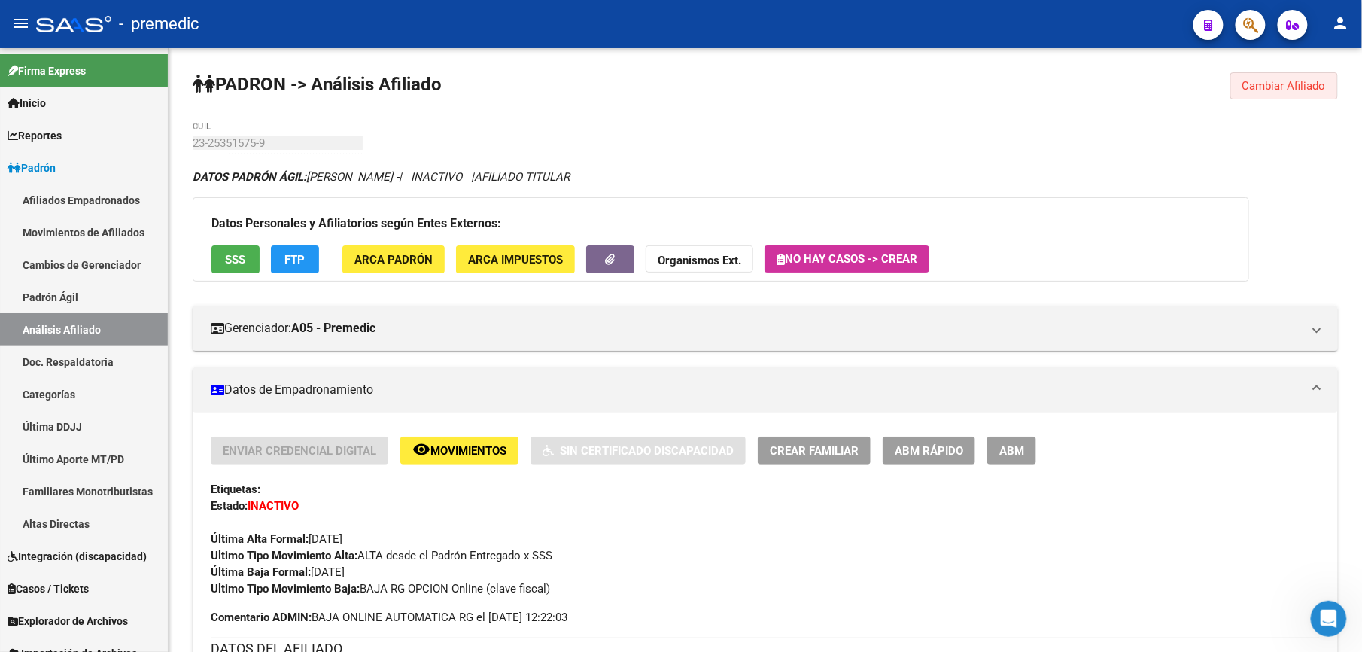
click at [1273, 85] on span "Cambiar Afiliado" at bounding box center [1285, 86] width 84 height 14
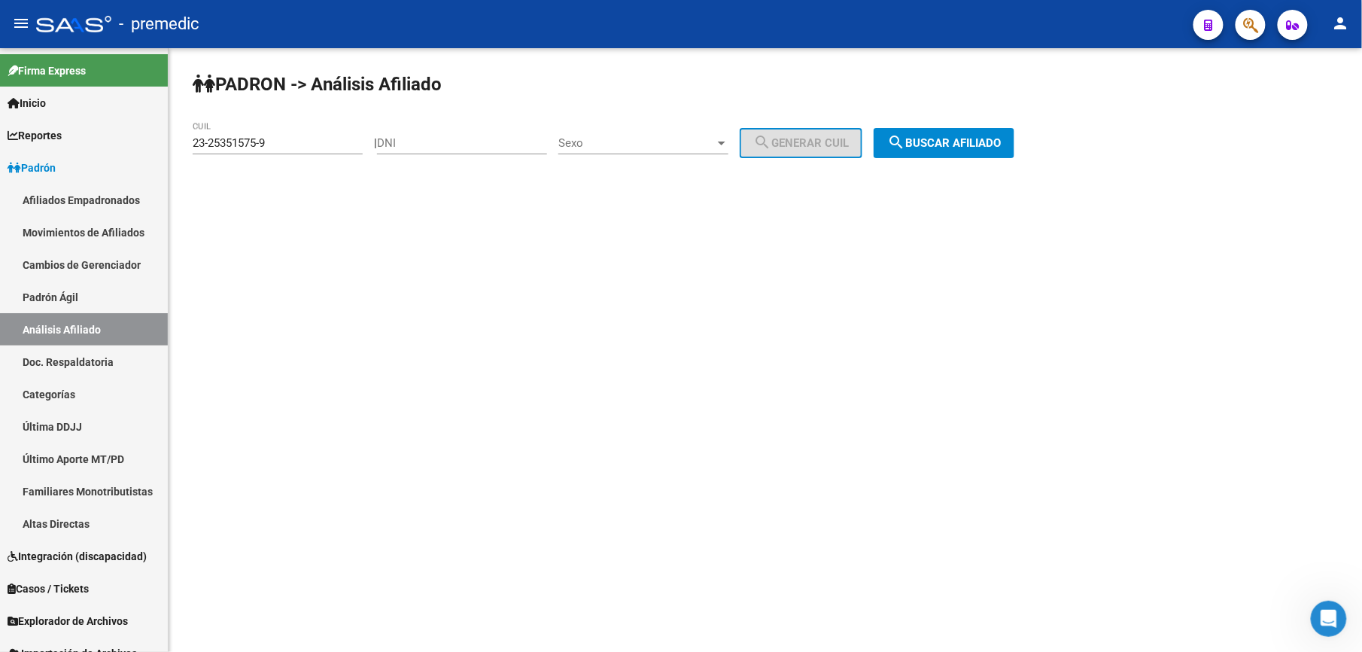
click at [322, 135] on div "23-25351575-9 CUIL" at bounding box center [278, 138] width 170 height 32
click at [322, 138] on div "23-25351575-9 CUIL" at bounding box center [278, 138] width 170 height 32
click at [322, 138] on input "23-25351575-9" at bounding box center [278, 143] width 170 height 14
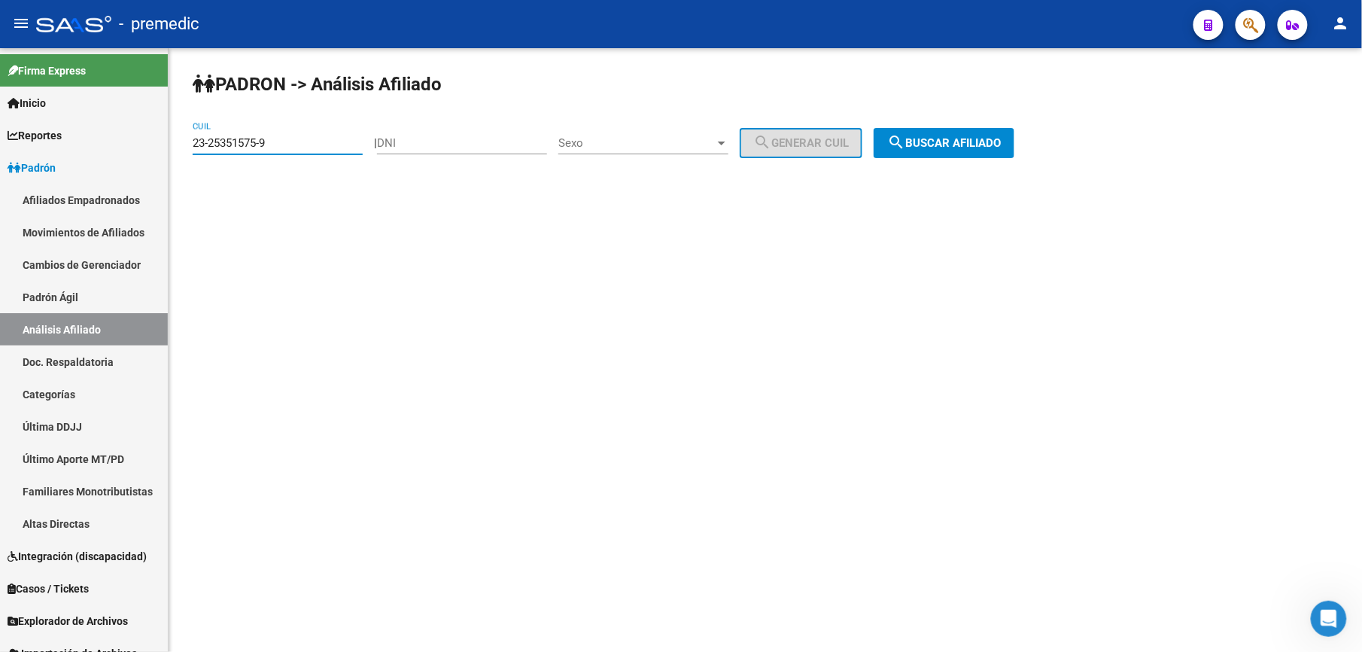
click at [322, 138] on input "23-25351575-9" at bounding box center [278, 143] width 170 height 14
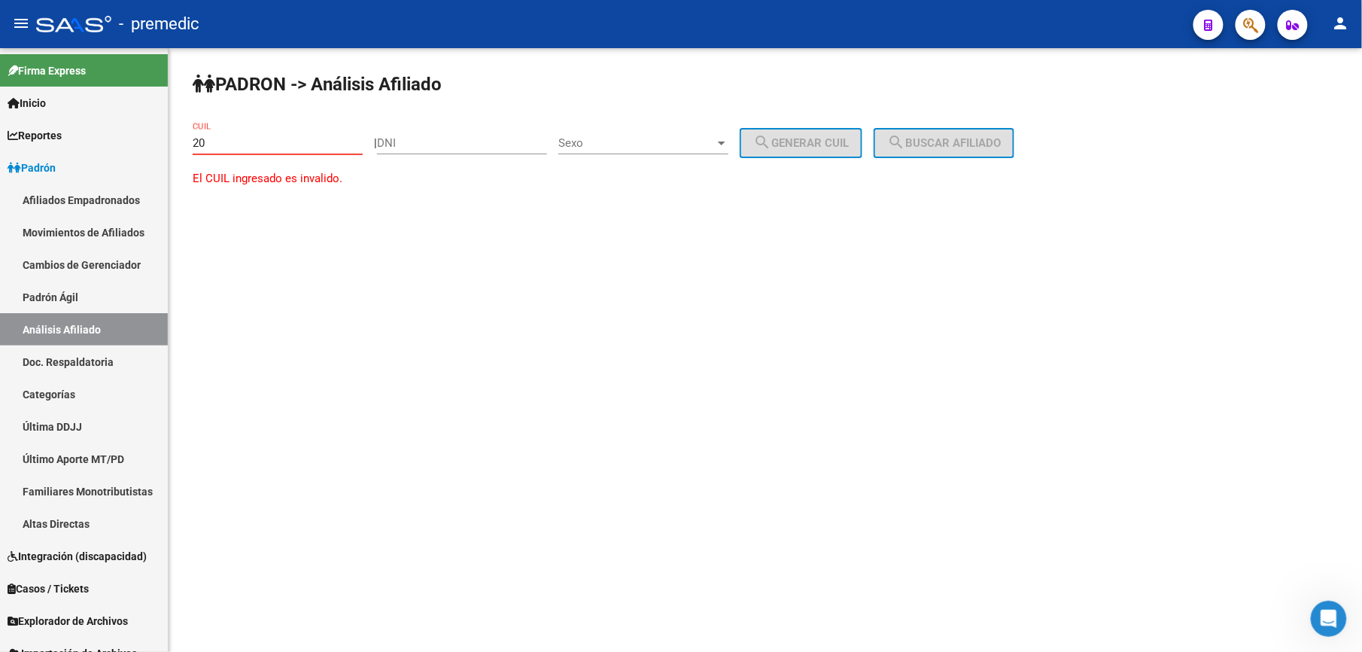
paste input "-39762110"
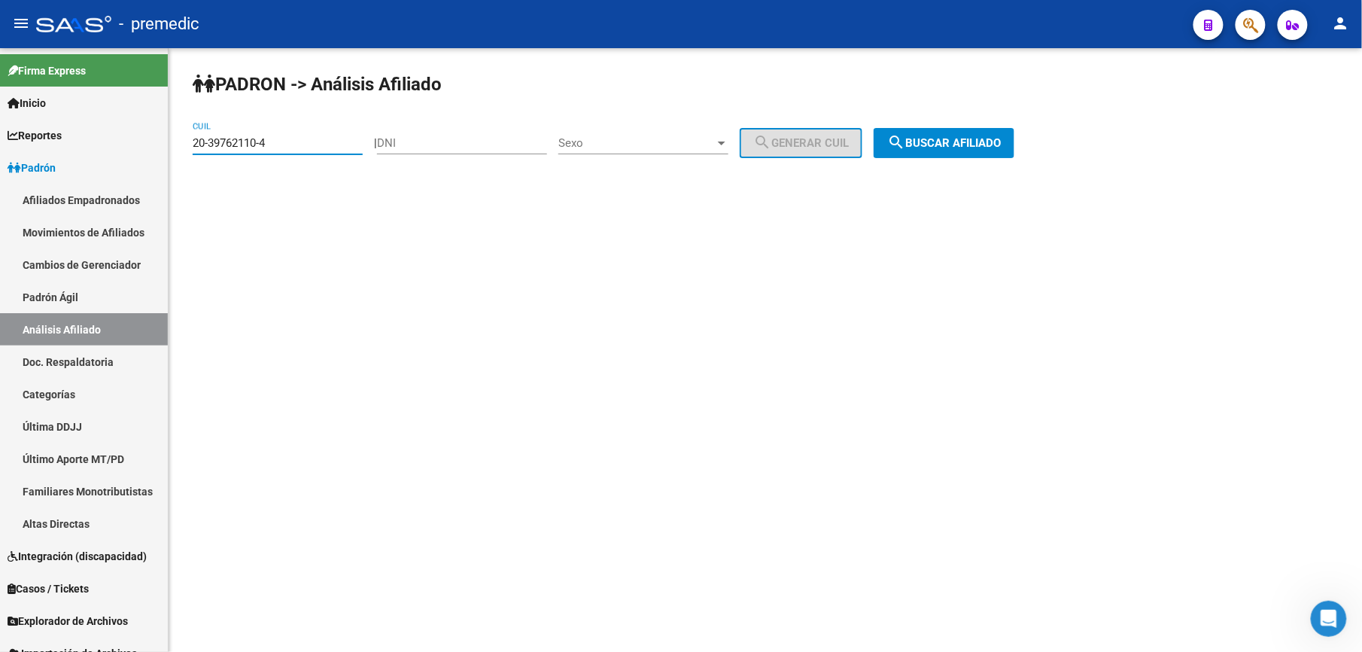
type input "20-39762110-4"
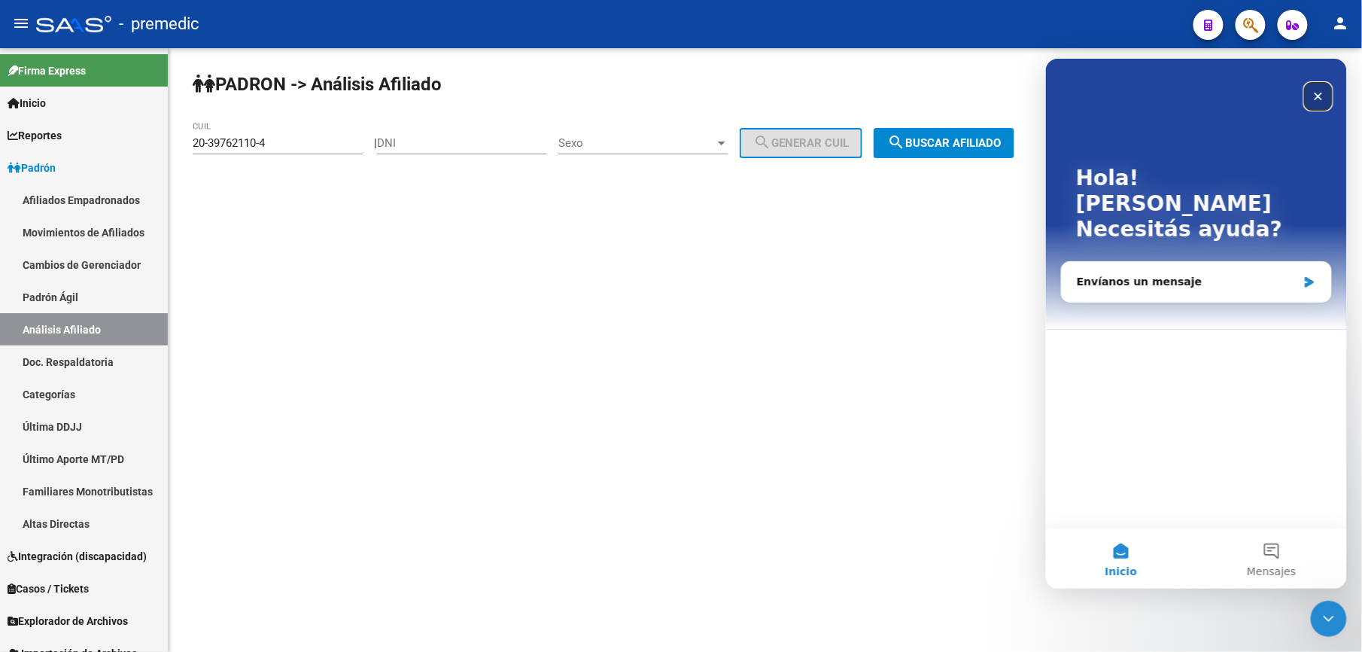
click at [1319, 99] on icon "Cerrar" at bounding box center [1318, 96] width 12 height 12
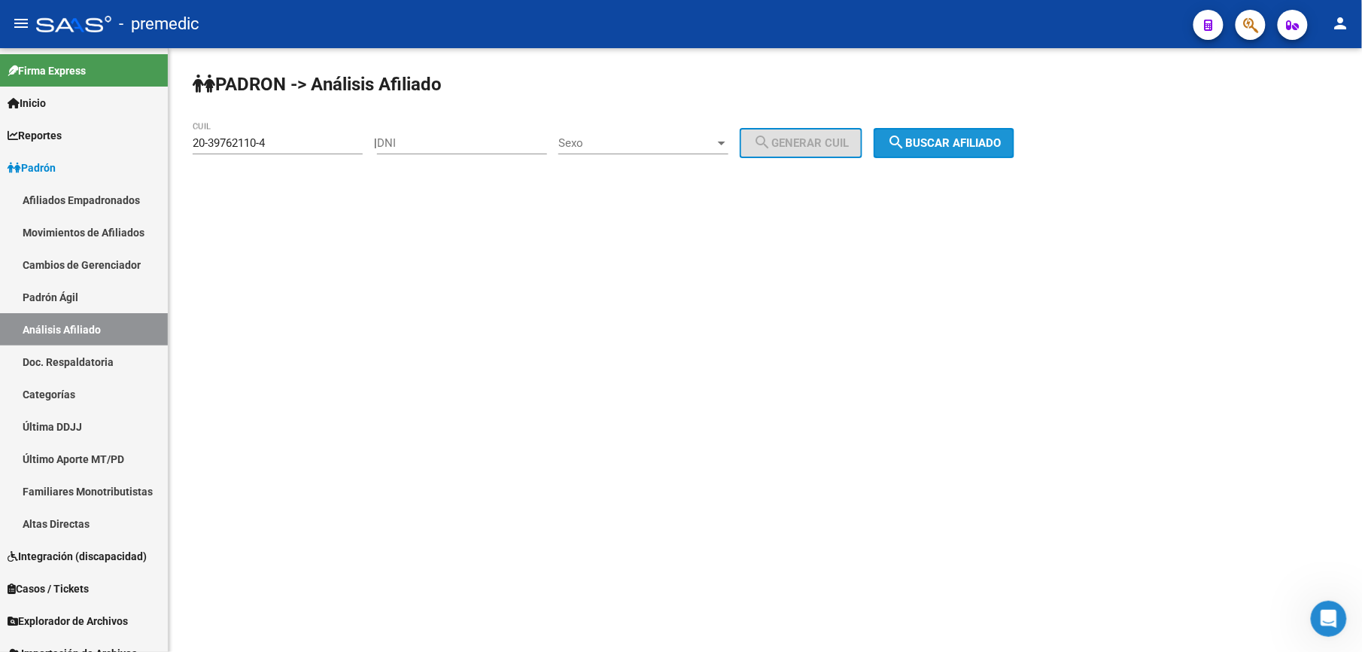
click at [977, 154] on button "search Buscar afiliado" at bounding box center [944, 143] width 141 height 30
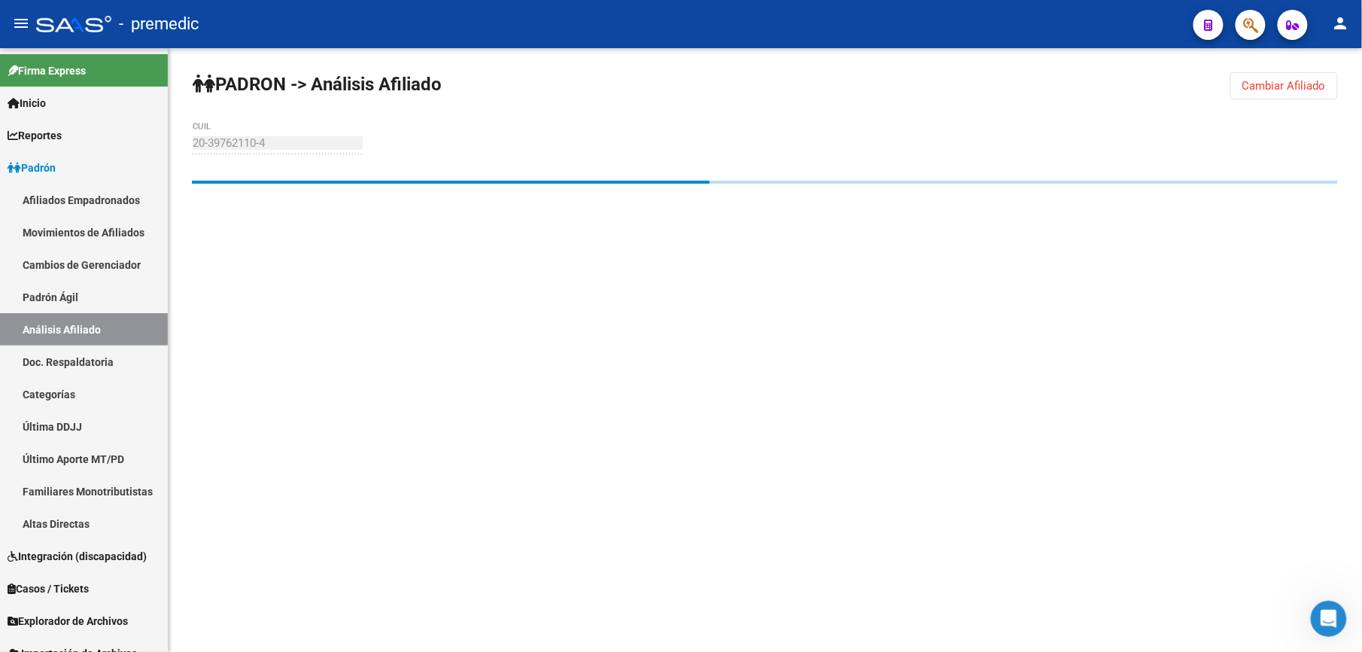
click at [977, 154] on div "PADRON -> Análisis Afiliado Cambiar Afiliado 20-39762110-4 CUIL" at bounding box center [766, 156] width 1194 height 217
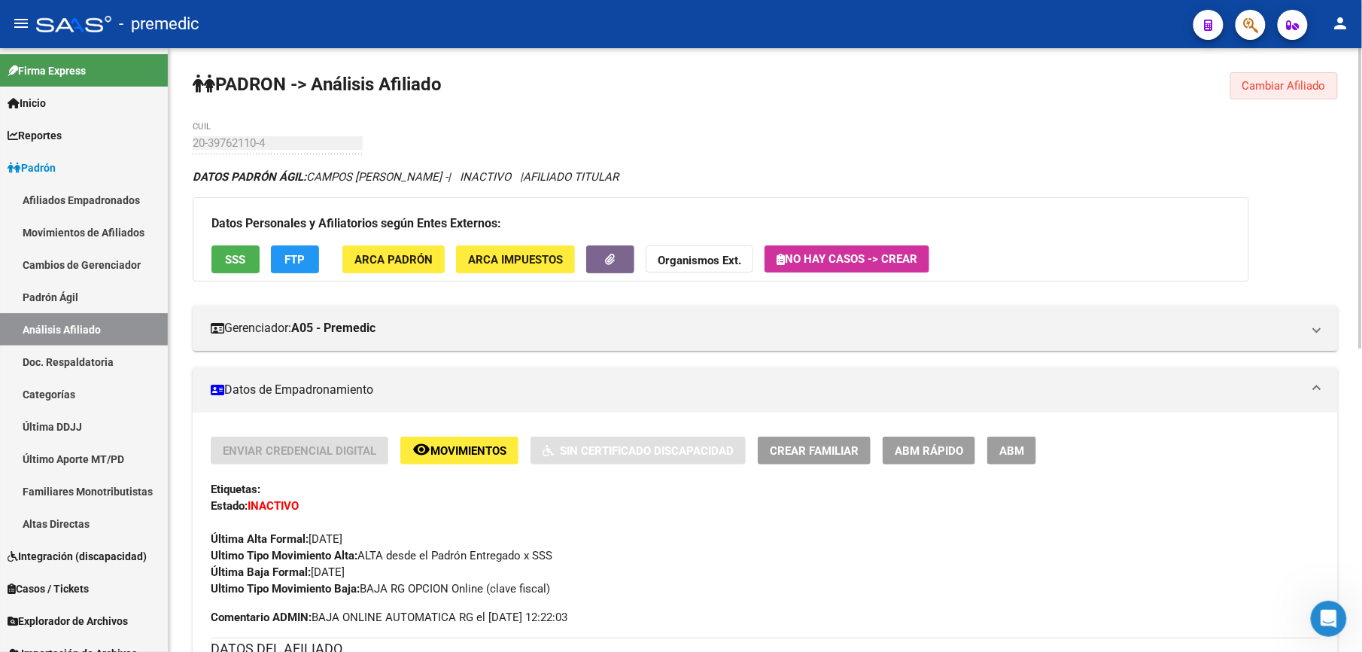
click at [1250, 82] on span "Cambiar Afiliado" at bounding box center [1285, 86] width 84 height 14
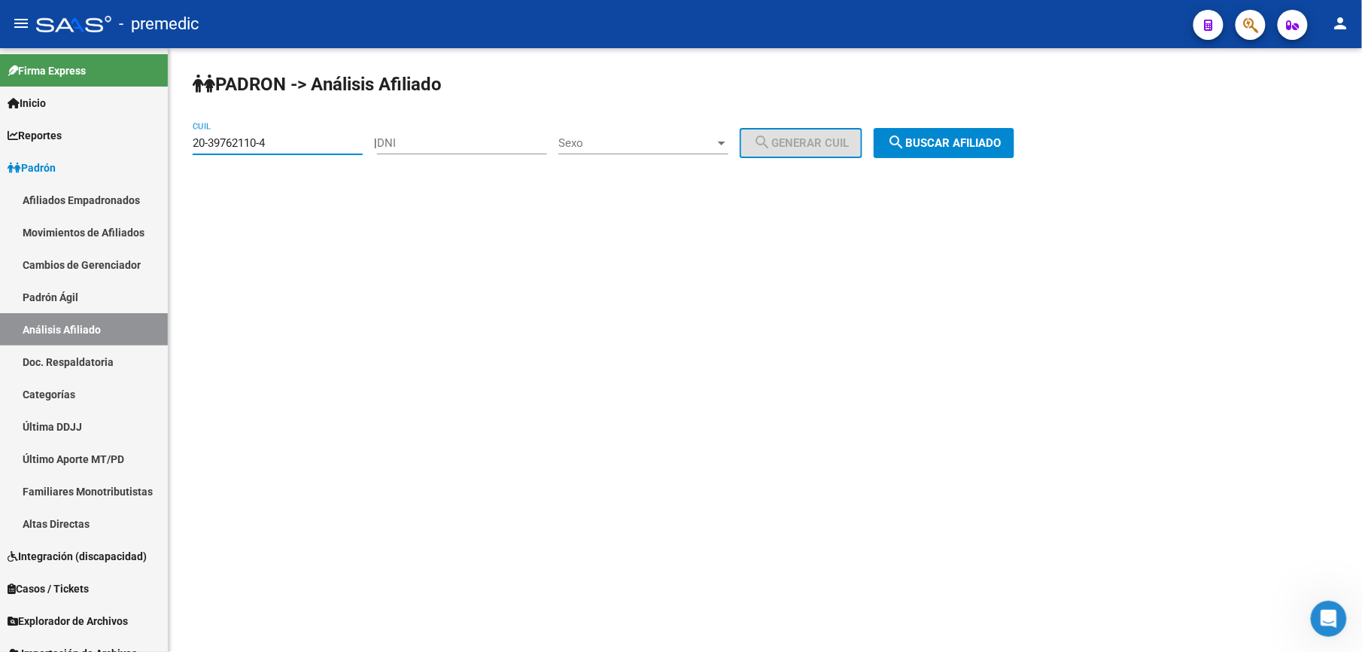
click at [280, 142] on input "20-39762110-4" at bounding box center [278, 143] width 170 height 14
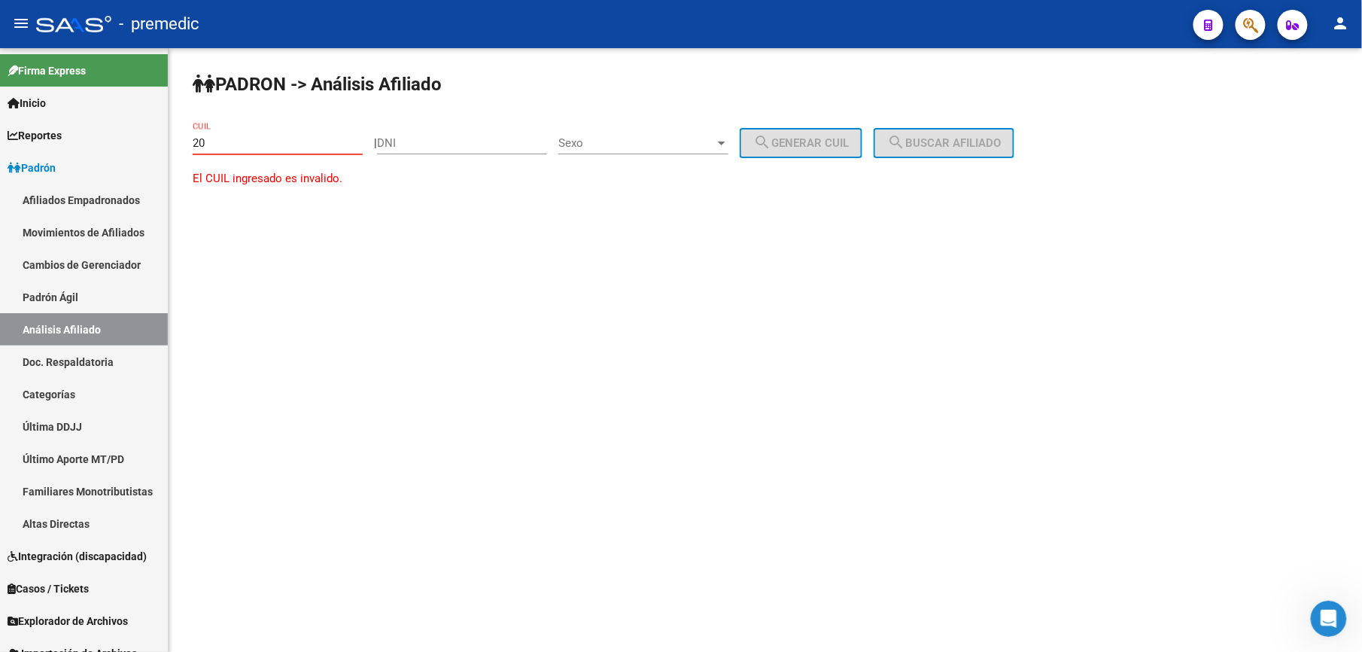
paste input "-31271206"
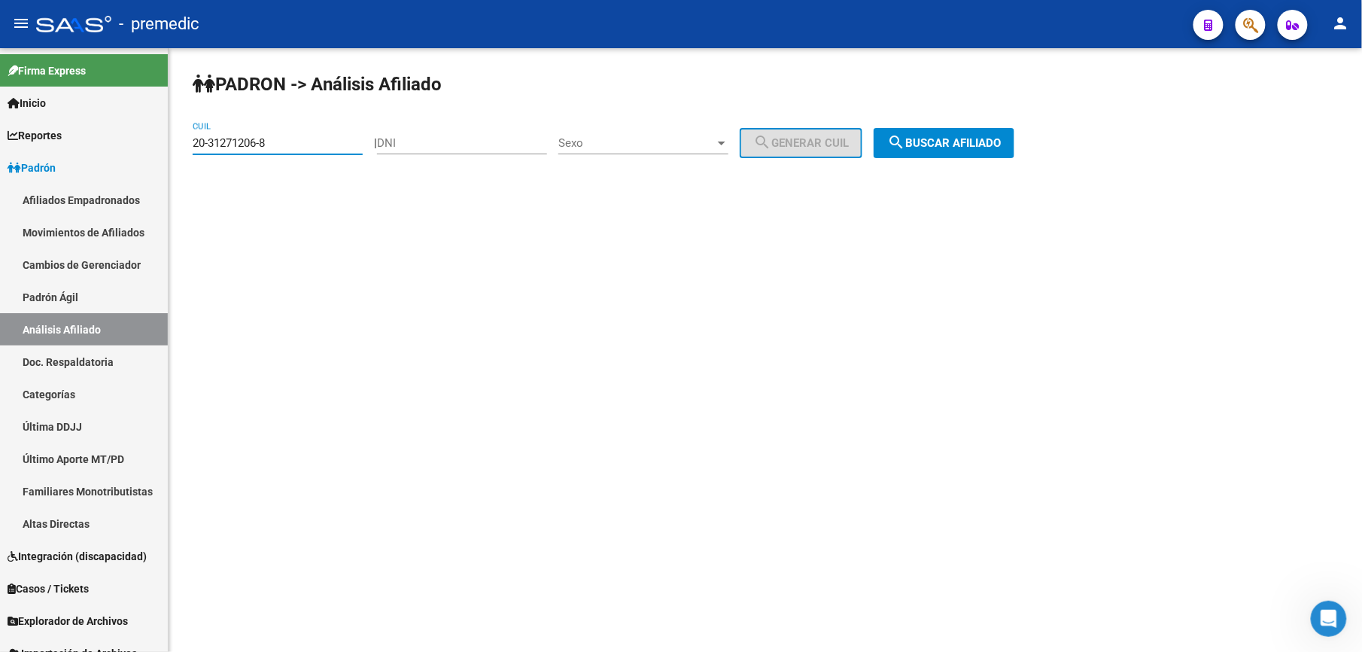
type input "20-31271206-8"
click at [929, 138] on span "search Buscar afiliado" at bounding box center [944, 143] width 114 height 14
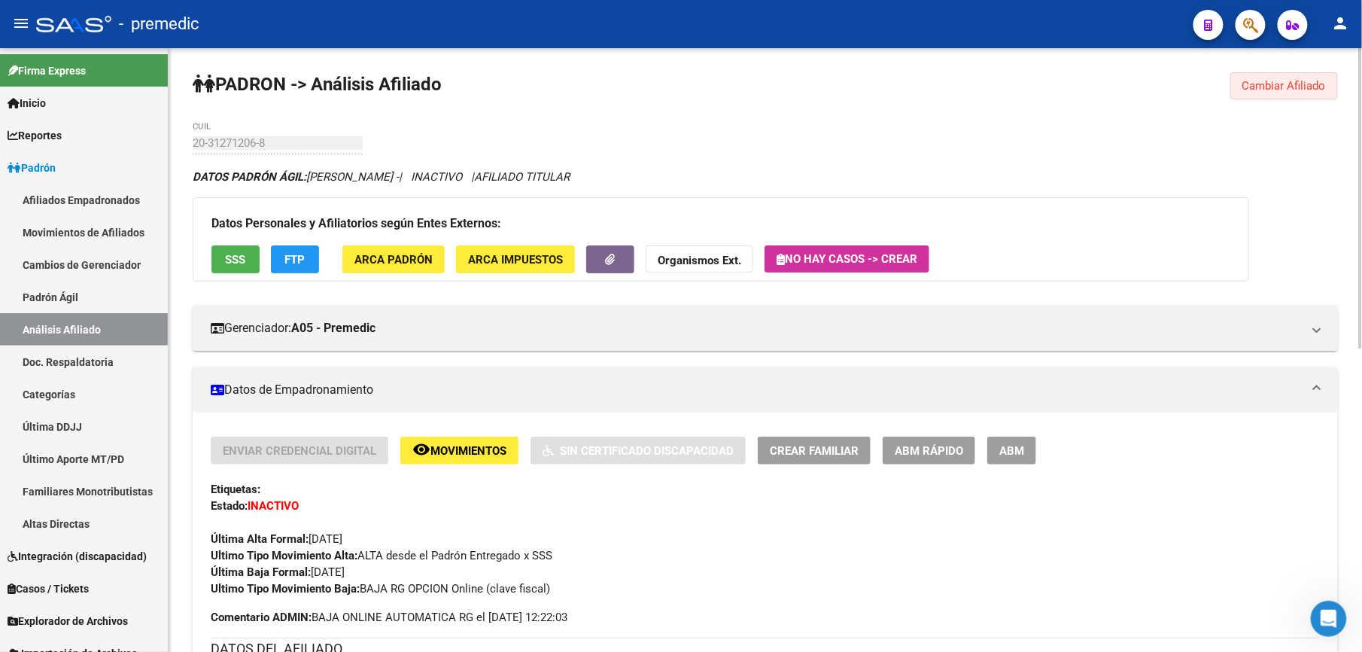
click at [1261, 98] on button "Cambiar Afiliado" at bounding box center [1285, 85] width 108 height 27
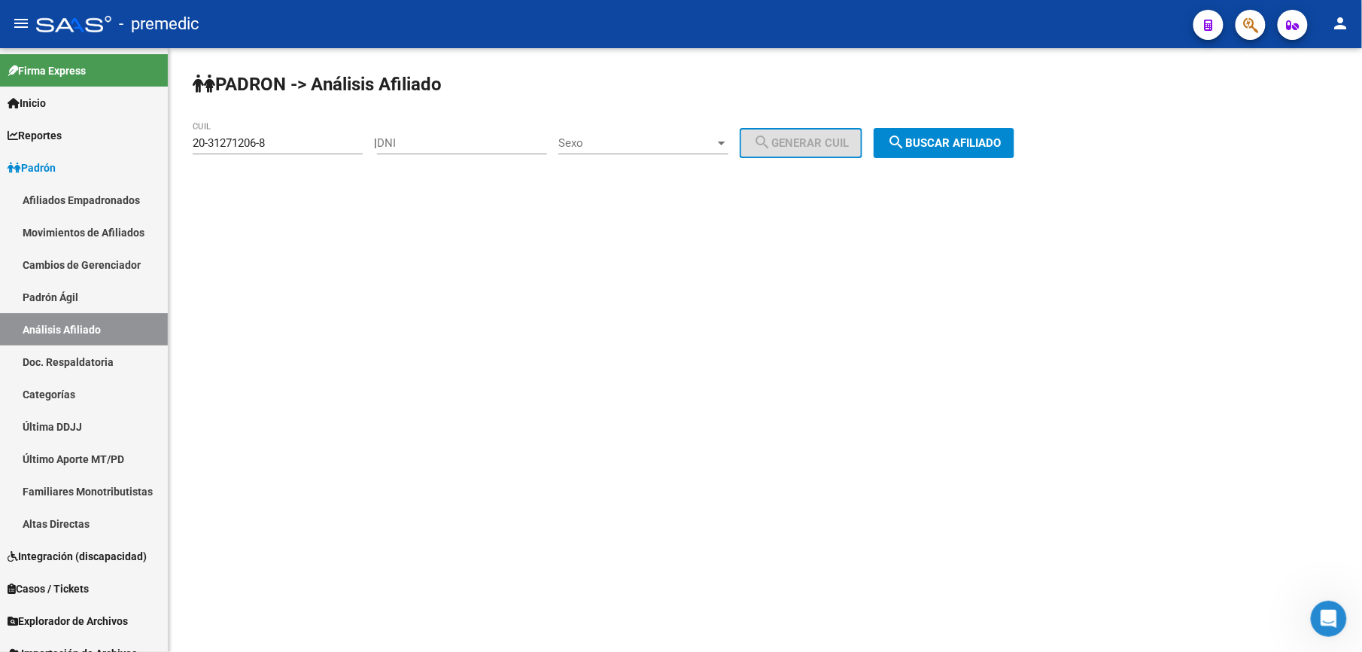
click at [334, 152] on div "20-31271206-8 CUIL" at bounding box center [278, 138] width 170 height 32
click at [331, 145] on input "20-31271206-8" at bounding box center [278, 143] width 170 height 14
paste input "40-847551"
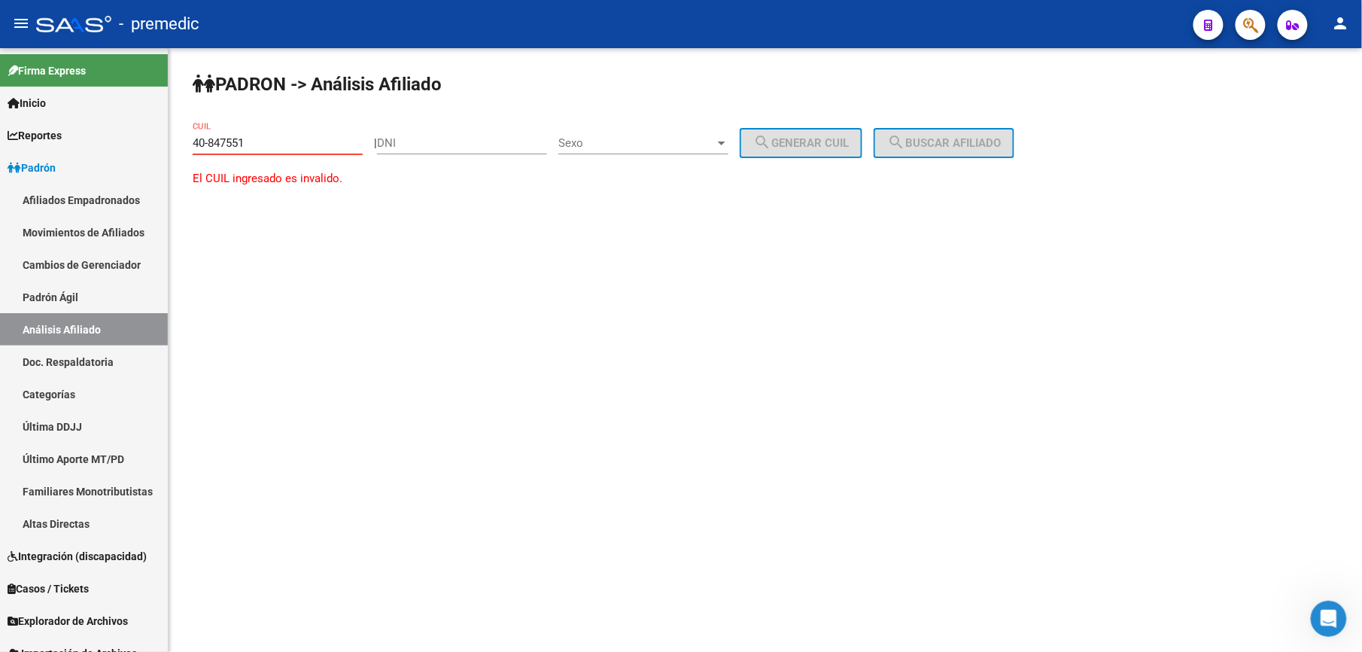
drag, startPoint x: 277, startPoint y: 139, endPoint x: -5, endPoint y: 148, distance: 281.6
click at [0, 148] on html "menu - premedic person Firma Express Inicio Calendario SSS Instructivos Contact…" at bounding box center [681, 326] width 1362 height 652
paste input "-40847551"
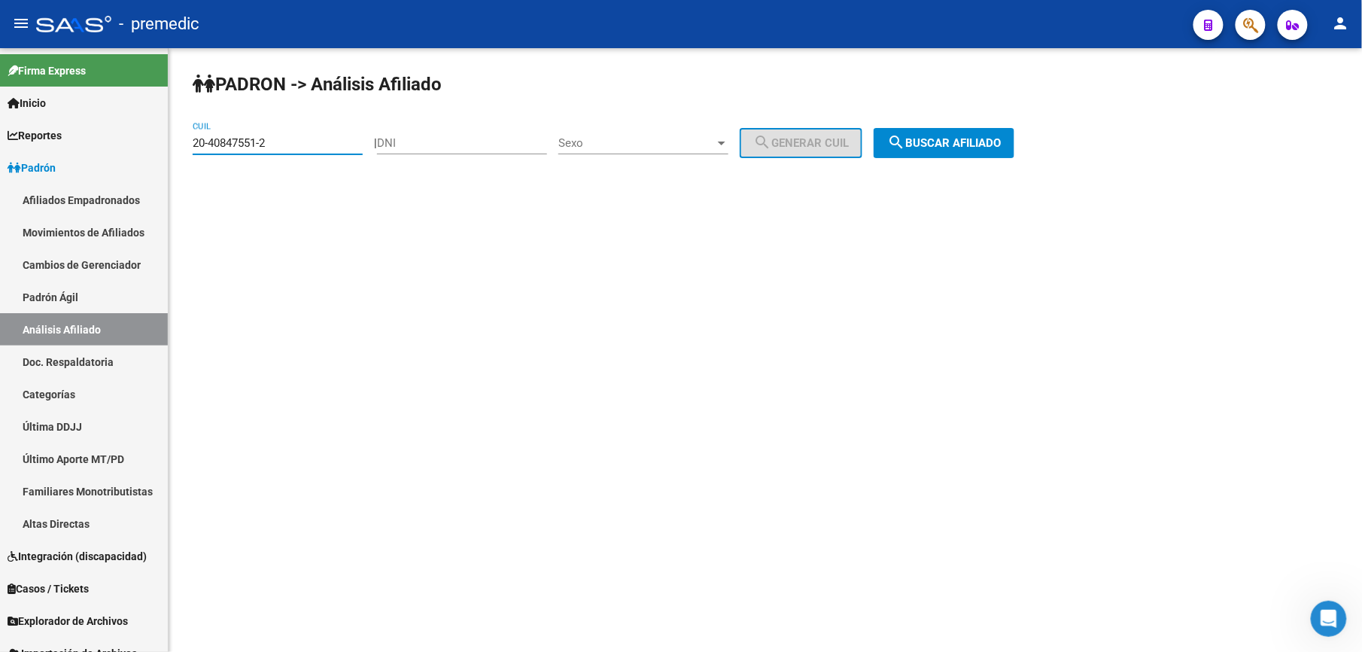
type input "20-40847551-2"
click at [941, 151] on button "search Buscar afiliado" at bounding box center [944, 143] width 141 height 30
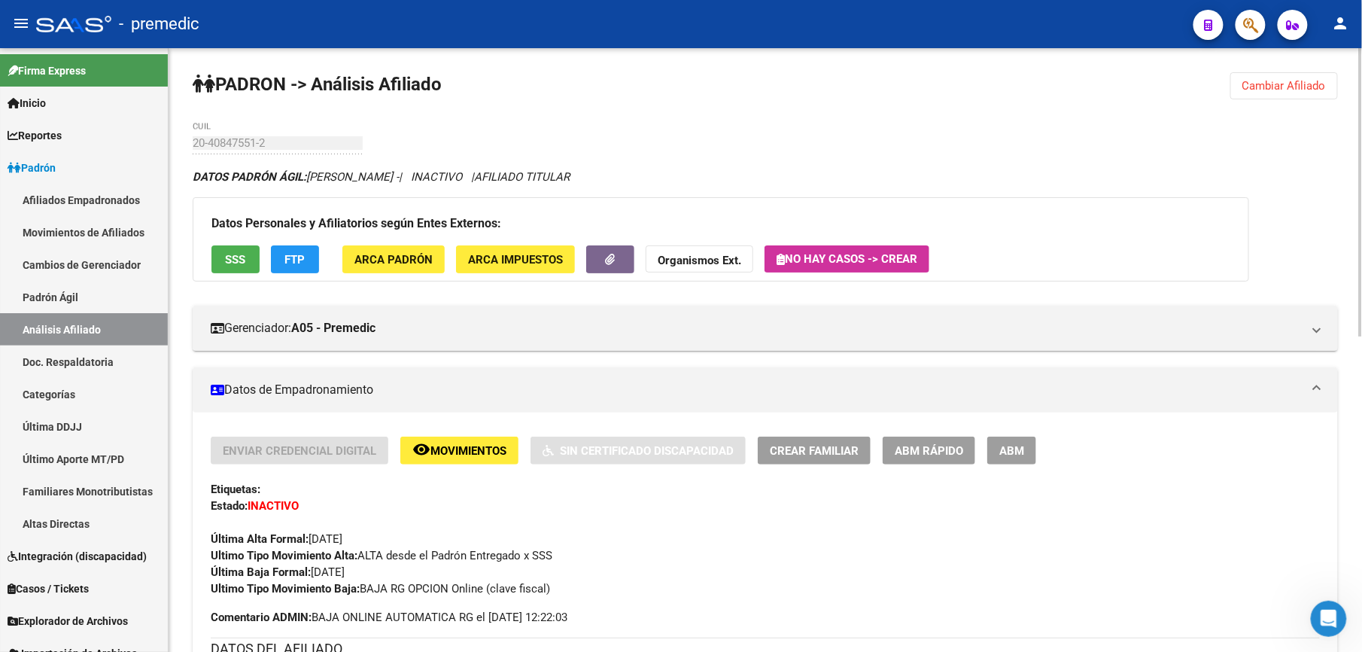
click at [1259, 85] on span "Cambiar Afiliado" at bounding box center [1285, 86] width 84 height 14
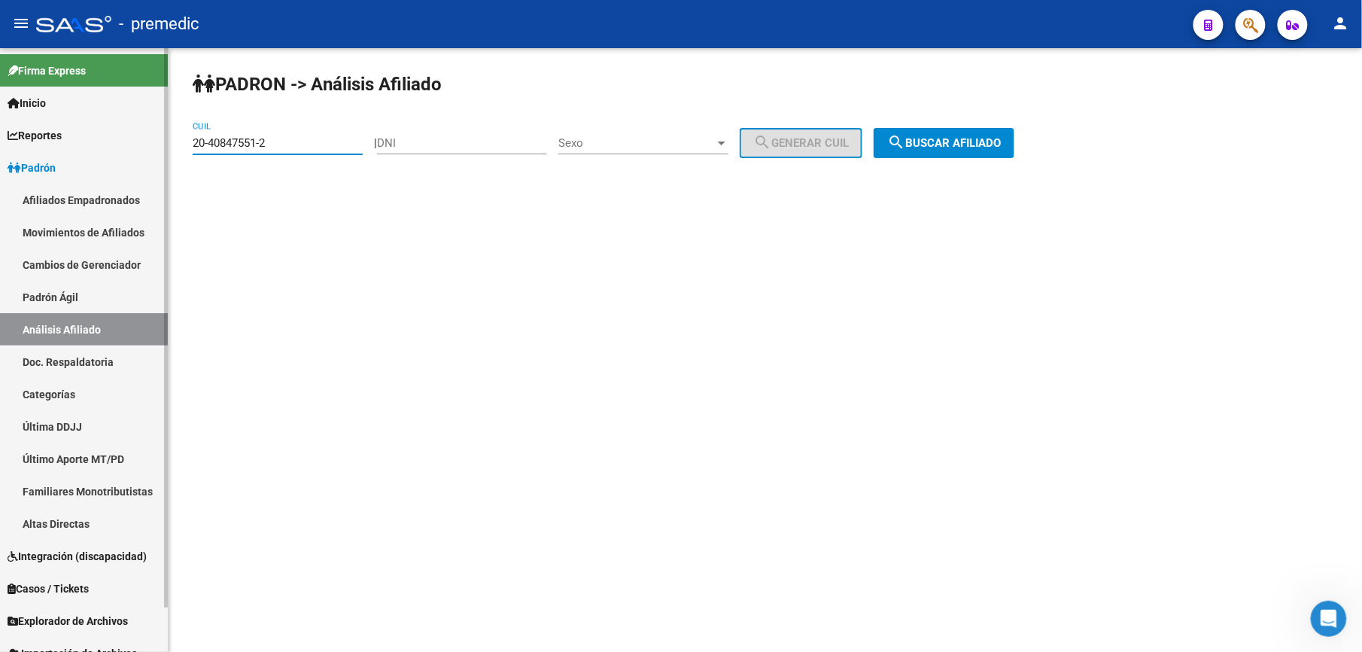
drag, startPoint x: 278, startPoint y: 145, endPoint x: 0, endPoint y: 143, distance: 277.7
click at [0, 142] on html "menu - premedic person Firma Express Inicio Calendario SSS Instructivos Contact…" at bounding box center [681, 326] width 1362 height 652
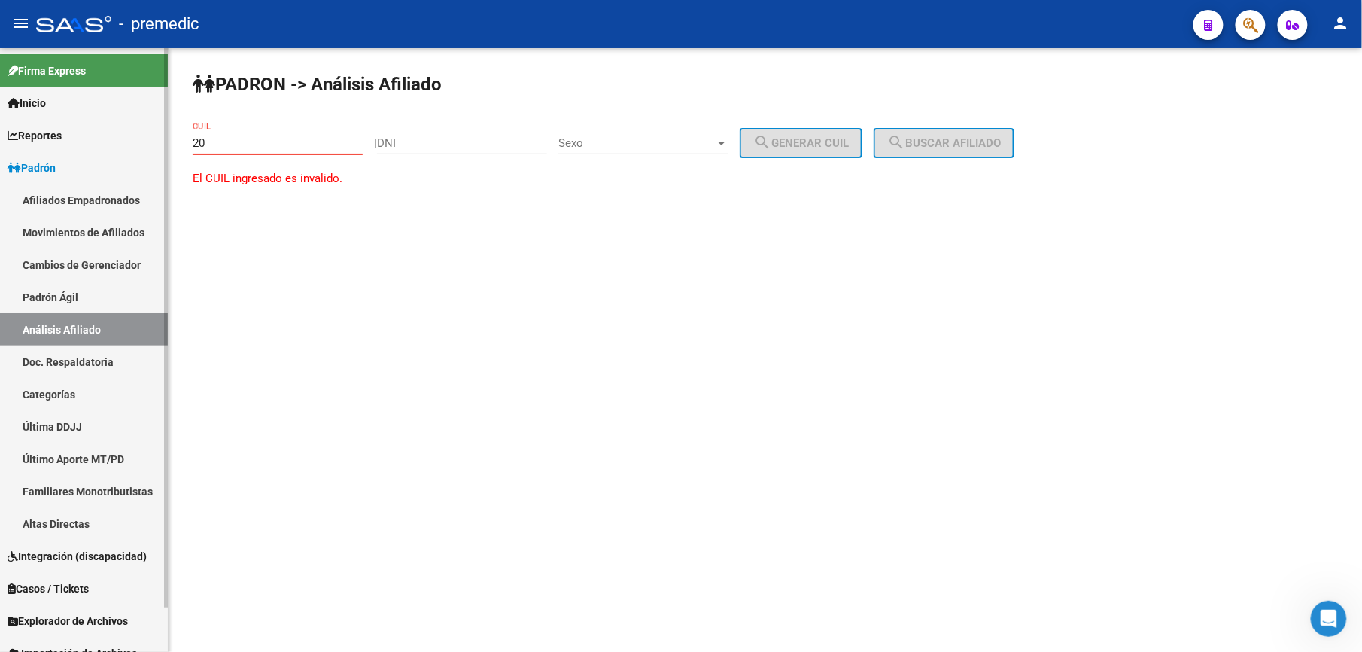
paste input "-37751411"
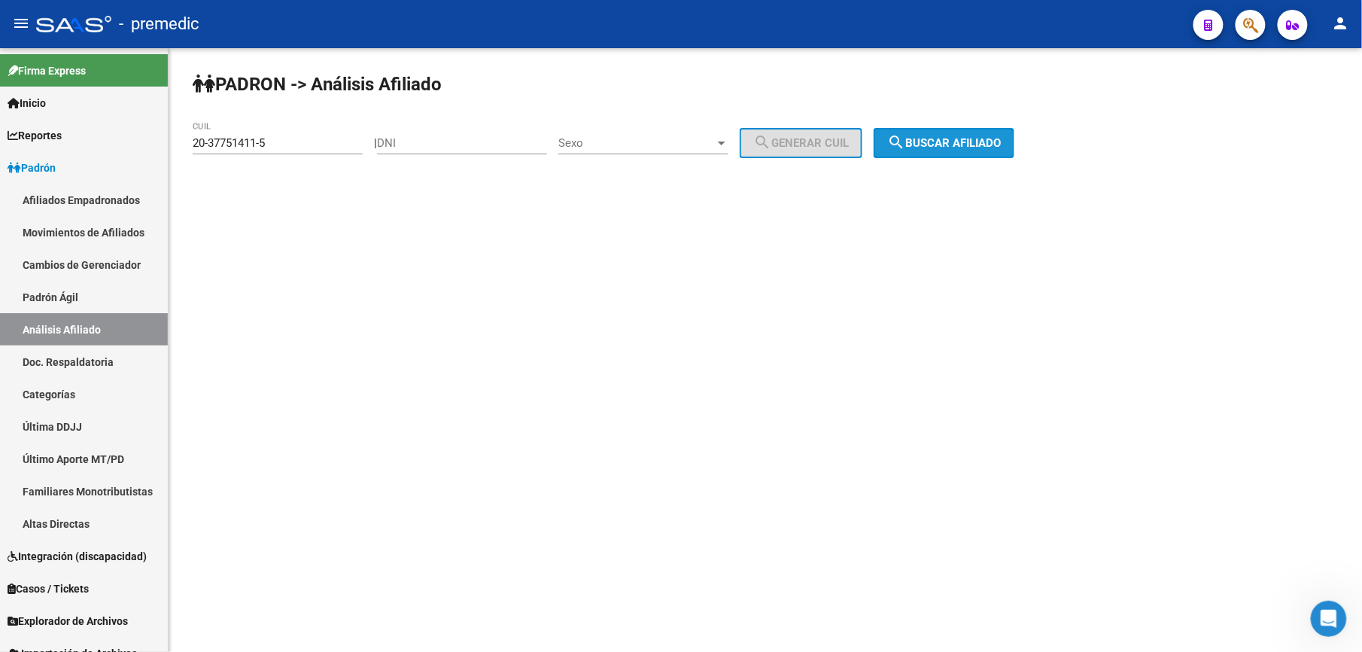
click at [923, 139] on span "search Buscar afiliado" at bounding box center [944, 143] width 114 height 14
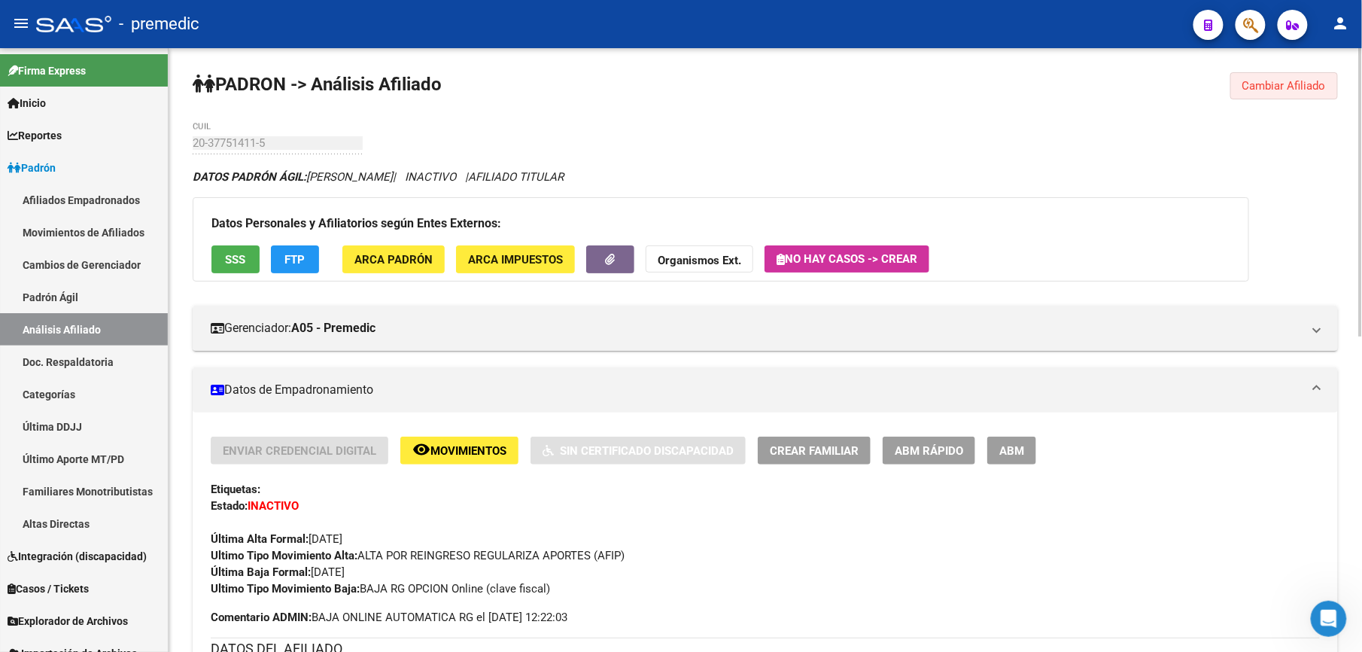
click at [1292, 82] on span "Cambiar Afiliado" at bounding box center [1285, 86] width 84 height 14
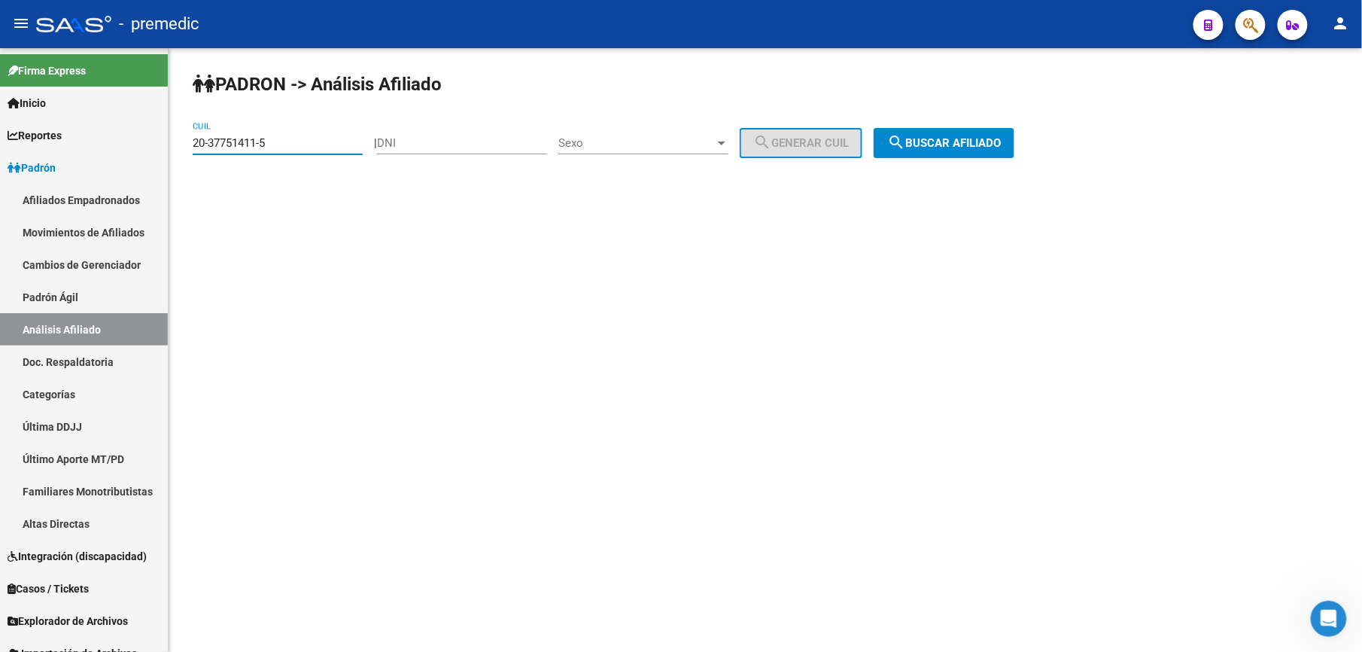
click at [297, 143] on input "20-37751411-5" at bounding box center [278, 143] width 170 height 14
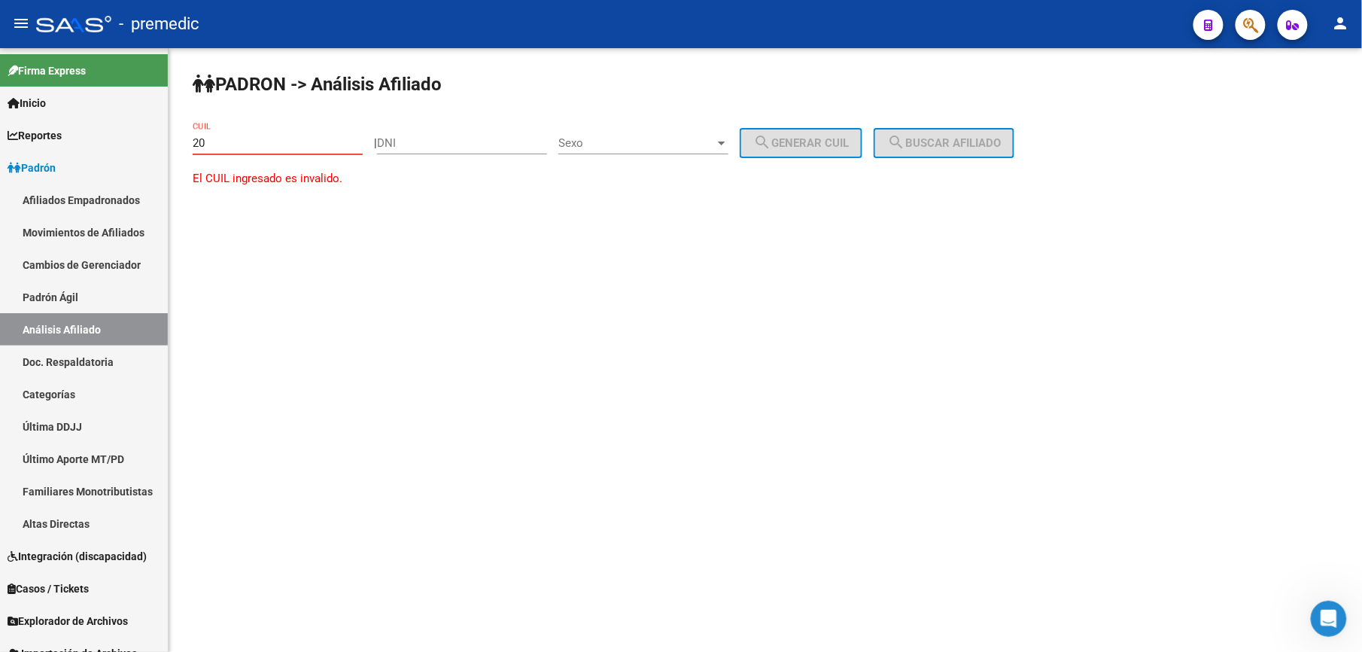
paste input "-32252692"
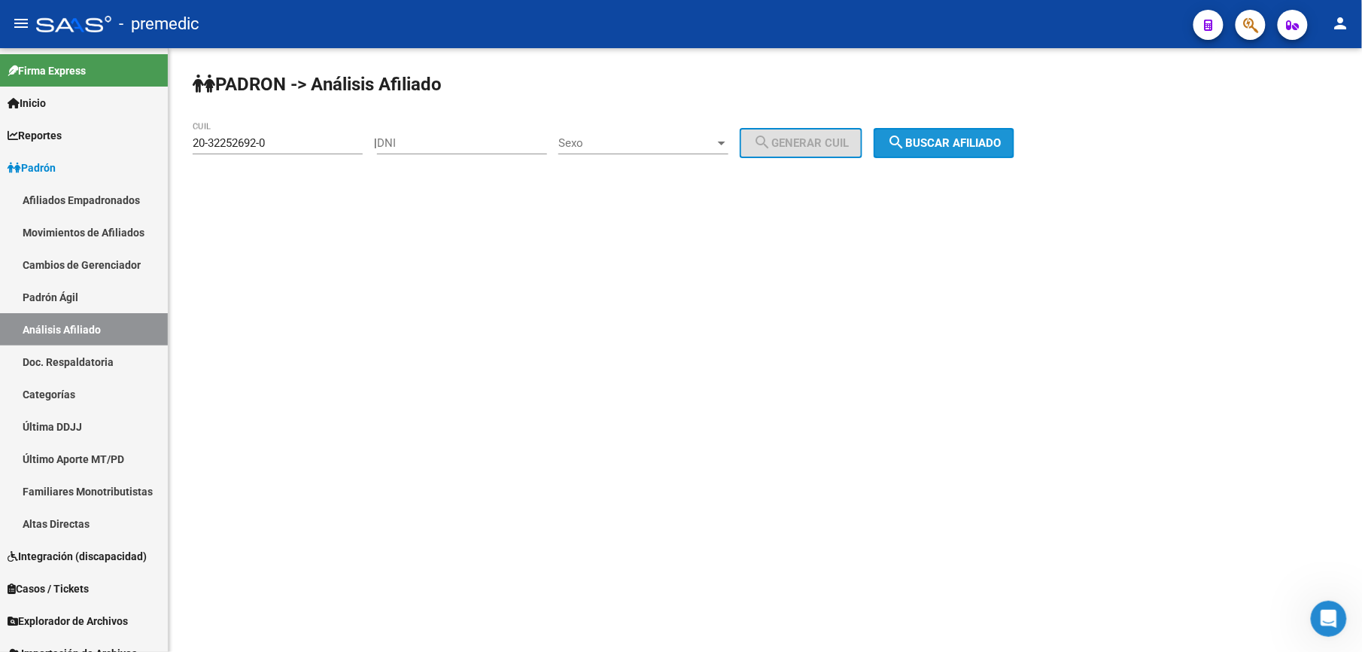
click at [952, 148] on span "search Buscar afiliado" at bounding box center [944, 143] width 114 height 14
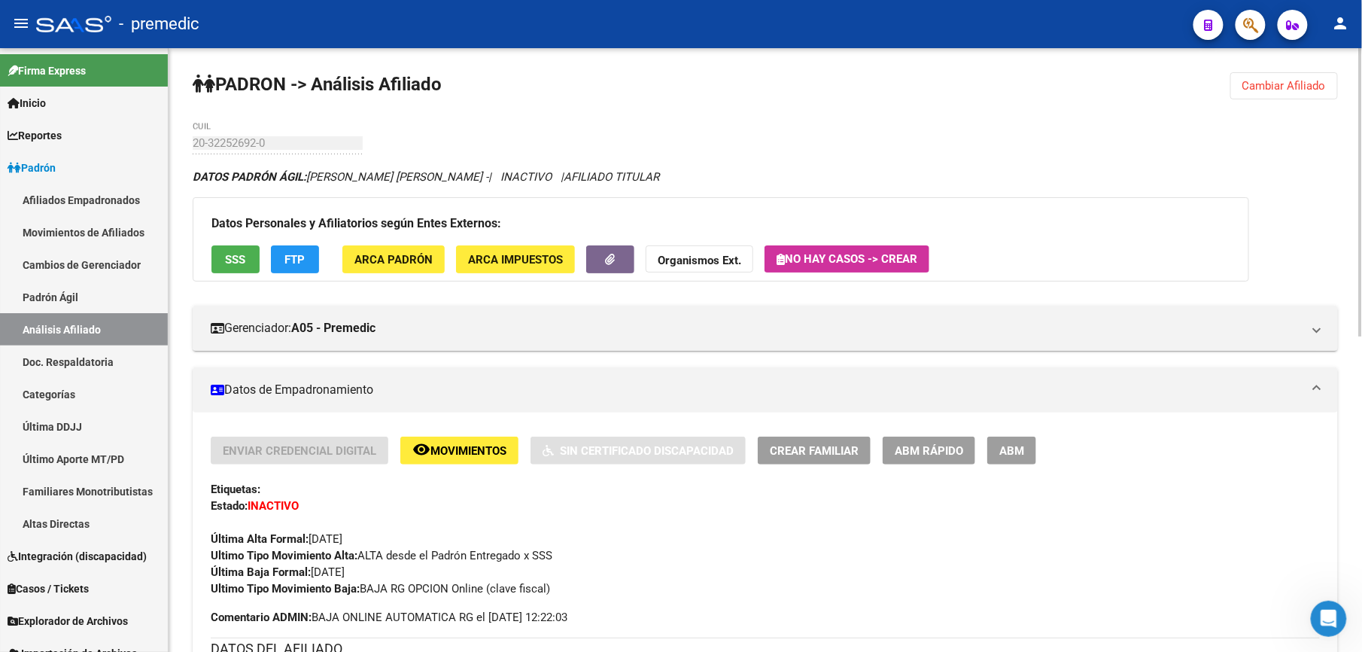
click at [1273, 91] on span "Cambiar Afiliado" at bounding box center [1285, 86] width 84 height 14
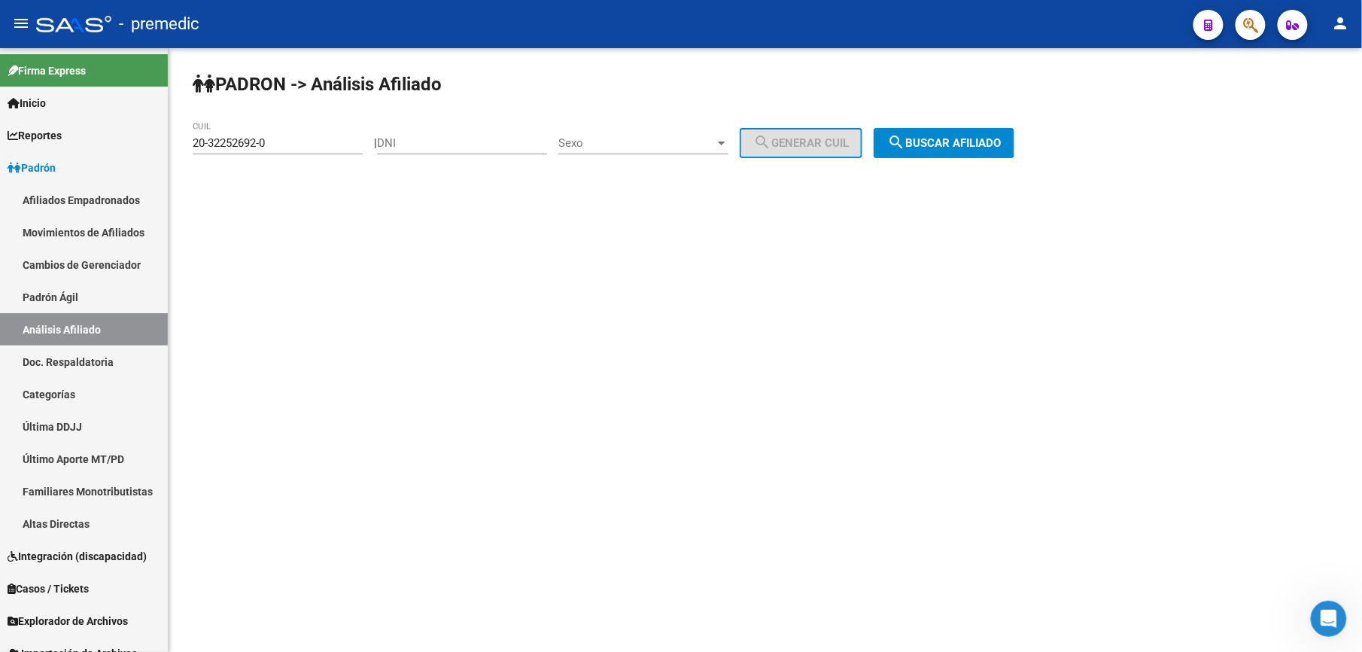
click at [301, 146] on input "20-32252692-0" at bounding box center [278, 143] width 170 height 14
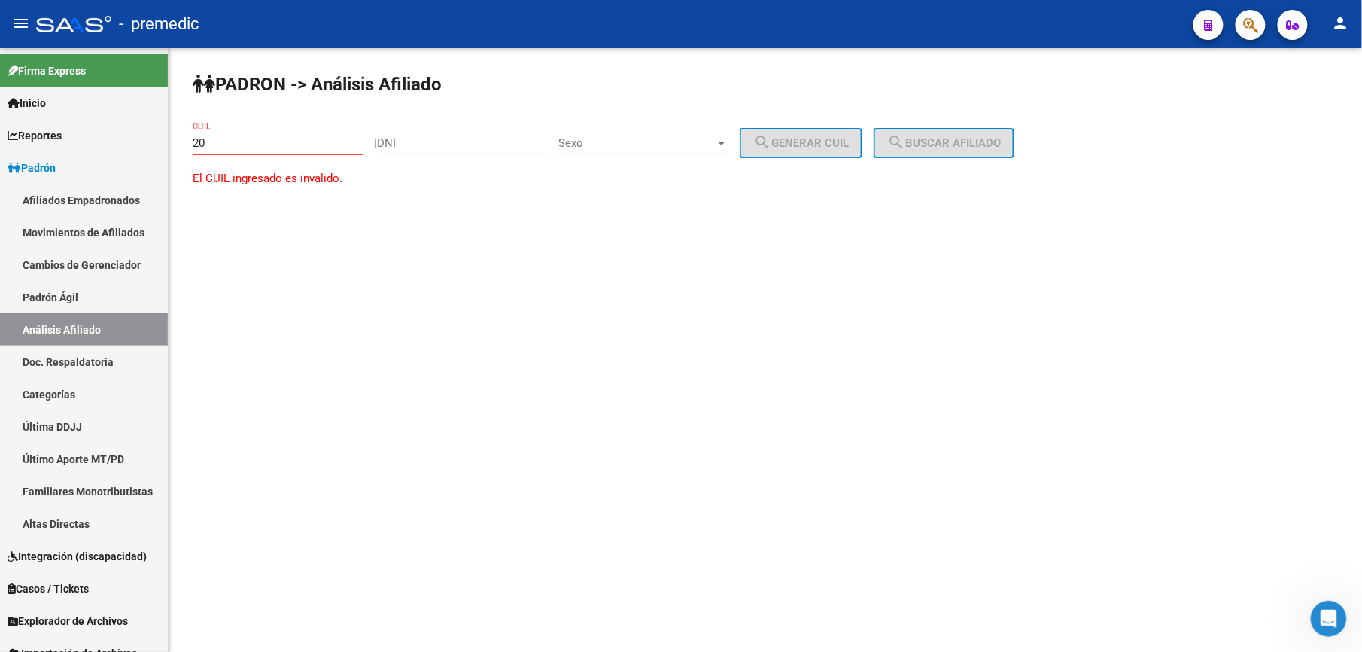
paste input "-22076904"
click at [301, 146] on input "20-22076904" at bounding box center [278, 143] width 170 height 14
click at [301, 146] on input "[US_EMPLOYER_IDENTIFICATION_NUMBER]" at bounding box center [278, 143] width 170 height 14
type input "2"
paste input "-22076904"
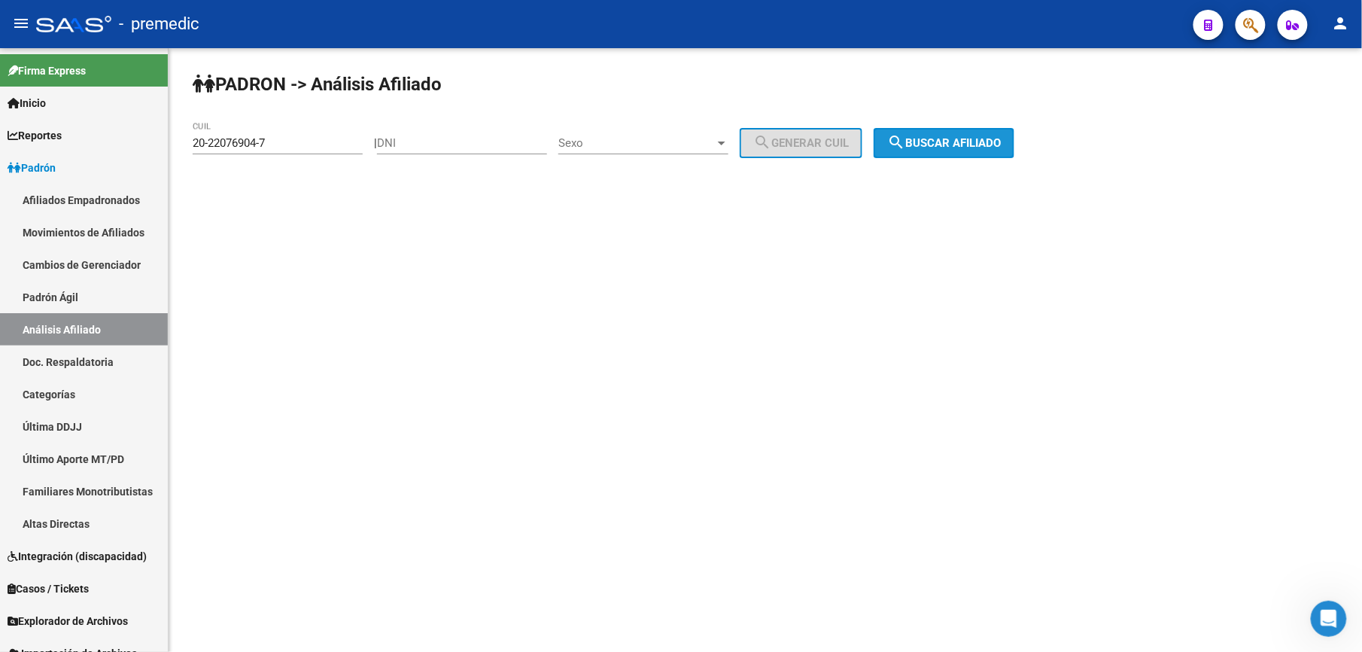
click at [989, 146] on span "search Buscar afiliado" at bounding box center [944, 143] width 114 height 14
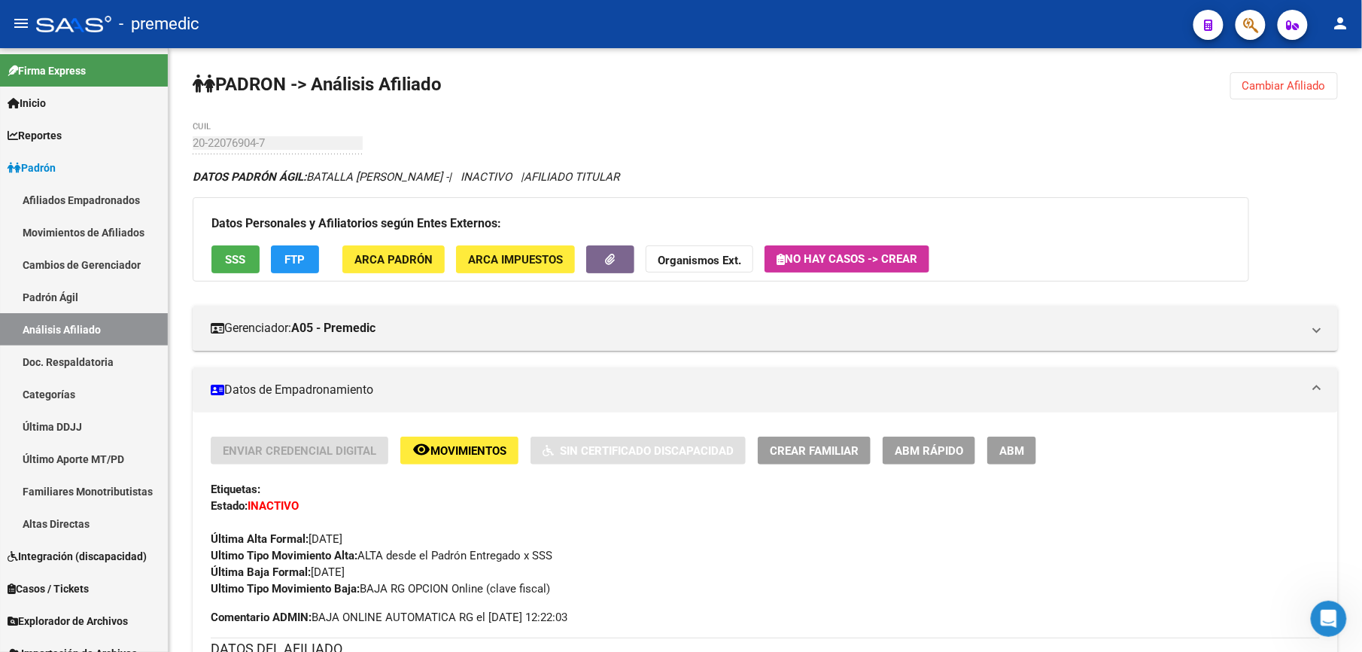
click at [1313, 93] on button "Cambiar Afiliado" at bounding box center [1285, 85] width 108 height 27
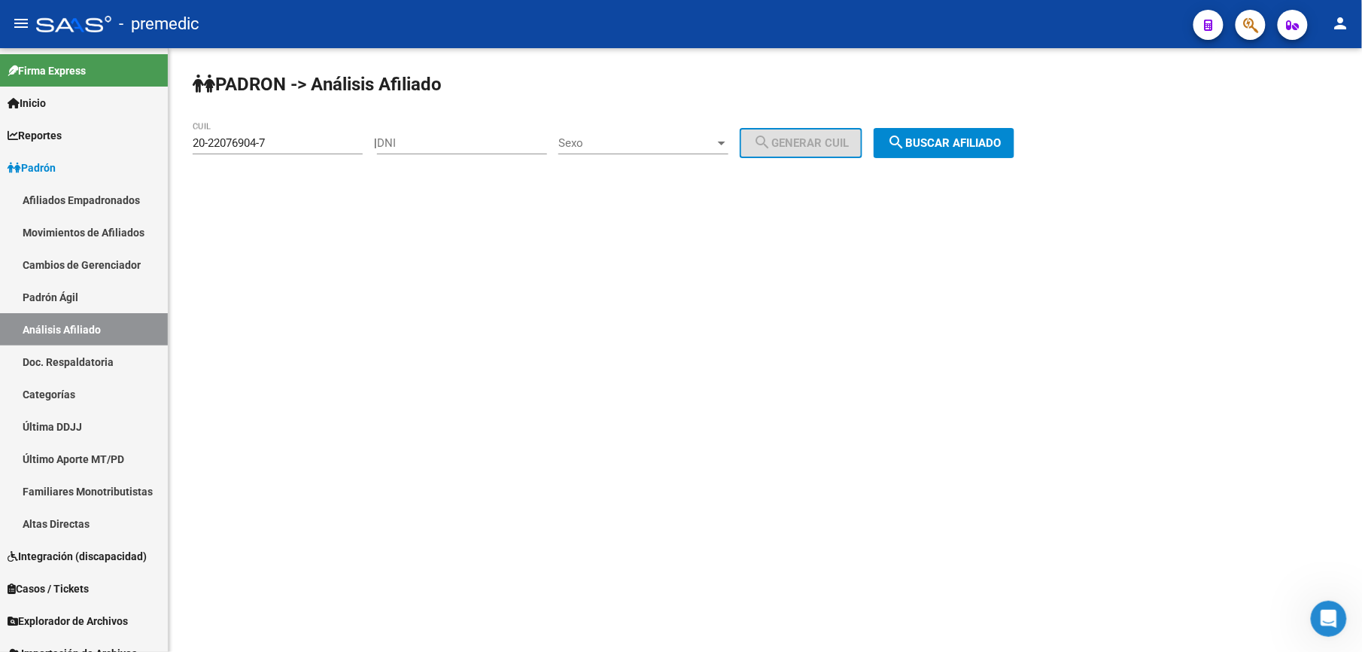
click at [345, 143] on input "20-22076904-7" at bounding box center [278, 143] width 170 height 14
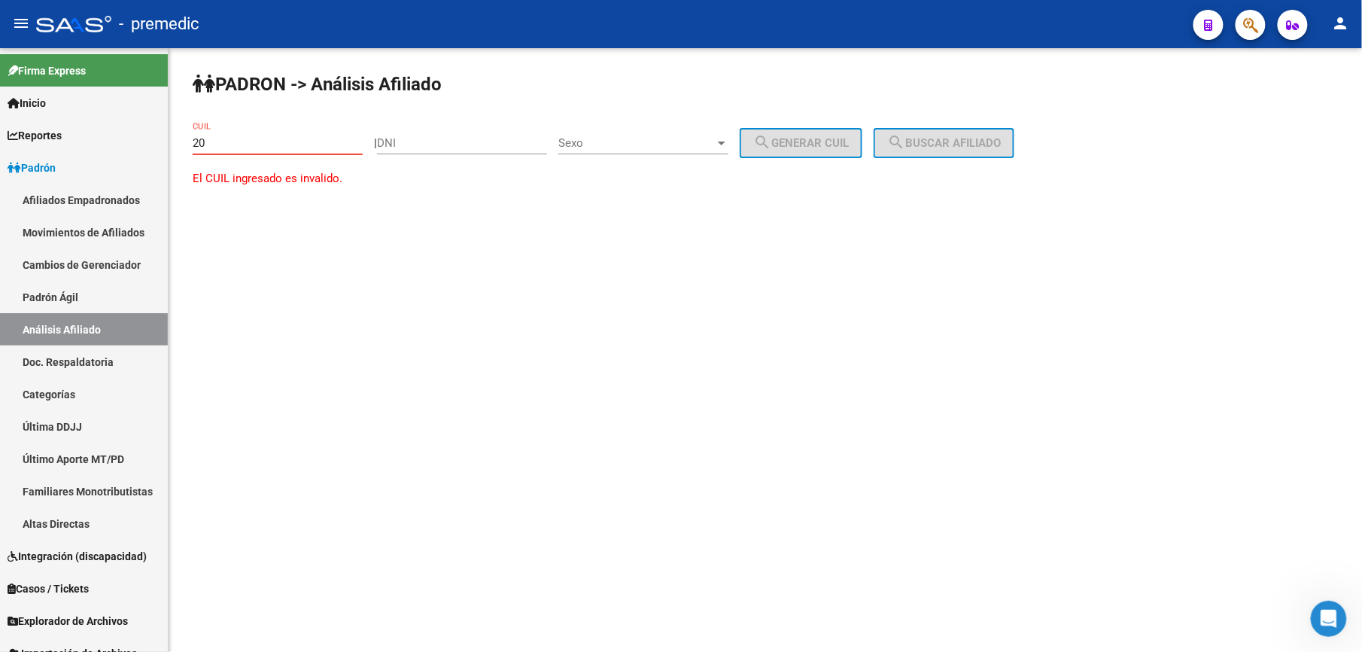
paste input "-40743664"
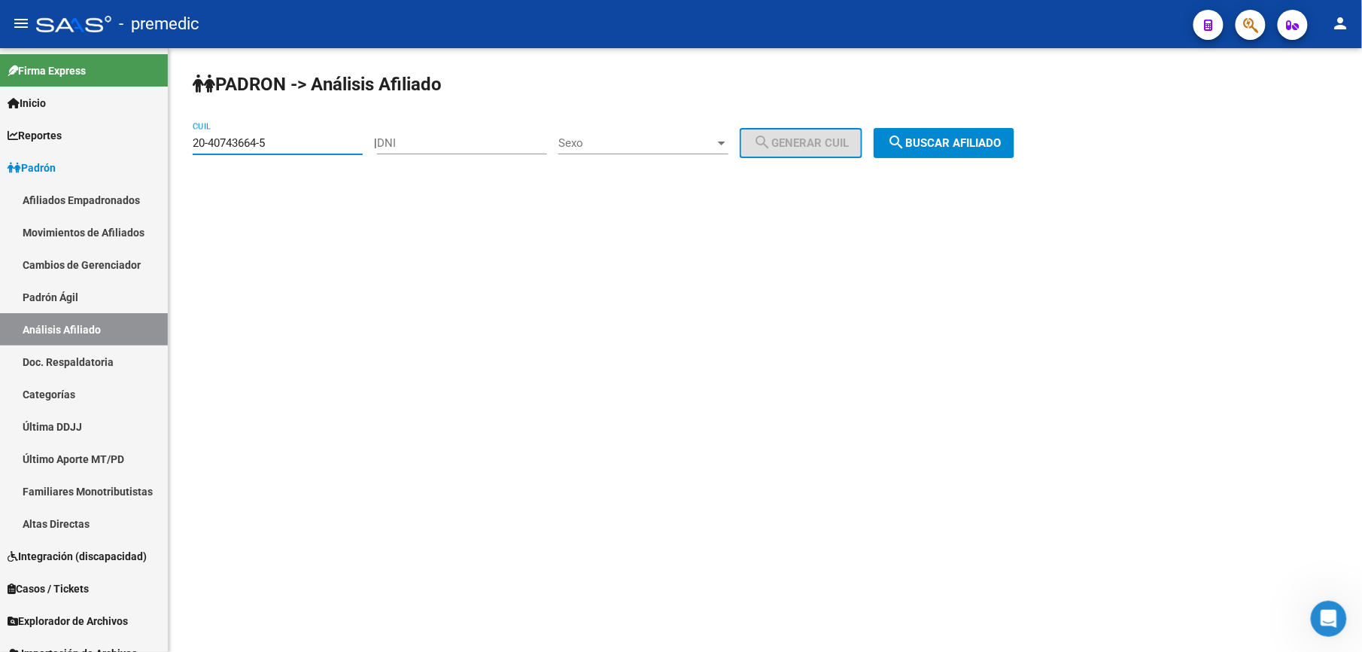
type input "20-40743664-5"
click at [905, 143] on mat-icon "search" at bounding box center [896, 142] width 18 height 18
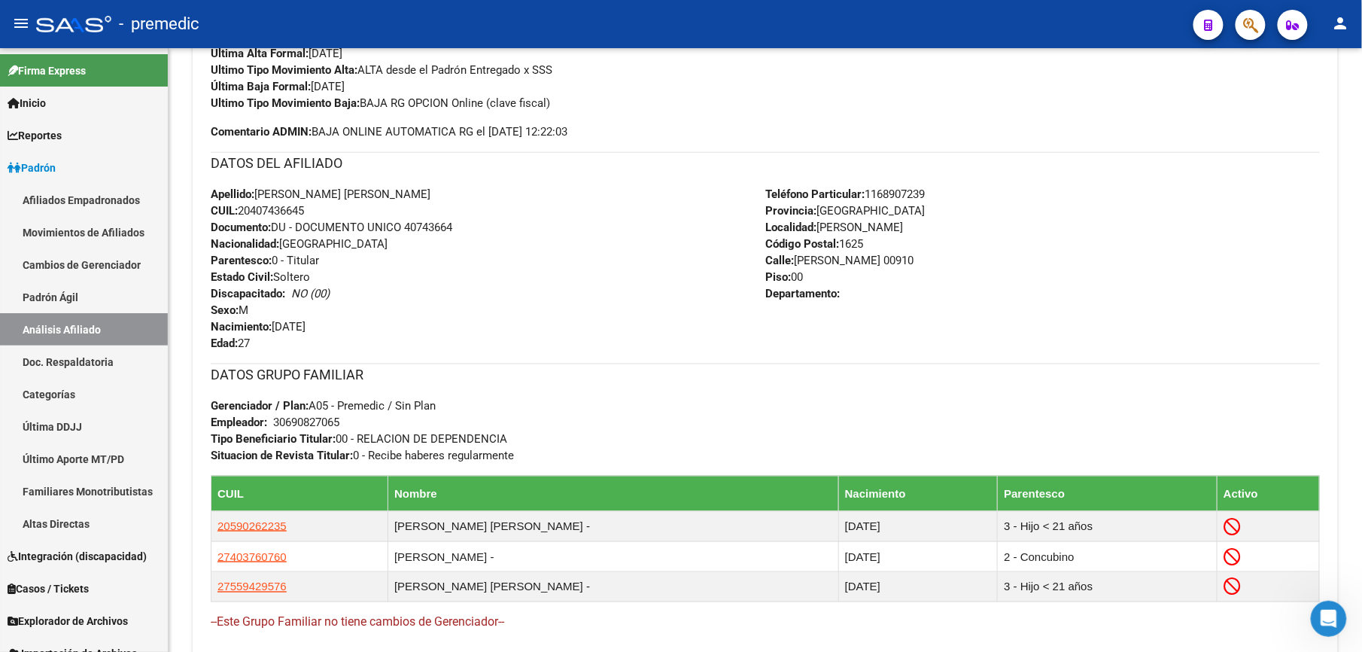
scroll to position [488, 0]
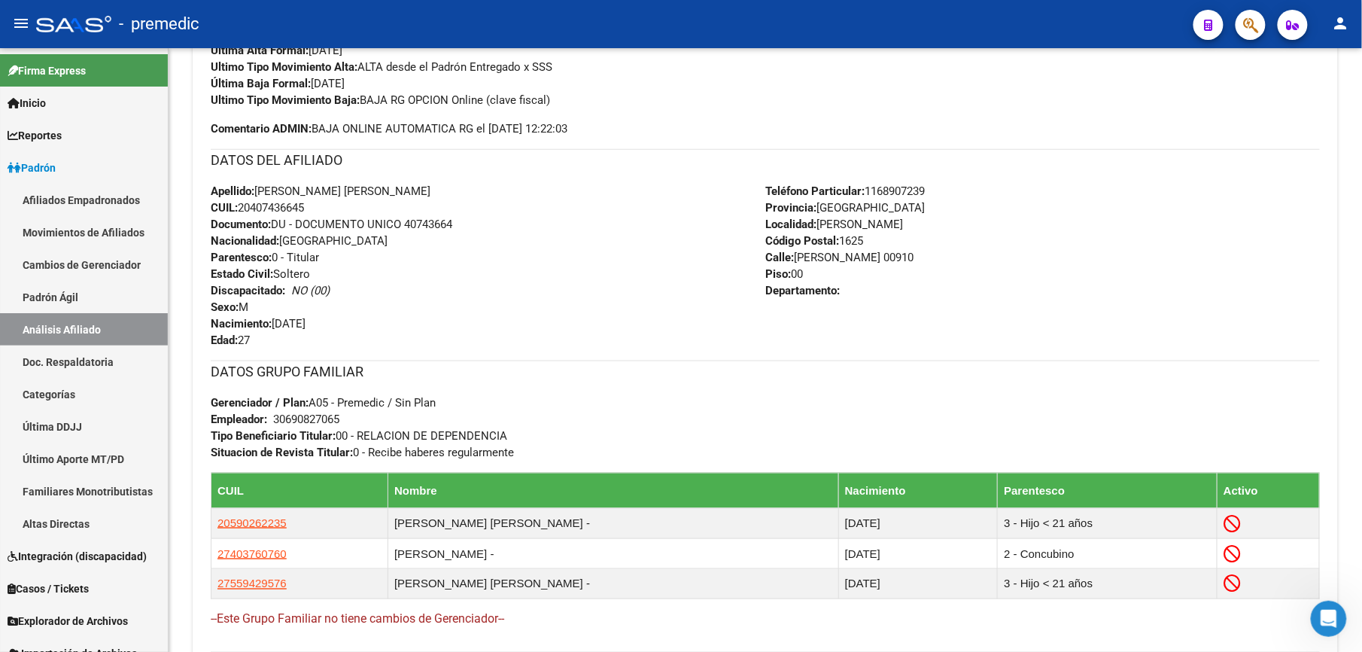
click at [1118, 173] on div "DATOS DEL AFILIADO" at bounding box center [765, 166] width 1109 height 34
